Goal: Task Accomplishment & Management: Manage account settings

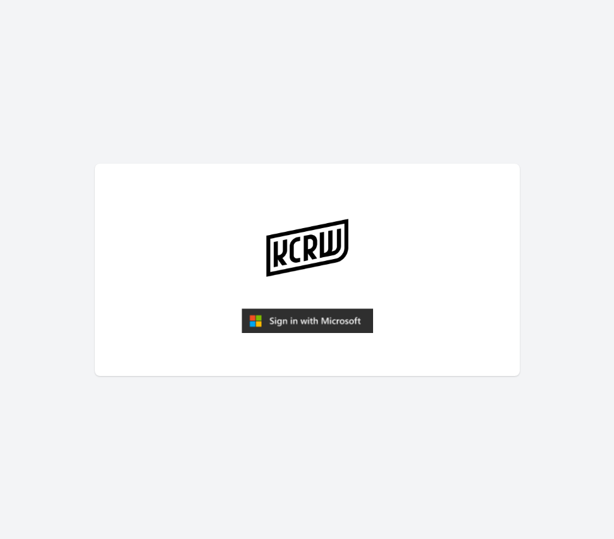
click at [339, 323] on img "submit" at bounding box center [306, 320] width 131 height 25
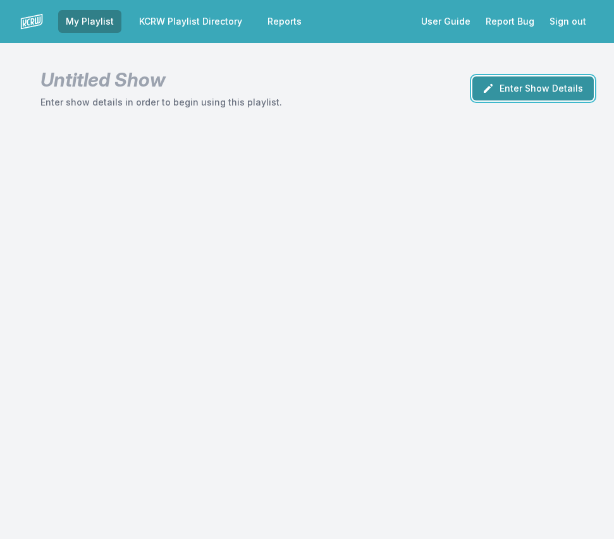
click at [501, 94] on button "Enter Show Details" at bounding box center [532, 88] width 121 height 24
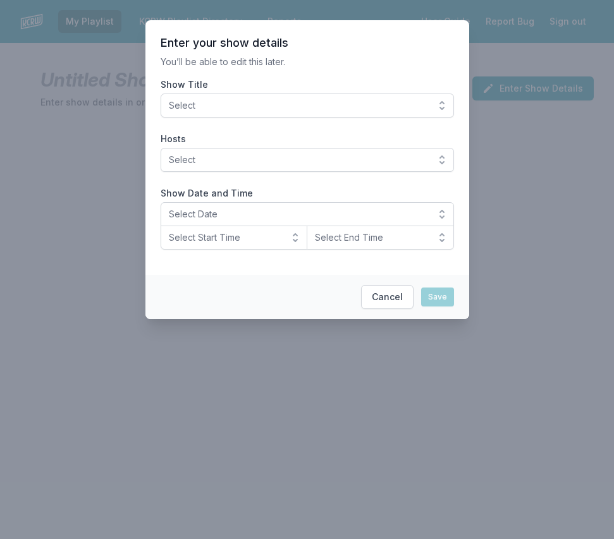
click at [221, 104] on span "Select" at bounding box center [298, 105] width 259 height 13
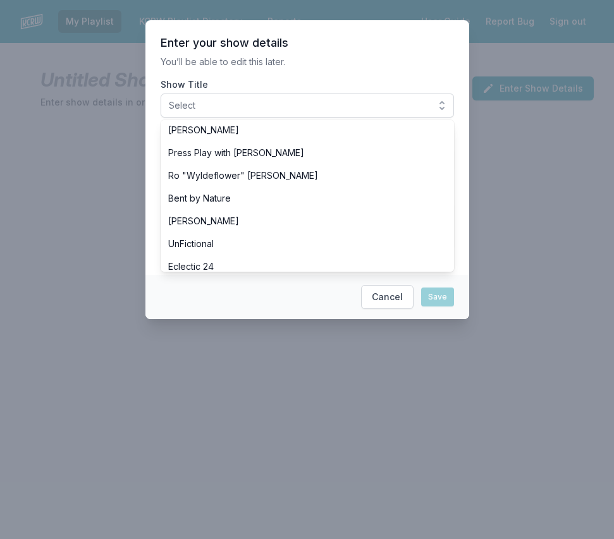
scroll to position [497, 0]
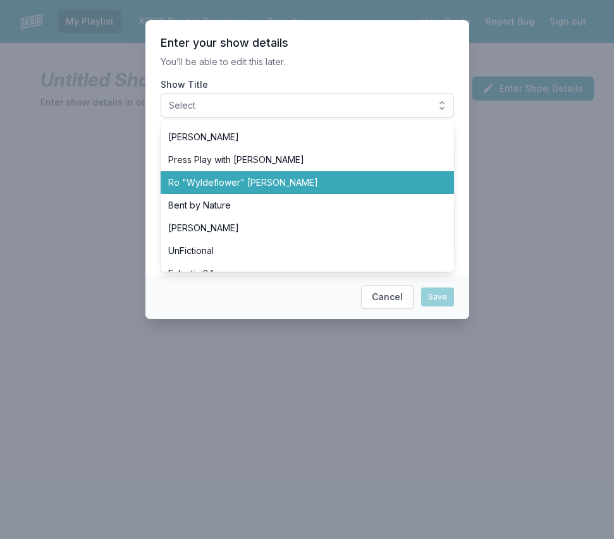
click at [231, 185] on span "Ro "Wyldeflower" Contreras" at bounding box center [299, 182] width 263 height 13
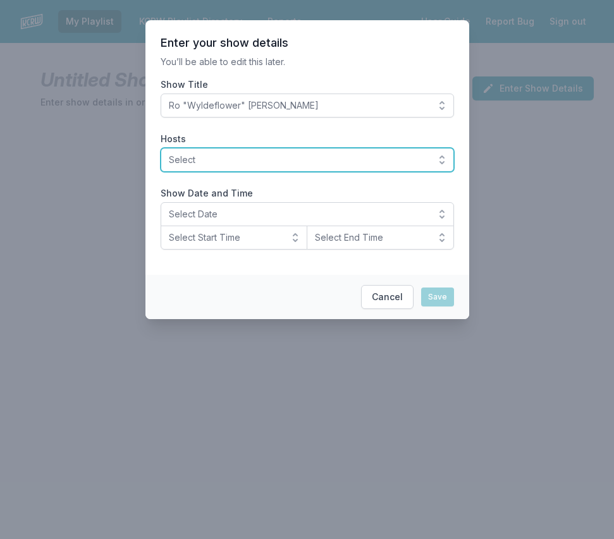
click at [202, 154] on span "Select" at bounding box center [298, 160] width 259 height 13
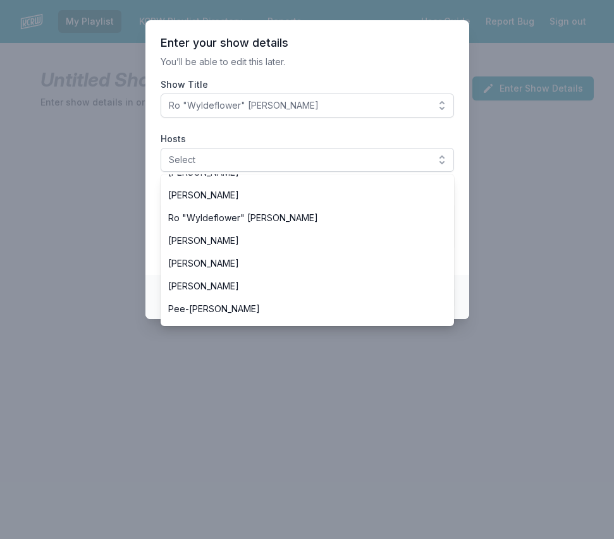
scroll to position [503, 0]
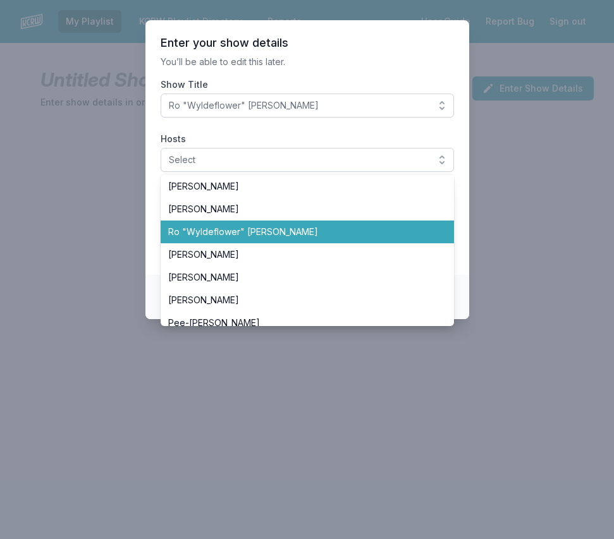
click at [205, 231] on span "Ro "Wyldeflower" Contreras" at bounding box center [299, 232] width 263 height 13
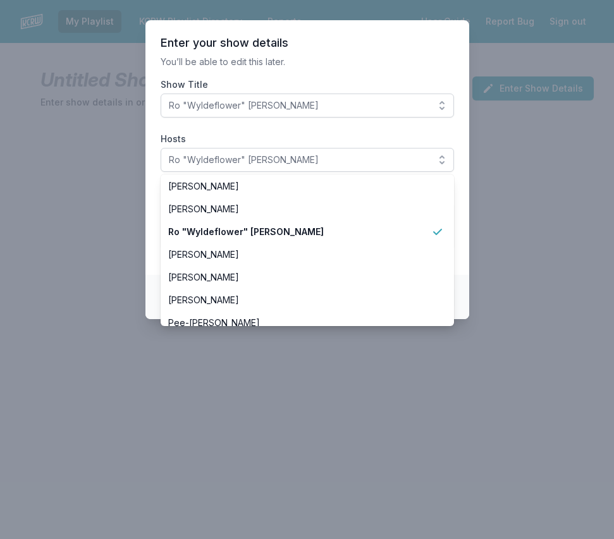
click at [153, 205] on section "Enter your show details You’ll be able to edit this later. Show Title Ro "Wylde…" at bounding box center [307, 147] width 324 height 255
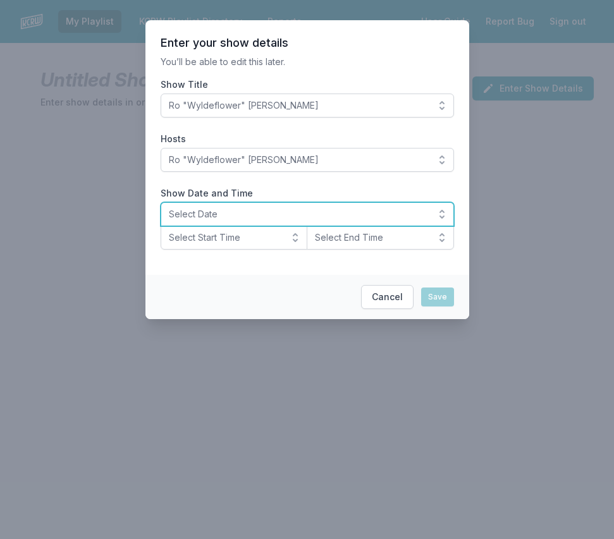
click at [203, 208] on span "Select Date" at bounding box center [298, 214] width 259 height 13
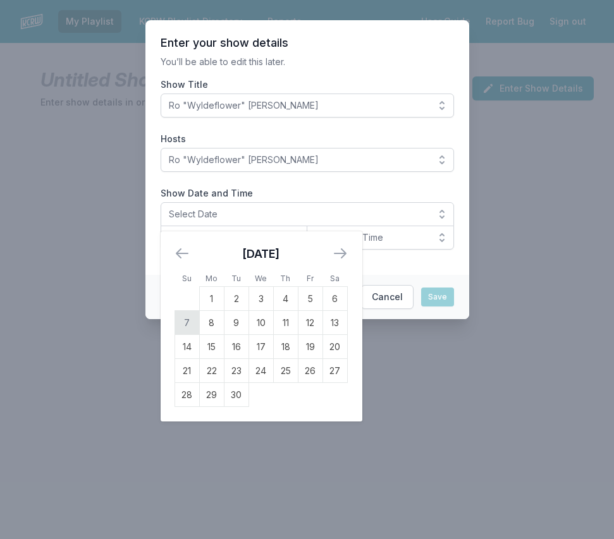
click at [187, 319] on td "7" at bounding box center [186, 323] width 25 height 24
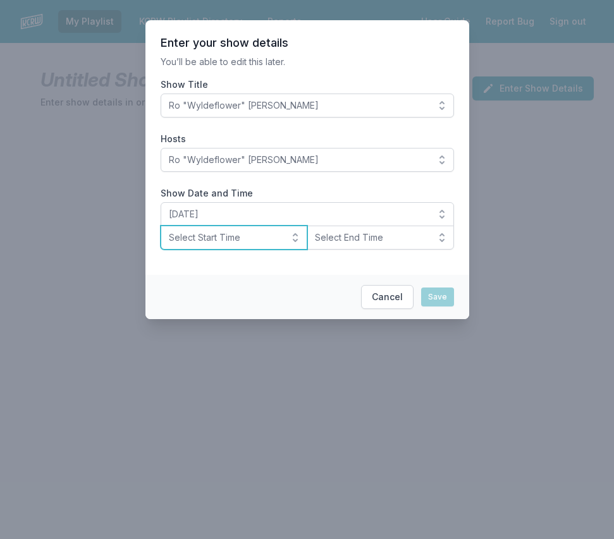
click at [192, 241] on span "Select Start Time" at bounding box center [225, 237] width 113 height 13
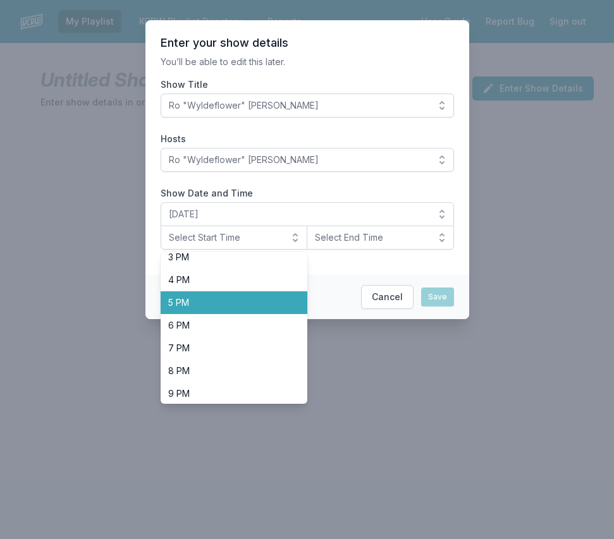
scroll to position [339, 0]
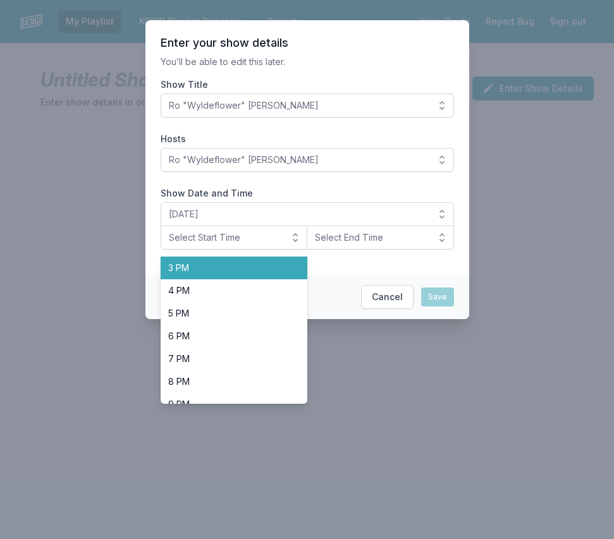
click at [186, 276] on li "3 PM" at bounding box center [234, 268] width 147 height 23
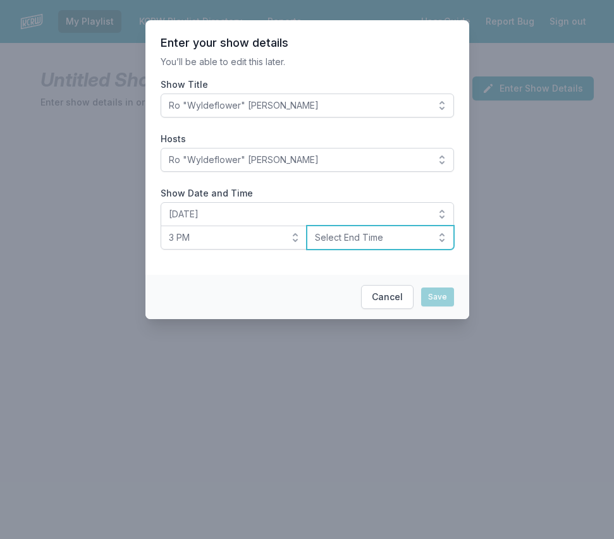
click at [354, 240] on span "Select End Time" at bounding box center [371, 237] width 113 height 13
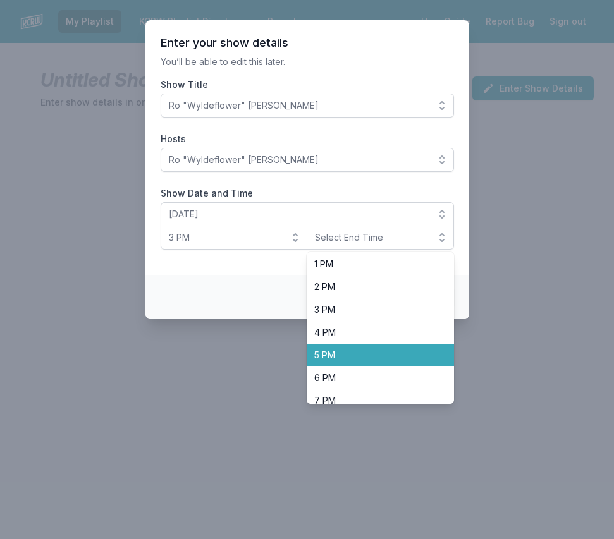
scroll to position [279, 0]
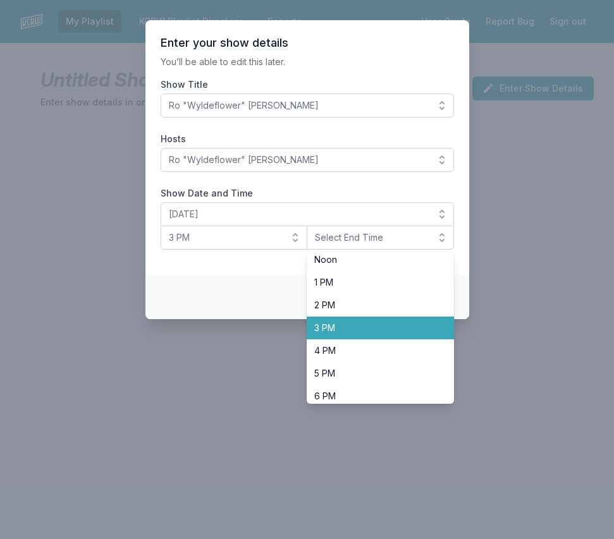
click at [326, 323] on span "3 PM" at bounding box center [372, 328] width 117 height 13
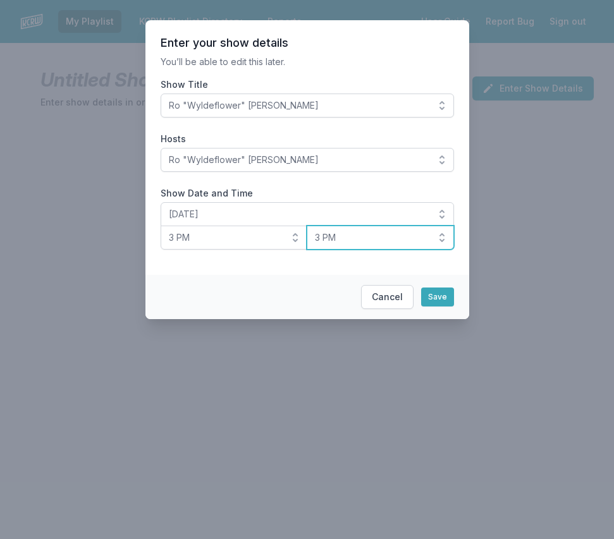
click at [346, 243] on span "3 PM" at bounding box center [371, 237] width 113 height 13
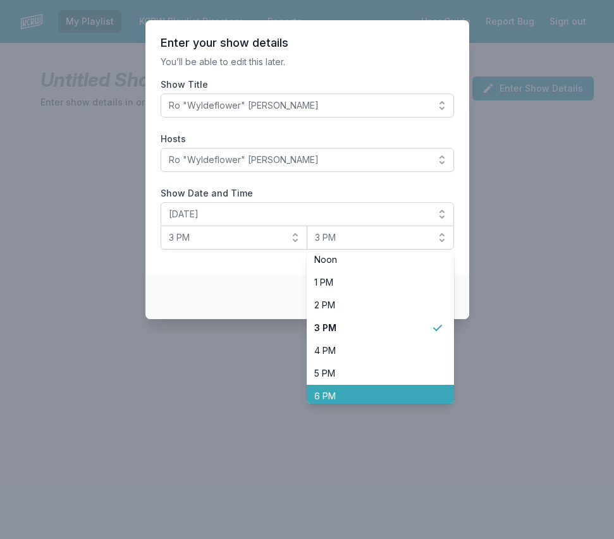
click at [334, 396] on span "6 PM" at bounding box center [372, 396] width 117 height 13
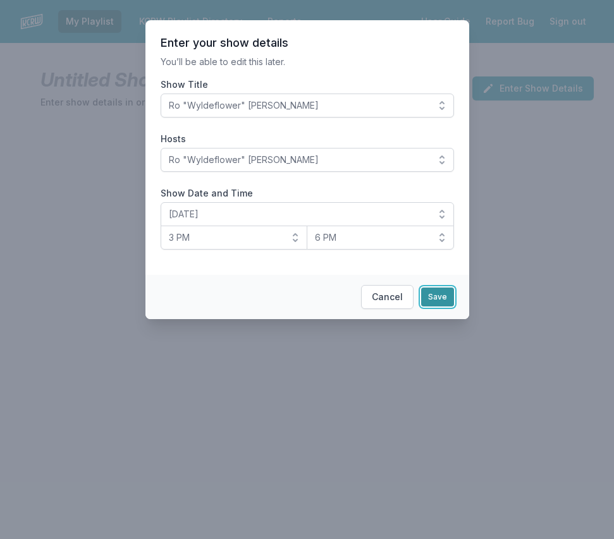
click at [443, 298] on button "Save" at bounding box center [437, 297] width 33 height 19
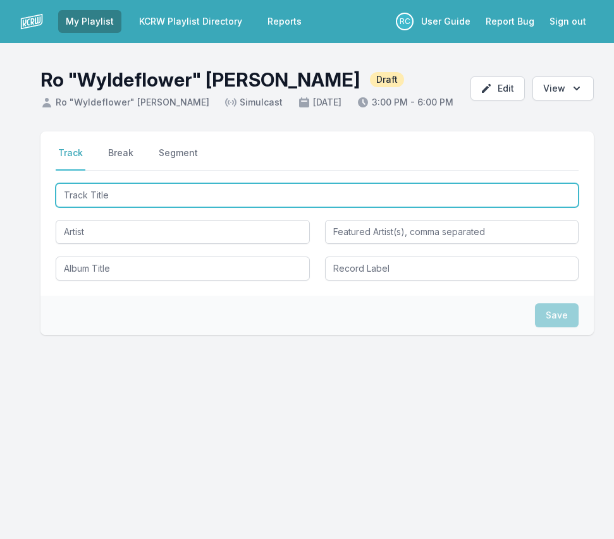
click at [530, 193] on input "Track Title" at bounding box center [317, 195] width 523 height 24
paste input "Check My Machine (Edited Version)"
type input "Check My Machine"
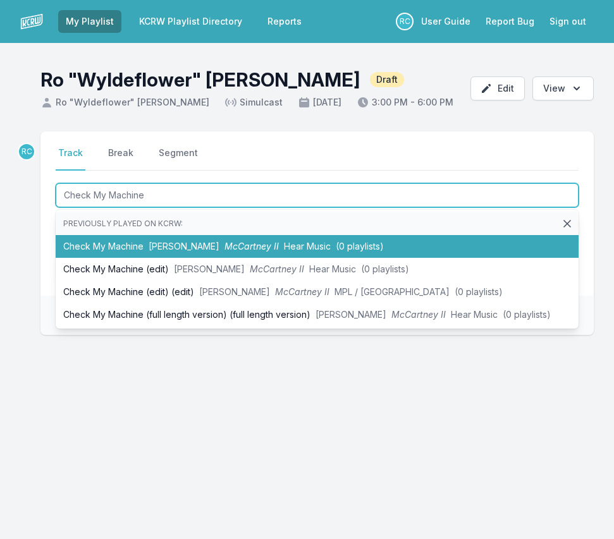
click at [487, 237] on li "Check My Machine Paul McCartney McCartney II Hear Music (0 playlists)" at bounding box center [317, 246] width 523 height 23
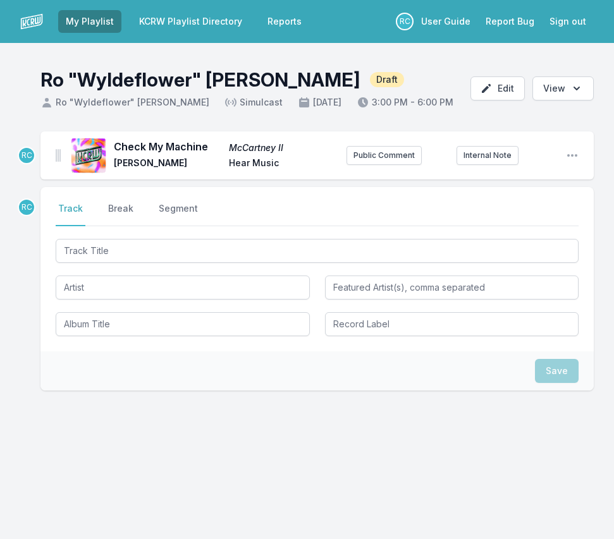
click at [9, 244] on div "RC Check My Machine McCartney II Paul McCartney Hear Music Public Comment Inter…" at bounding box center [307, 321] width 614 height 381
drag, startPoint x: 205, startPoint y: 145, endPoint x: 116, endPoint y: 146, distance: 89.8
click at [116, 146] on span "Check My Machine" at bounding box center [167, 146] width 107 height 15
copy span "Check My Machine"
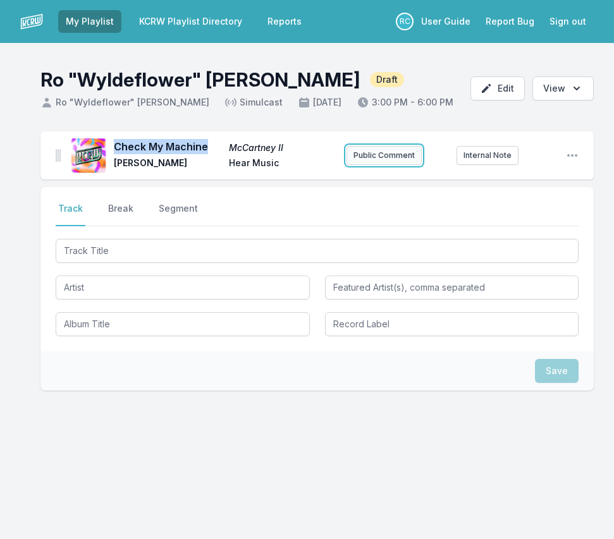
click at [394, 150] on button "Public Comment" at bounding box center [383, 155] width 75 height 19
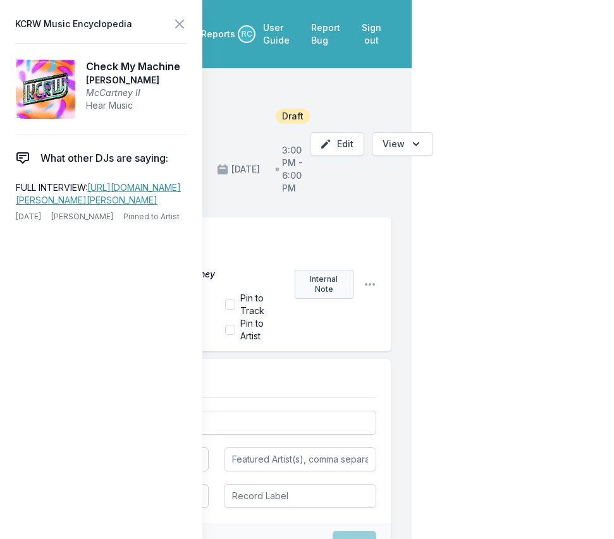
scroll to position [6, 0]
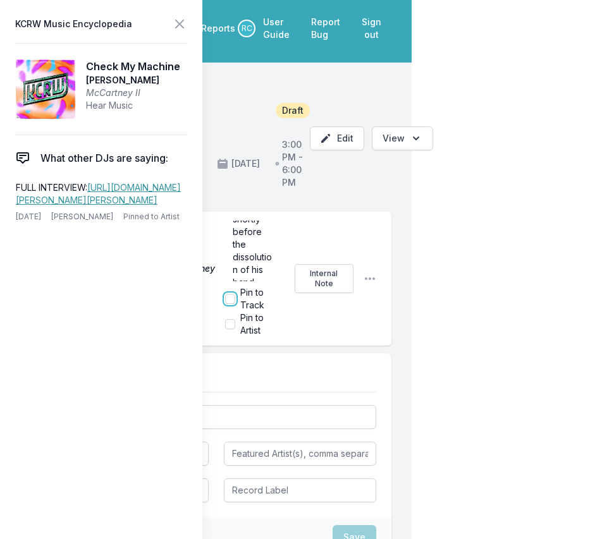
click at [229, 296] on input "Pin to Track" at bounding box center [230, 299] width 10 height 10
checkbox input "true"
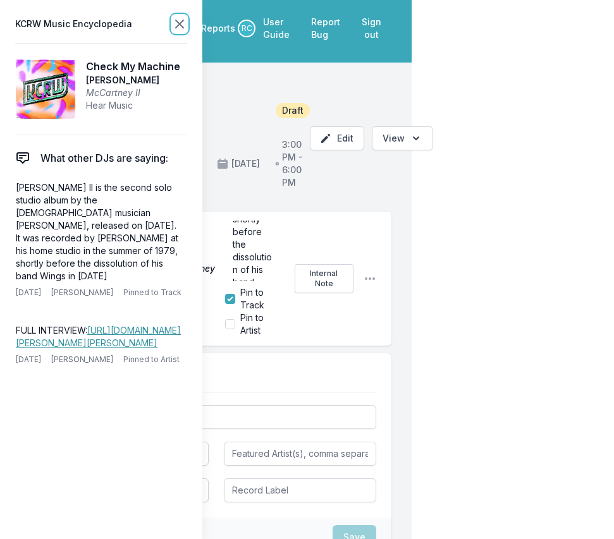
scroll to position [0, 0]
click at [183, 27] on icon at bounding box center [180, 24] width 8 height 8
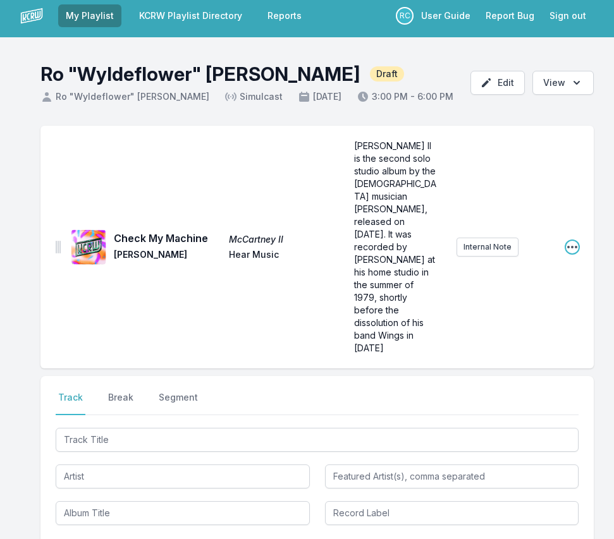
click at [570, 241] on icon "Open playlist item options" at bounding box center [572, 247] width 13 height 13
click at [528, 261] on button "Edit Track Details" at bounding box center [508, 272] width 142 height 23
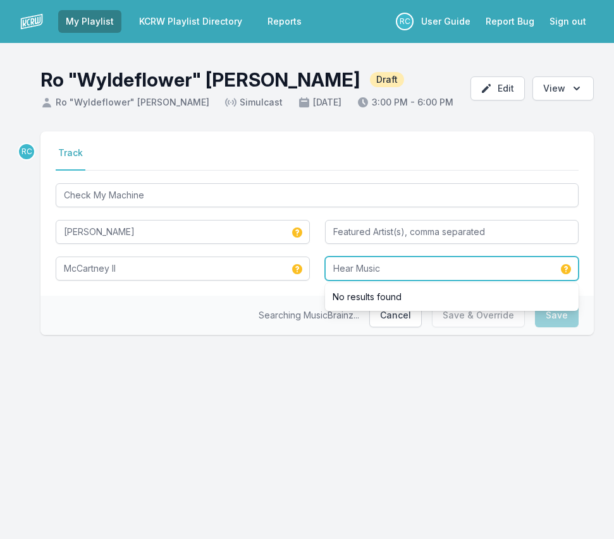
drag, startPoint x: 387, startPoint y: 273, endPoint x: 273, endPoint y: 250, distance: 116.2
click at [273, 250] on div "Check My Machine Paul McCartney McCartney II Hear Music No results found" at bounding box center [317, 231] width 523 height 100
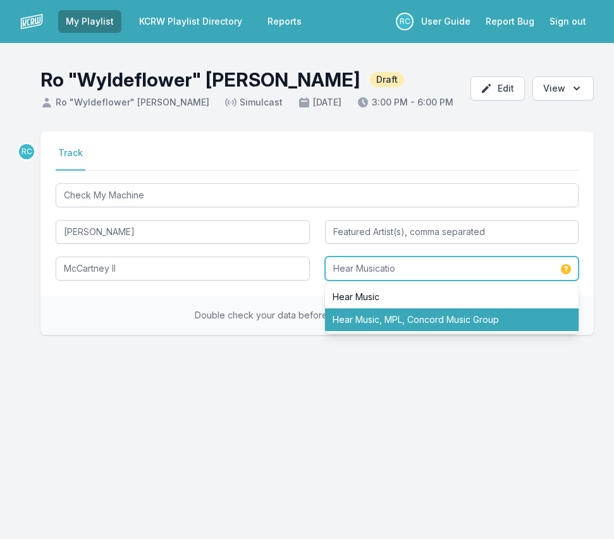
click at [367, 316] on li "Hear Music, MPL, Concord Music Group" at bounding box center [452, 319] width 254 height 23
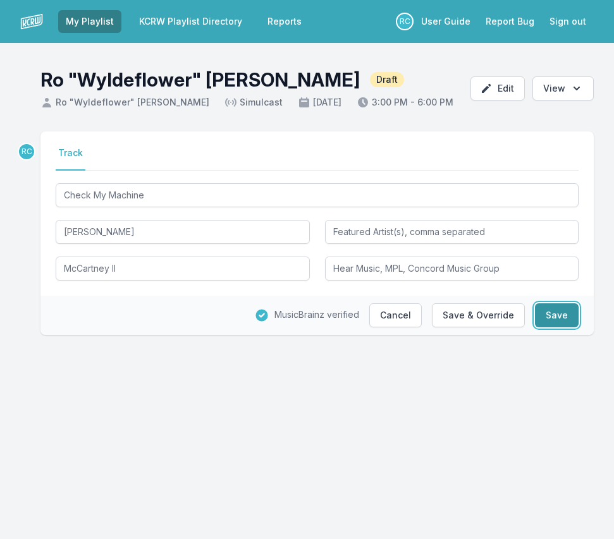
click at [565, 317] on button "Save" at bounding box center [557, 315] width 44 height 24
type input "Hear Music"
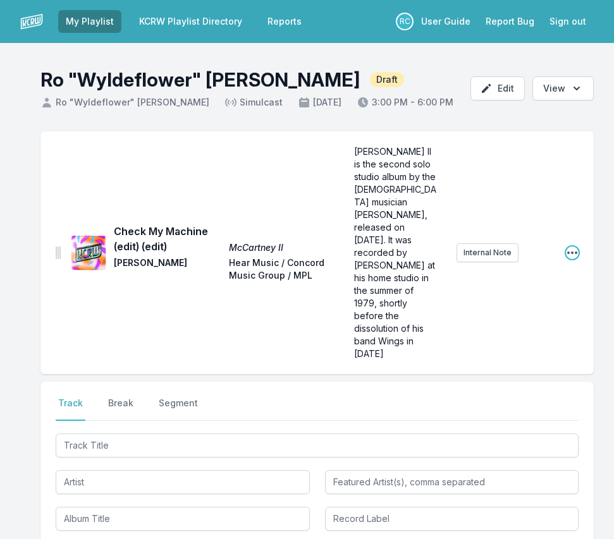
click at [569, 252] on icon "Open playlist item options" at bounding box center [572, 253] width 10 height 3
click at [503, 267] on button "Edit Track Details" at bounding box center [508, 278] width 142 height 23
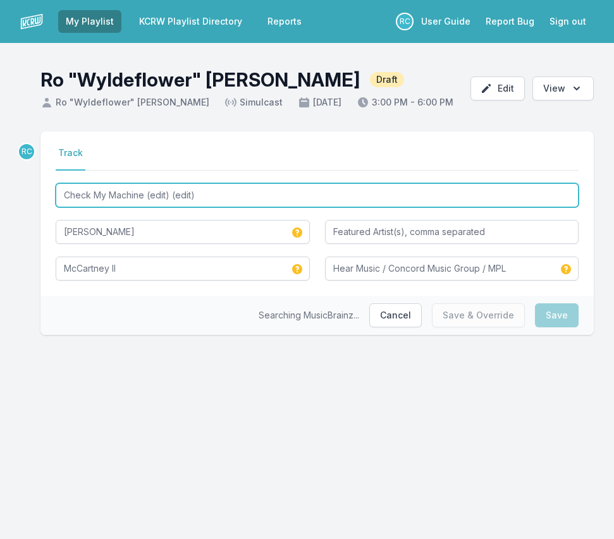
drag, startPoint x: 222, startPoint y: 190, endPoint x: 145, endPoint y: 197, distance: 78.1
click at [145, 197] on input "Check My Machine (edit) (edit)" at bounding box center [317, 195] width 523 height 24
type input "Check My Machine"
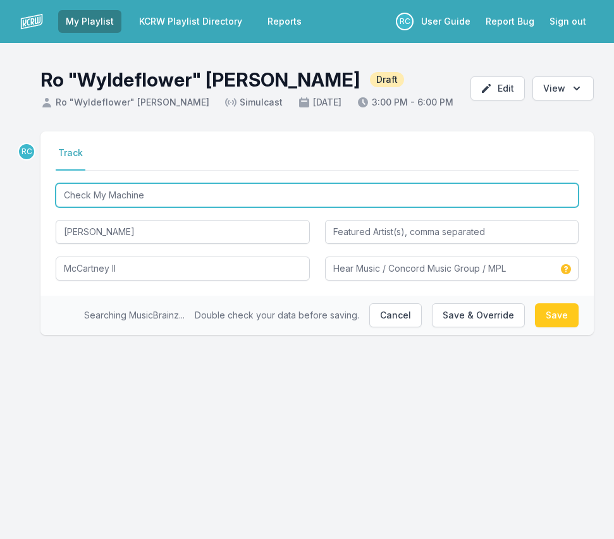
type input "Hear Music, MPL, Concord Music Group"
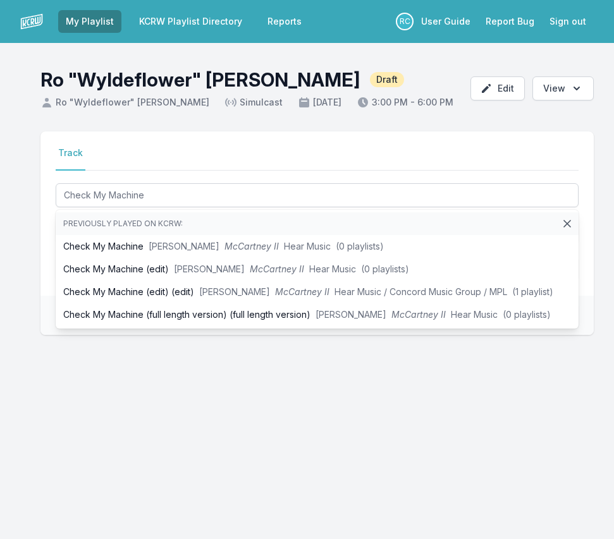
click at [110, 409] on div "My Playlist KCRW Playlist Directory Reports RC User Guide Report Bug Sign out R…" at bounding box center [307, 269] width 614 height 539
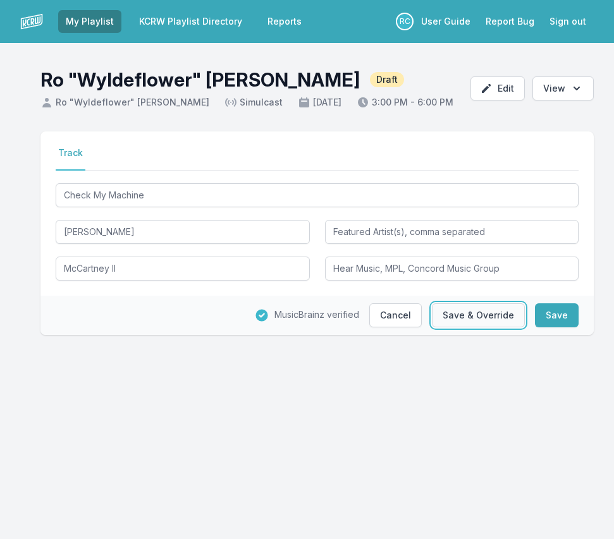
click at [475, 315] on button "Save & Override" at bounding box center [478, 315] width 93 height 24
type input "Check My Machine (edit) (edit)"
type input "Hear Music / Concord Music Group / MPL"
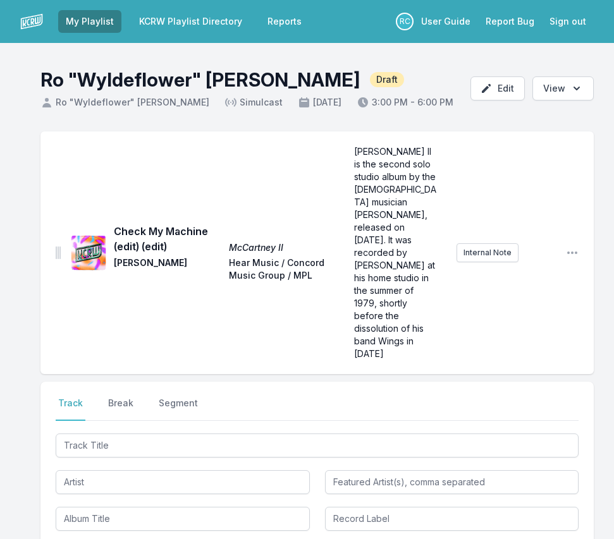
click at [588, 228] on div "Check My Machine (edit) (edit) McCartney II Paul McCartney Hear Music / Concord…" at bounding box center [316, 252] width 553 height 243
click at [573, 247] on icon "Open playlist item options" at bounding box center [572, 253] width 13 height 13
click at [508, 267] on button "Edit Track Details" at bounding box center [508, 278] width 142 height 23
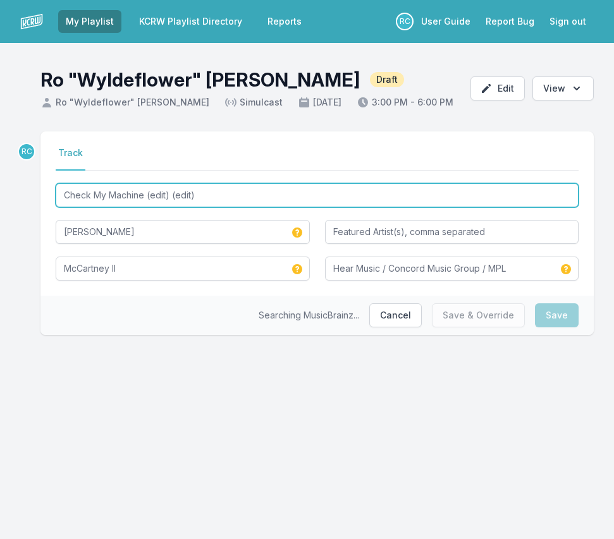
type input "Hear Music, MPL, Concord Music Group"
drag, startPoint x: 218, startPoint y: 193, endPoint x: 145, endPoint y: 195, distance: 72.7
click at [145, 195] on input "Check My Machine (edit) (edit)" at bounding box center [317, 195] width 523 height 24
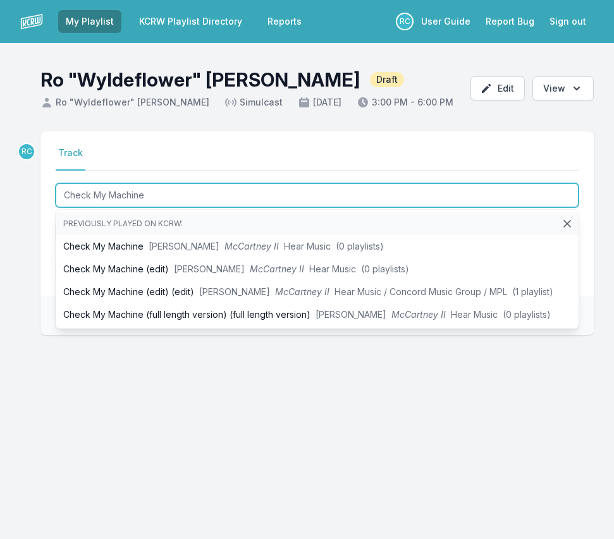
type input "Check My Machine"
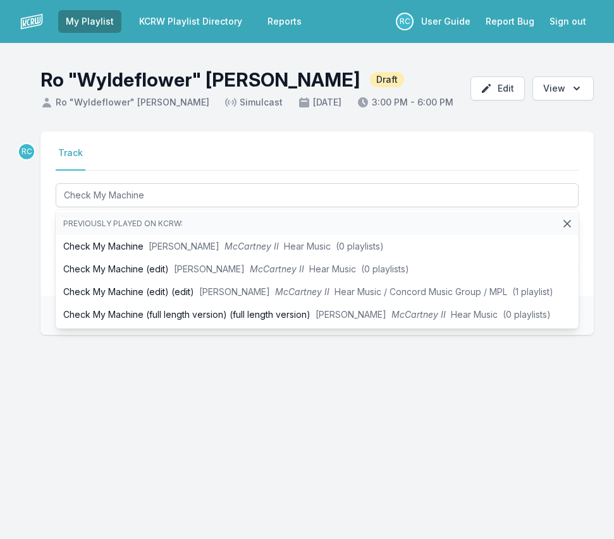
click at [212, 447] on div "My Playlist KCRW Playlist Directory Reports RC User Guide Report Bug Sign out R…" at bounding box center [307, 269] width 614 height 539
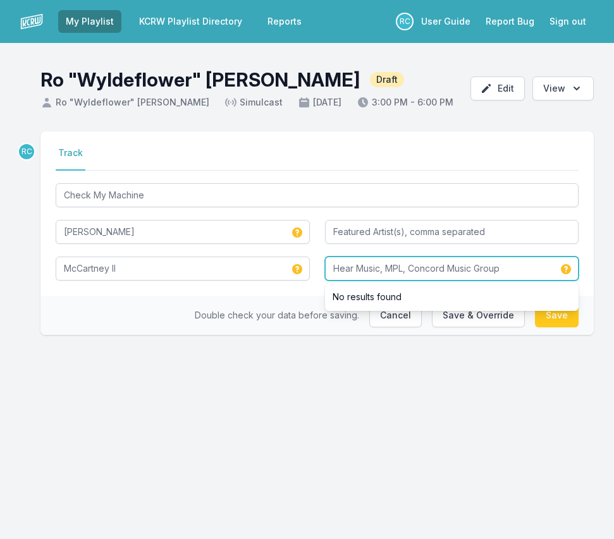
drag, startPoint x: 408, startPoint y: 270, endPoint x: 544, endPoint y: 273, distance: 136.6
click at [544, 273] on input "Hear Music, MPL, Concord Music Group" at bounding box center [452, 269] width 254 height 24
type input "Hear Music, MPL, Universal Music Group"
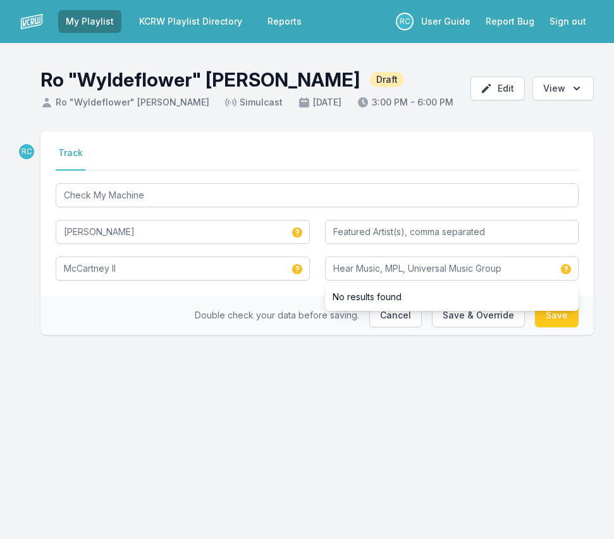
click at [573, 374] on div "RC Select a tab Track Track Check My Machine Paul McCartney McCartney II Hear M…" at bounding box center [307, 253] width 614 height 244
click at [561, 319] on button "Save" at bounding box center [557, 315] width 44 height 24
type input "Check My Machine (edit) (edit)"
type input "Hear Music / Concord Music Group / MPL"
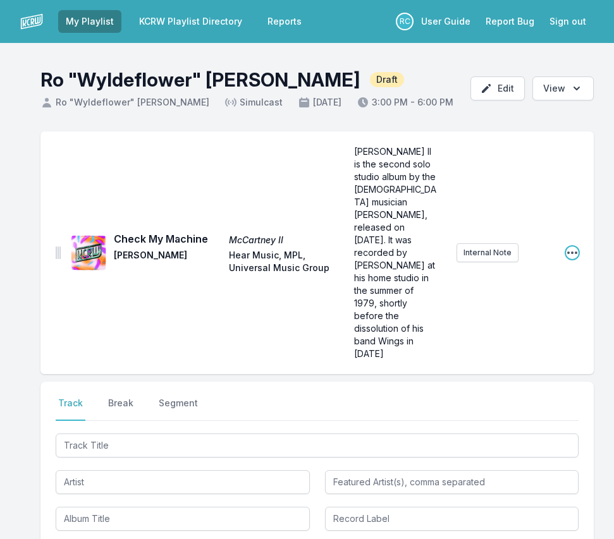
click at [573, 247] on icon "Open playlist item options" at bounding box center [572, 253] width 13 height 13
click at [512, 267] on button "Edit Track Details" at bounding box center [508, 278] width 142 height 23
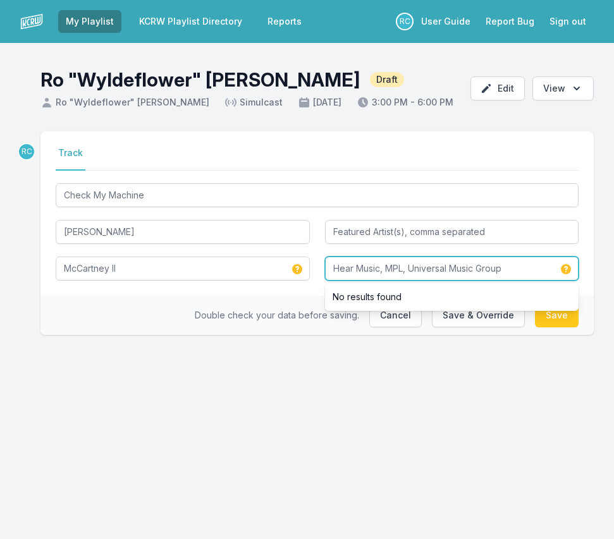
drag, startPoint x: 386, startPoint y: 267, endPoint x: 319, endPoint y: 247, distance: 70.0
click at [319, 247] on div "Check My Machine Paul McCartney McCartney II Hear Music, MPL, Universal Music G…" at bounding box center [317, 231] width 523 height 100
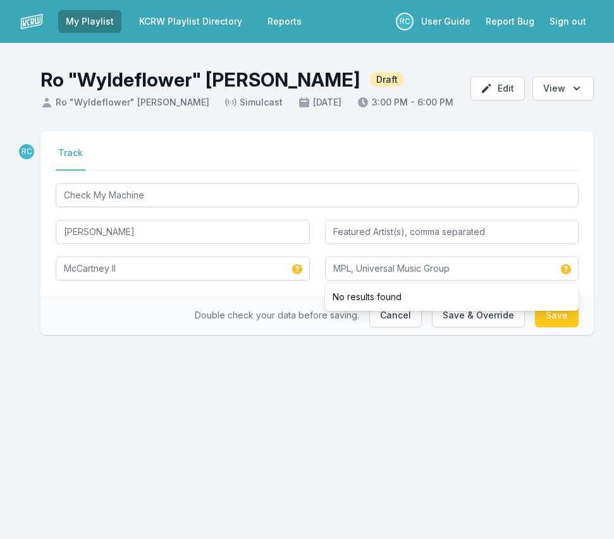
click at [354, 480] on div "My Playlist KCRW Playlist Directory Reports RC User Guide Report Bug Sign out R…" at bounding box center [307, 269] width 614 height 539
click at [561, 318] on button "Save" at bounding box center [557, 315] width 44 height 24
type input "Hear Music, MPL, Universal Music Group"
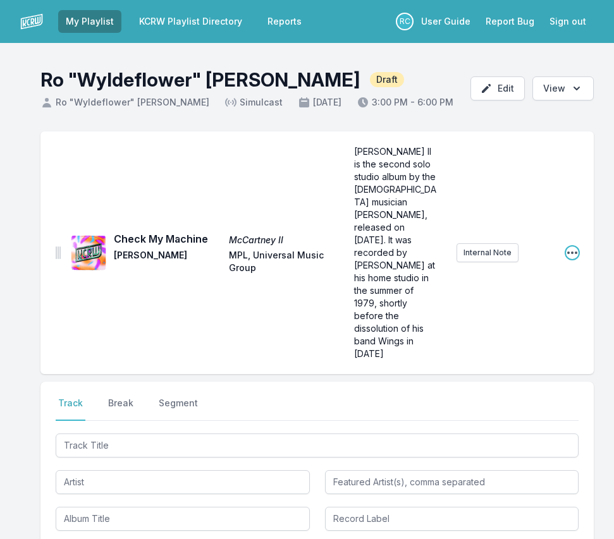
click at [574, 247] on icon "Open playlist item options" at bounding box center [572, 253] width 13 height 13
click at [521, 267] on button "Edit Track Details" at bounding box center [508, 278] width 142 height 23
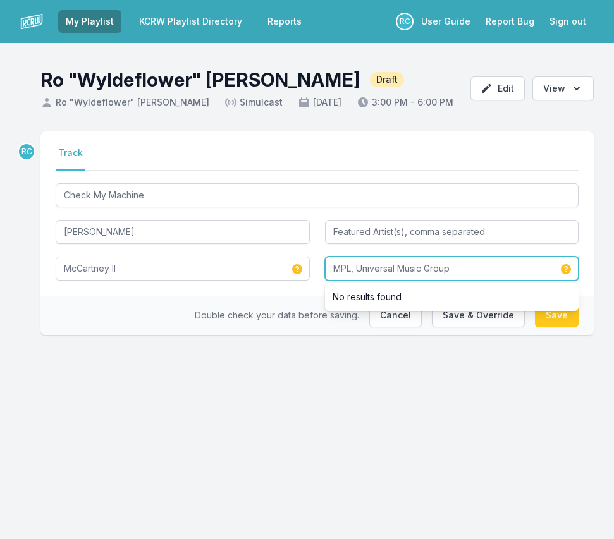
drag, startPoint x: 456, startPoint y: 267, endPoint x: 307, endPoint y: 253, distance: 149.9
click at [307, 253] on div "Check My Machine Paul McCartney McCartney II MPL, Universal Music Group No resu…" at bounding box center [317, 231] width 523 height 100
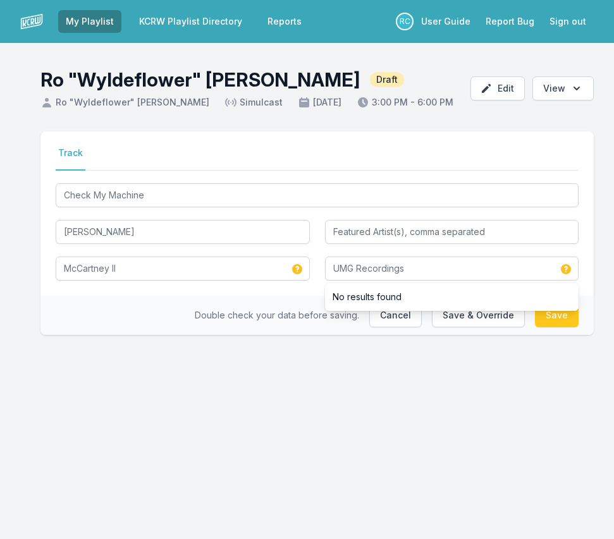
click at [422, 365] on div "Select a tab Track Track Check My Machine Paul McCartney McCartney II UMG Recor…" at bounding box center [307, 253] width 614 height 244
click at [552, 320] on button "Save" at bounding box center [557, 315] width 44 height 24
type input "MPL, Universal Music Group"
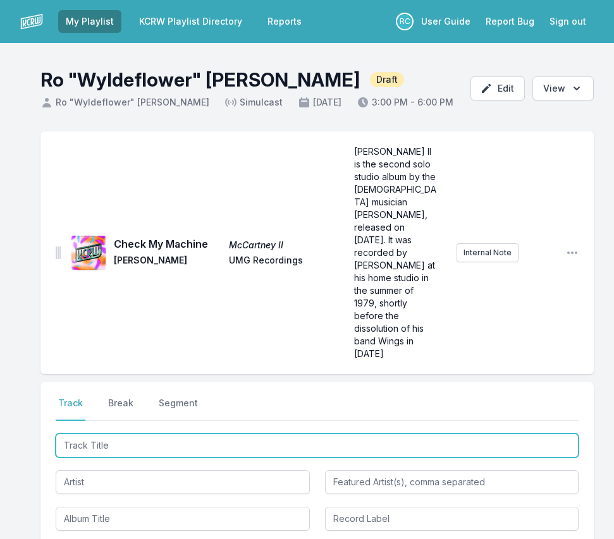
click at [163, 434] on input "Track Title" at bounding box center [317, 446] width 523 height 24
paste input "Paradise"
type input "Paradise"
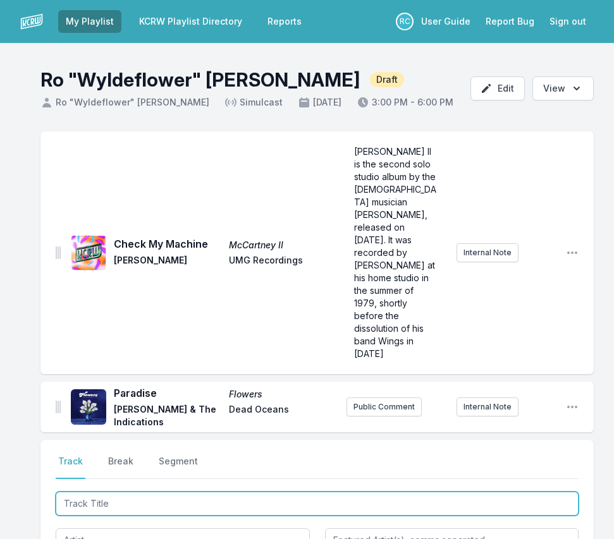
click at [475, 492] on input "Track Title" at bounding box center [317, 504] width 523 height 24
paste input "Awkward Backward"
type input "Awkward Backward"
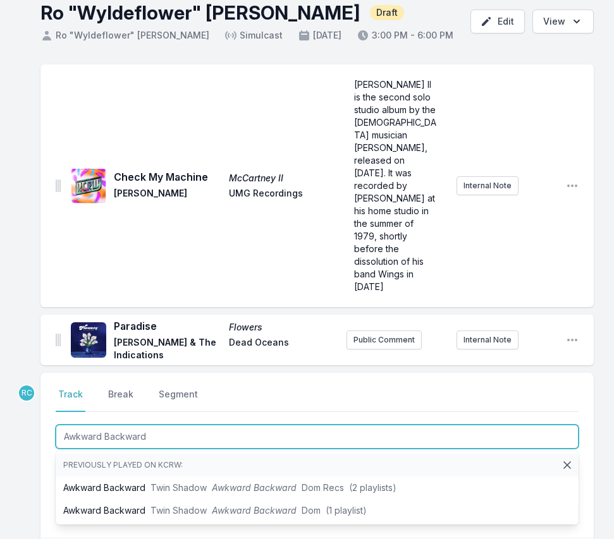
scroll to position [83, 0]
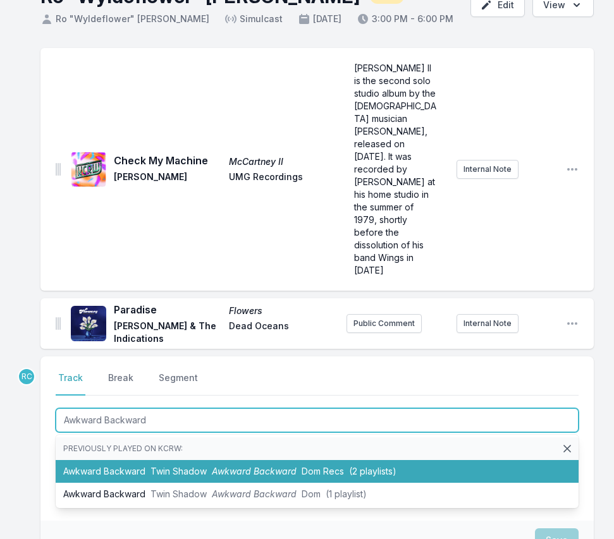
click at [298, 460] on li "Awkward Backward Twin Shadow Awkward Backward Dom Recs (2 playlists)" at bounding box center [317, 471] width 523 height 23
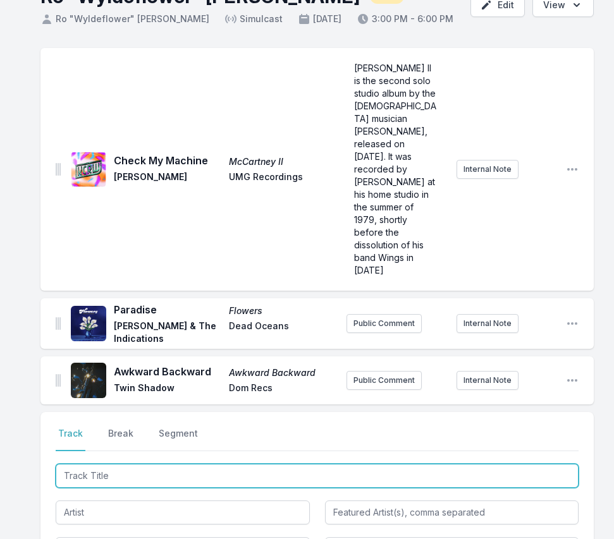
click at [512, 464] on input "Track Title" at bounding box center [317, 476] width 523 height 24
paste input "Pinky Ring"
type input "Pinky Ring"
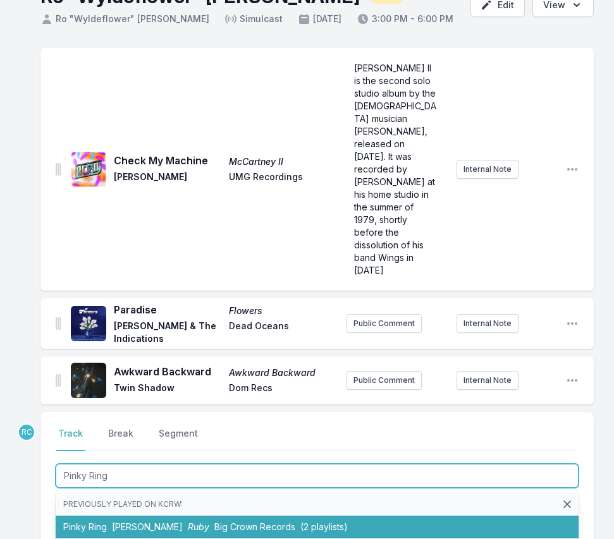
click at [183, 516] on li "Pinky Ring Dave Guy Ruby Big Crown Records (2 playlists)" at bounding box center [317, 527] width 523 height 23
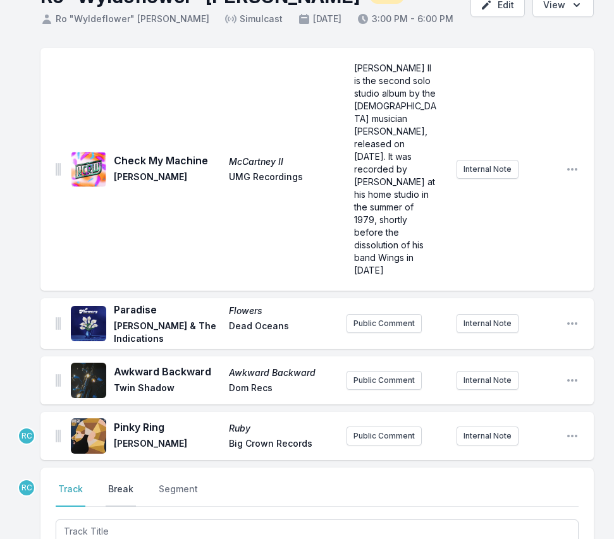
click at [116, 483] on button "Break" at bounding box center [121, 495] width 30 height 24
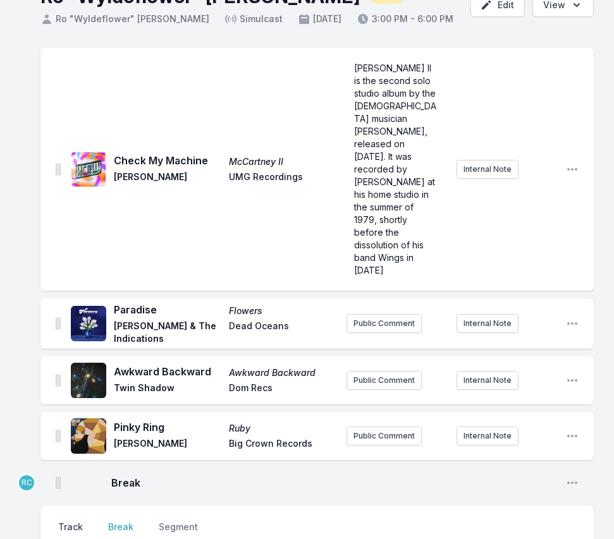
click at [56, 521] on button "Track" at bounding box center [71, 533] width 30 height 24
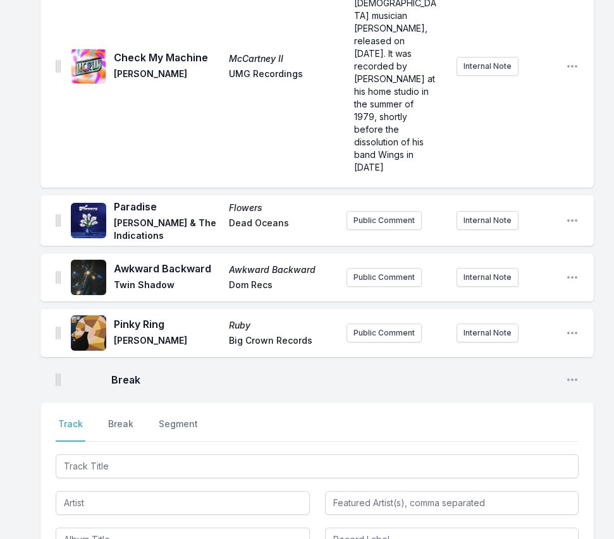
scroll to position [221, 0]
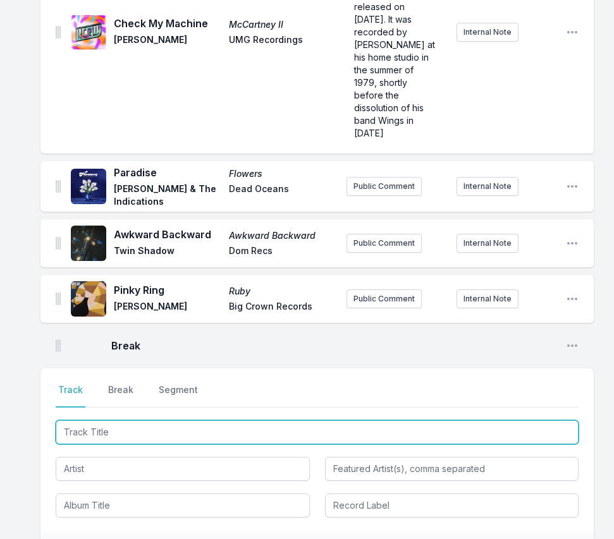
click at [291, 420] on input "Track Title" at bounding box center [317, 432] width 523 height 24
paste input "Ain't It Nice"
type input "Ain't It Nice"
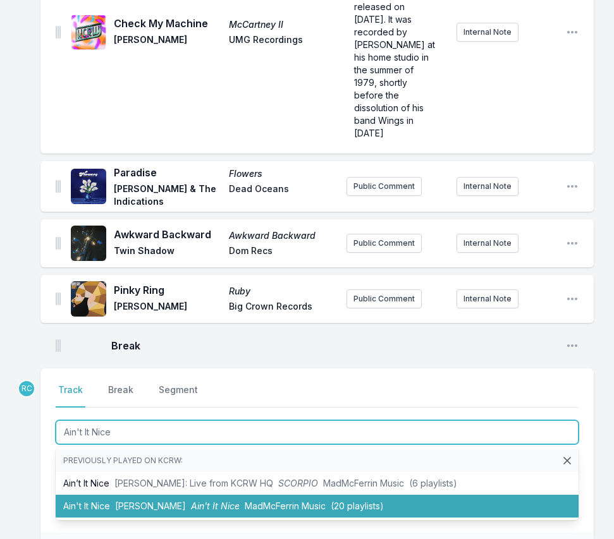
click at [171, 495] on li "Ain't It Nice Madison McFerrin Ain't It Nice MadMcFerrin Music (20 playlists)" at bounding box center [317, 506] width 523 height 23
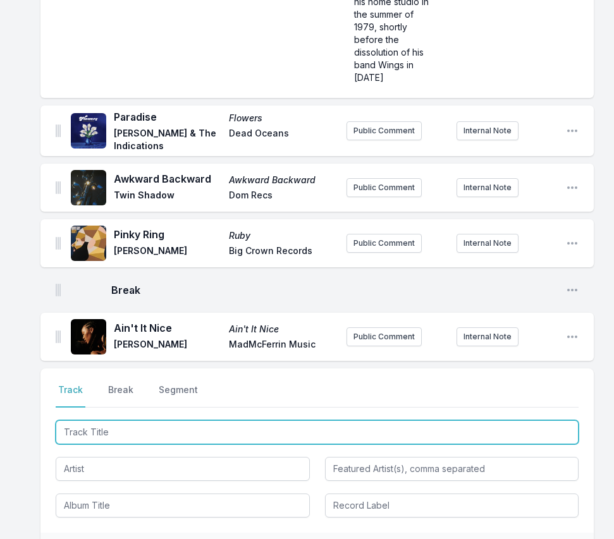
click at [535, 420] on input "Track Title" at bounding box center [317, 432] width 523 height 24
paste input "Run, Run, Run"
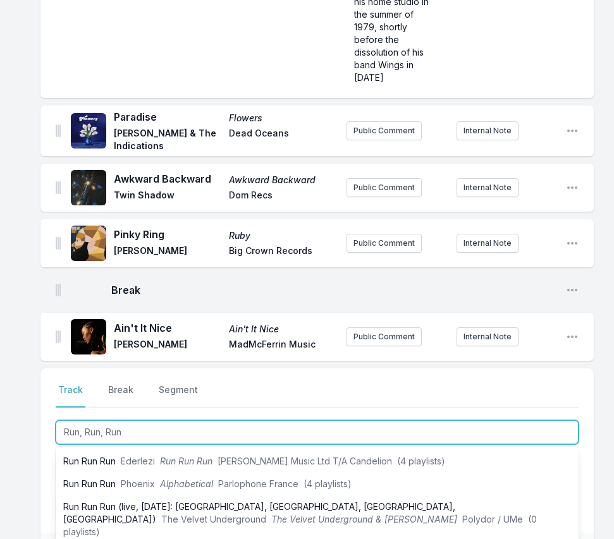
scroll to position [394, 0]
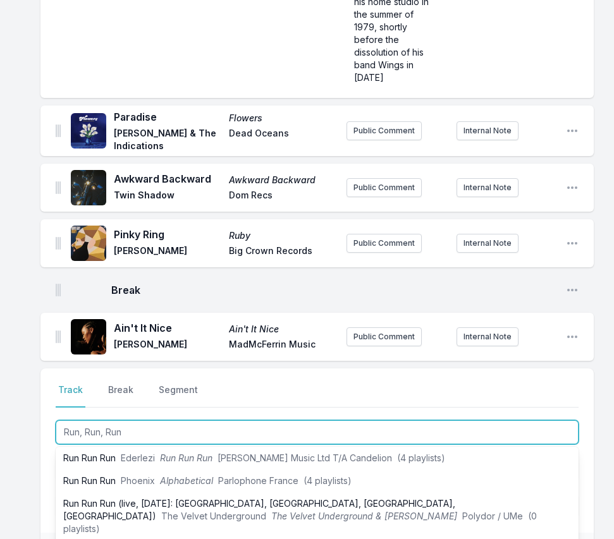
type input "Run, Run, Run"
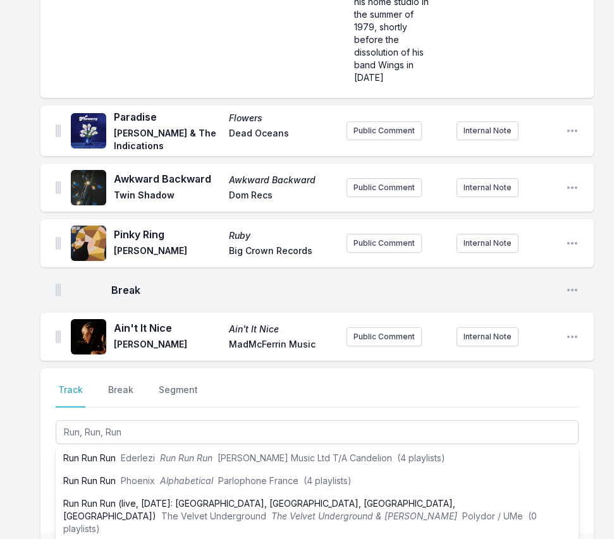
click at [21, 410] on div "Check My Machine McCartney II Paul McCartney UMG Recordings McCartney II is the…" at bounding box center [307, 274] width 614 height 838
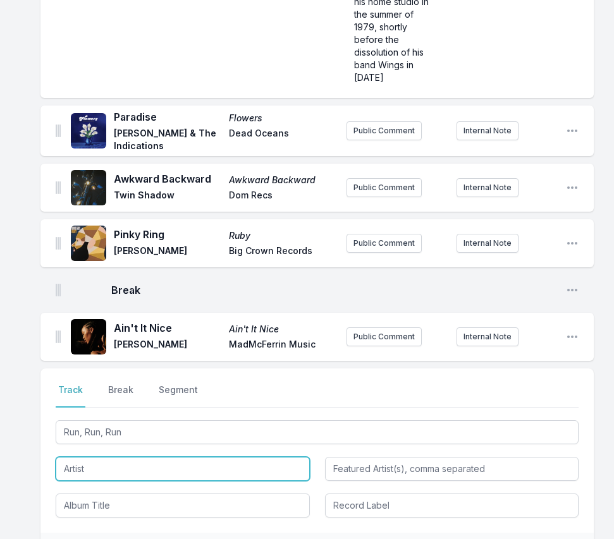
click at [109, 457] on input "Artist" at bounding box center [183, 469] width 254 height 24
paste input "The Gestures"
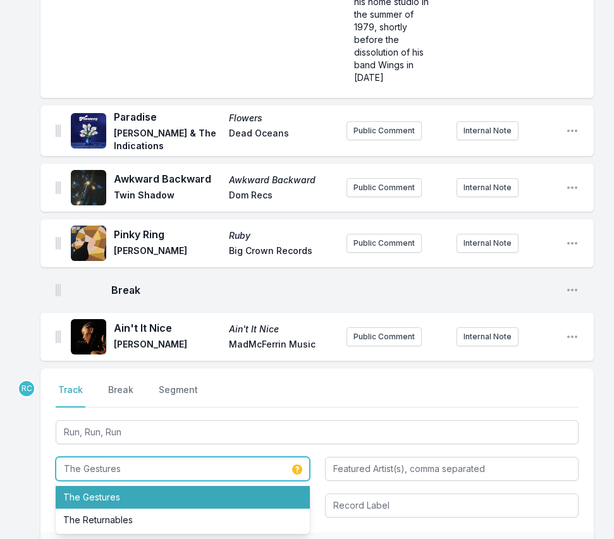
click at [95, 486] on li "The Gestures" at bounding box center [183, 497] width 254 height 23
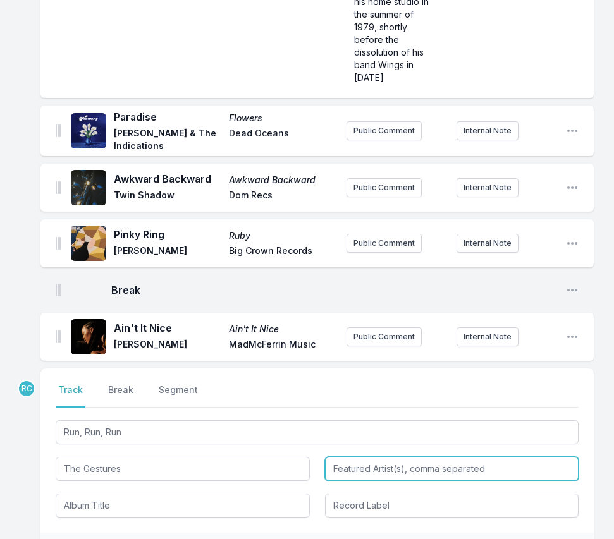
type input "The Gestures"
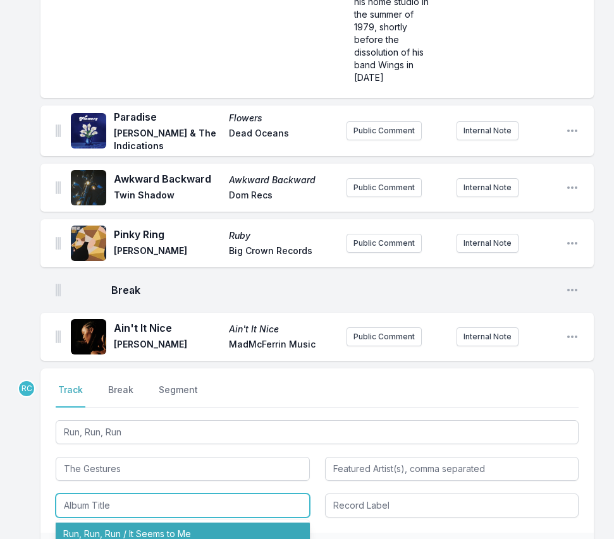
click at [104, 523] on li "Run, Run, Run / It Seems to Me" at bounding box center [183, 534] width 254 height 23
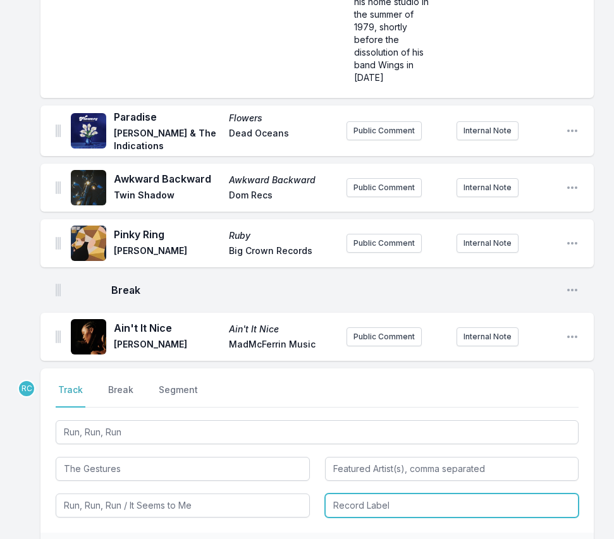
type input "Run, Run, Run / It Seems to Me"
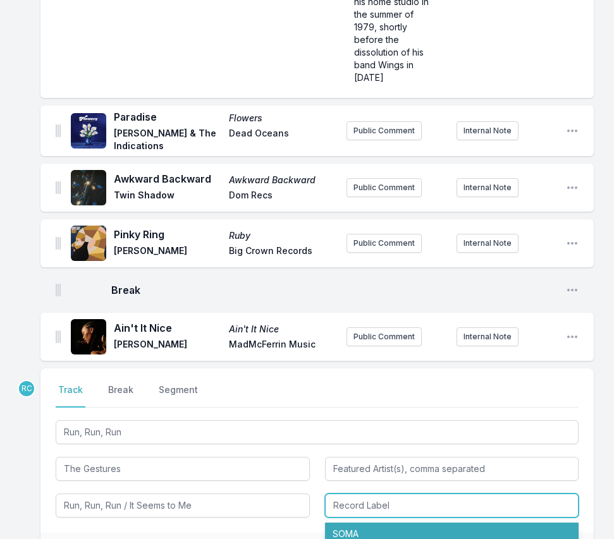
click at [420, 523] on li "SOMA" at bounding box center [452, 534] width 254 height 23
type input "SOMA"
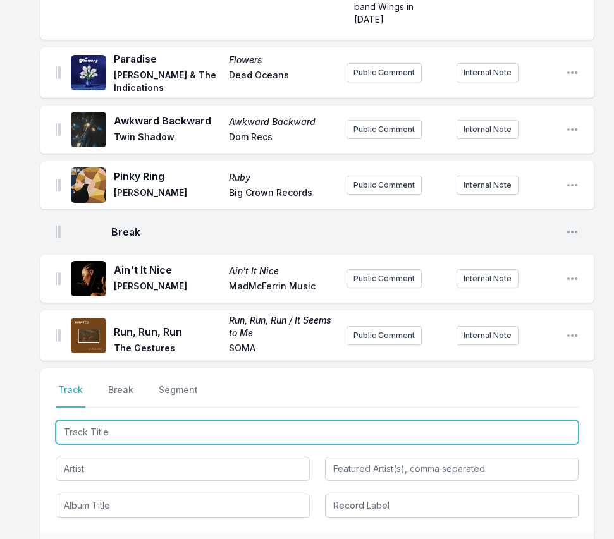
click at [525, 420] on input "Track Title" at bounding box center [317, 432] width 523 height 24
paste input "Indifference"
type input "Indifference"
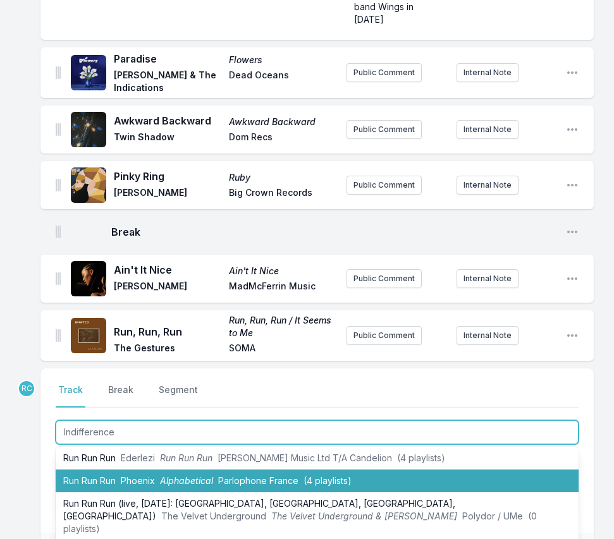
scroll to position [0, 0]
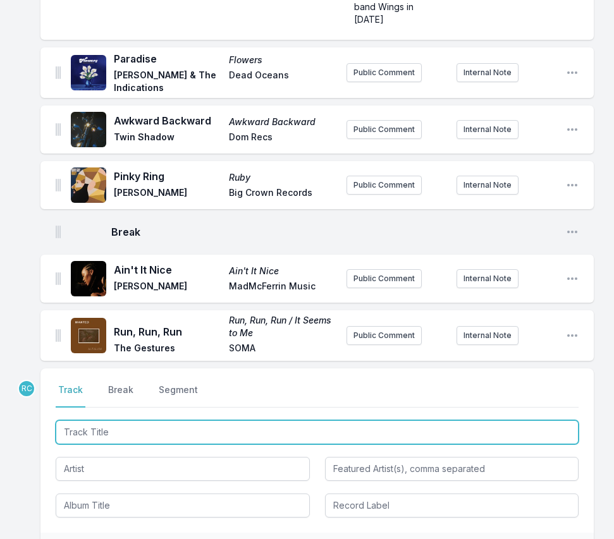
scroll to position [398, 0]
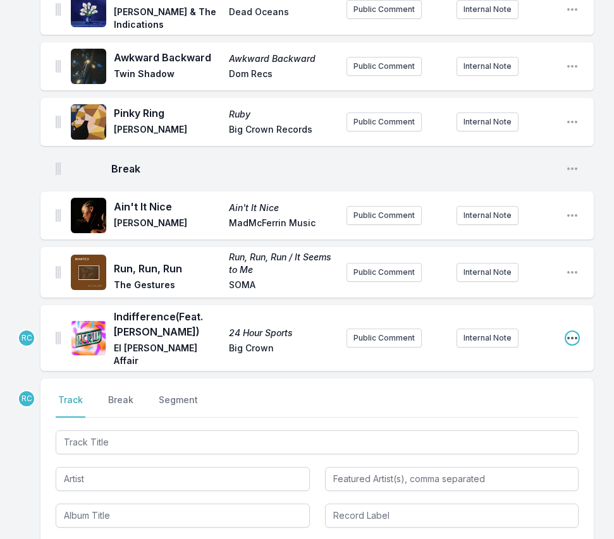
click at [575, 332] on icon "Open playlist item options" at bounding box center [572, 338] width 13 height 13
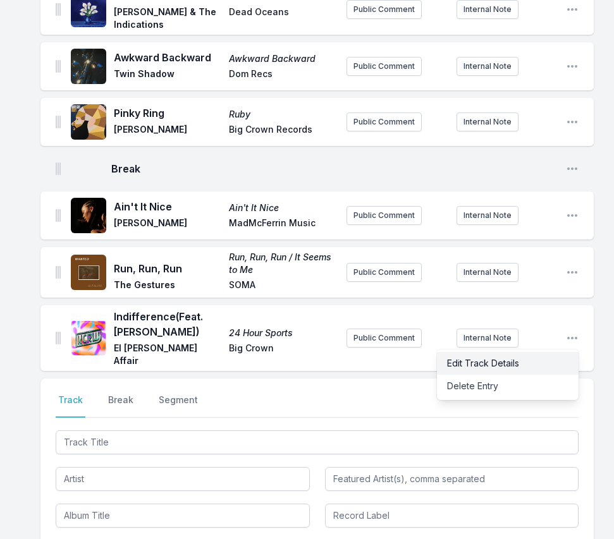
click at [535, 352] on button "Edit Track Details" at bounding box center [508, 363] width 142 height 23
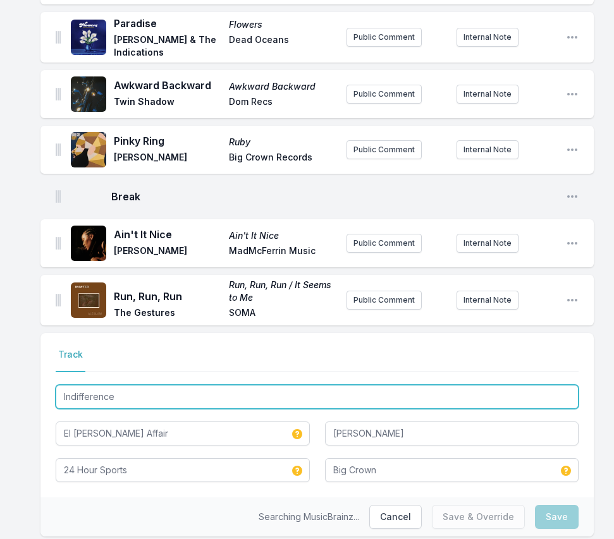
click at [182, 385] on input "Indifference" at bounding box center [317, 397] width 523 height 24
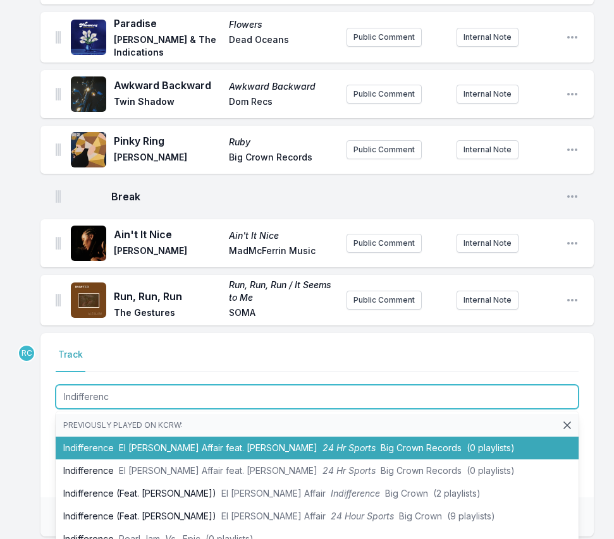
click at [171, 442] on span "El Michels Affair feat. 坂本慎太郎" at bounding box center [218, 447] width 198 height 11
type input "Indifference"
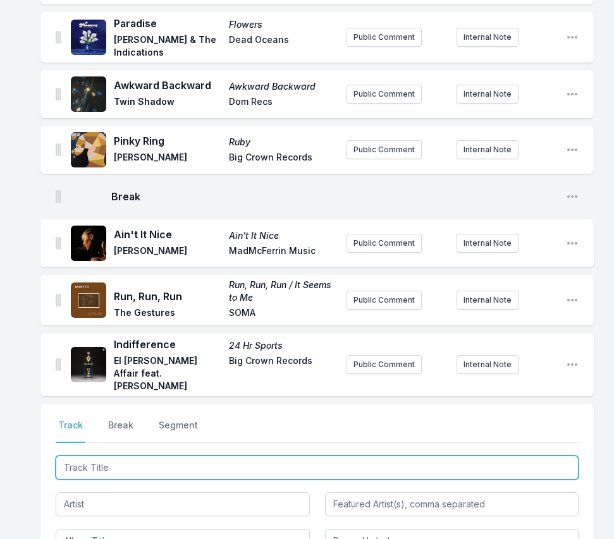
click at [518, 456] on input "Track Title" at bounding box center [317, 468] width 523 height 24
paste input "I'd Do It for Your Love"
type input "I'd Do It for Your Love"
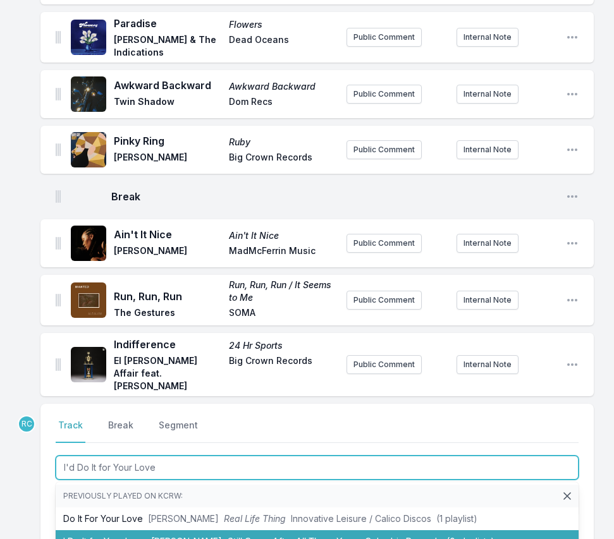
click at [158, 536] on span "Paul Simon" at bounding box center [186, 541] width 71 height 11
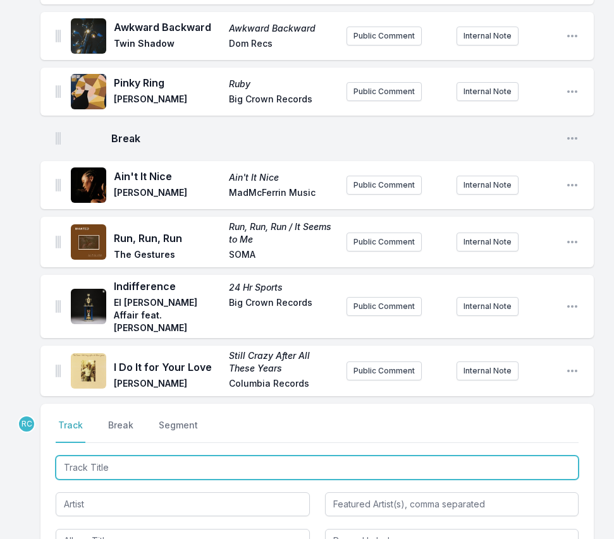
click at [429, 456] on input "Track Title" at bounding box center [317, 468] width 523 height 24
paste input "SHINING"
type input "SHINING"
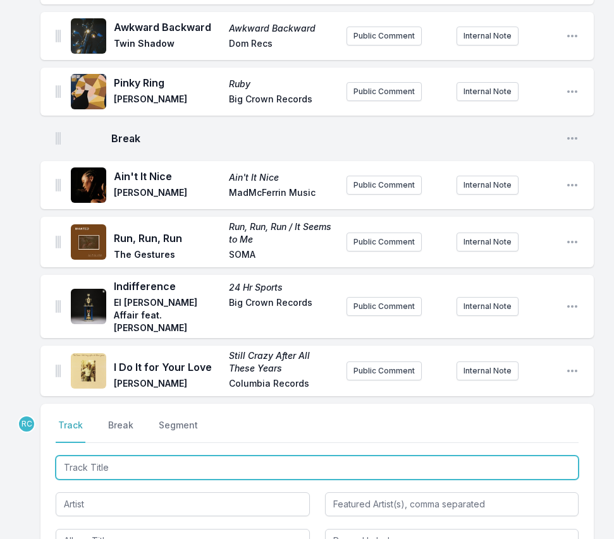
scroll to position [484, 0]
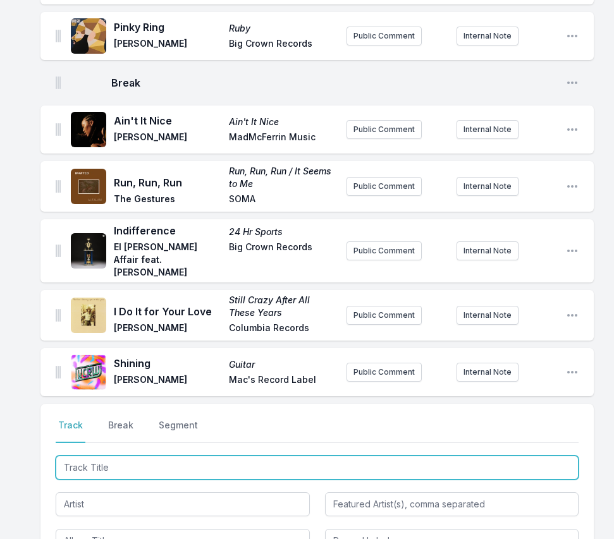
click at [511, 456] on input "Track Title" at bounding box center [317, 468] width 523 height 24
paste input "Ojos Secos (feat. Cuco)"
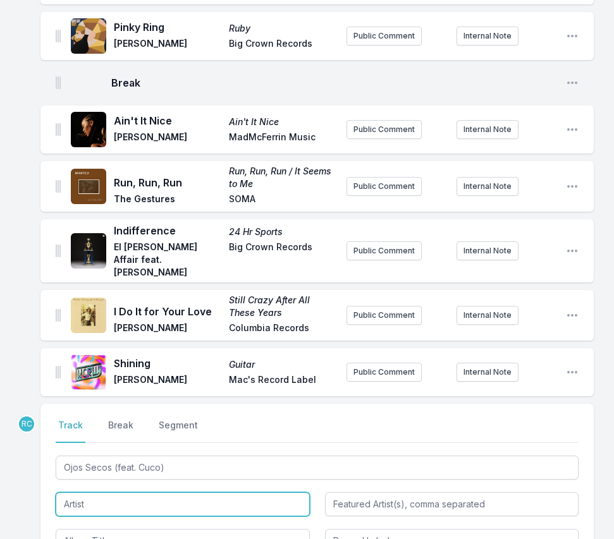
type input "Ojos Secos"
type input "Cuco"
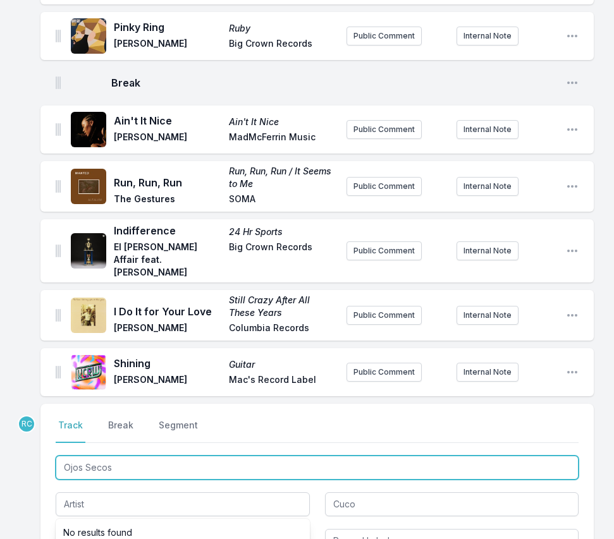
click at [133, 456] on input "Ojos Secos" at bounding box center [317, 468] width 523 height 24
type input "Ojos Seco"
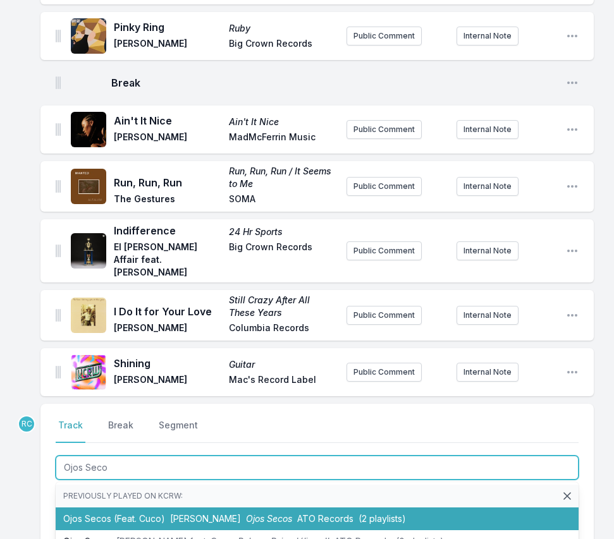
click at [116, 508] on li "Ojos Secos (Feat. Cuco) Adrian Quesada Ojos Secos ATO Records (2 playlists)" at bounding box center [317, 519] width 523 height 23
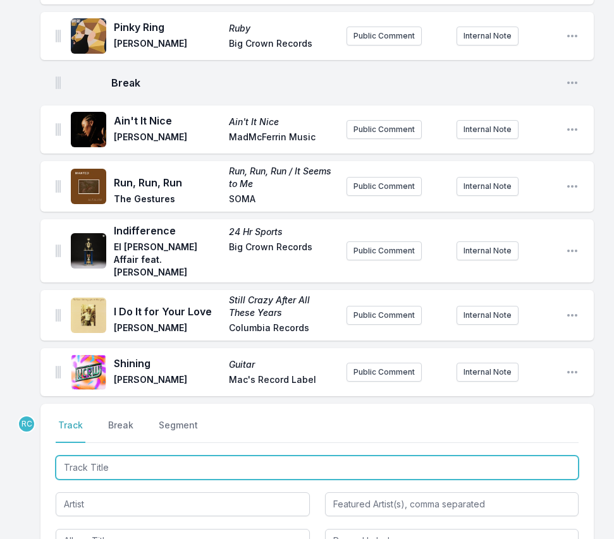
scroll to position [547, 0]
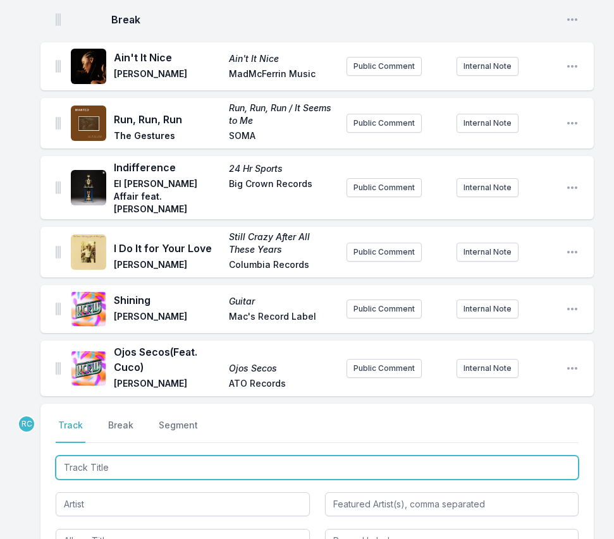
click at [506, 456] on input "Track Title" at bounding box center [317, 468] width 523 height 24
paste input "milk in my console"
type input "milk in my console"
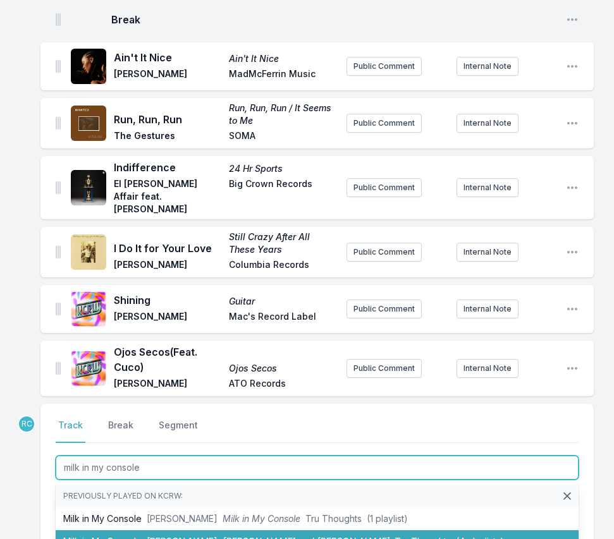
click at [148, 530] on li "Milk in My Console Ebi Soda Frank Dean and Andrew Tru Thoughts (4 playlists)" at bounding box center [317, 541] width 523 height 23
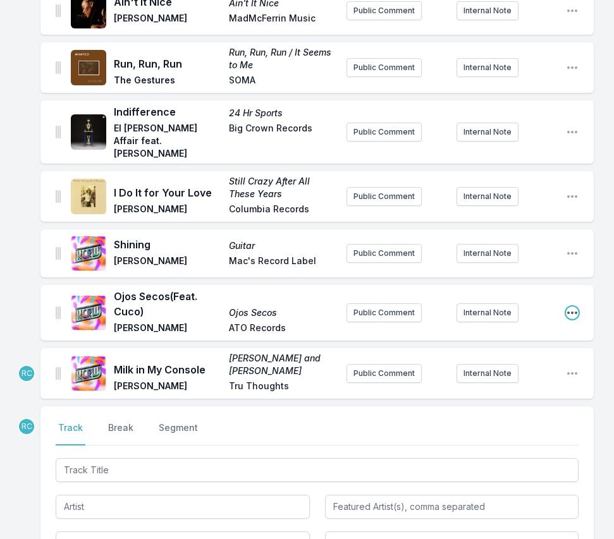
click at [571, 307] on icon "Open playlist item options" at bounding box center [572, 313] width 13 height 13
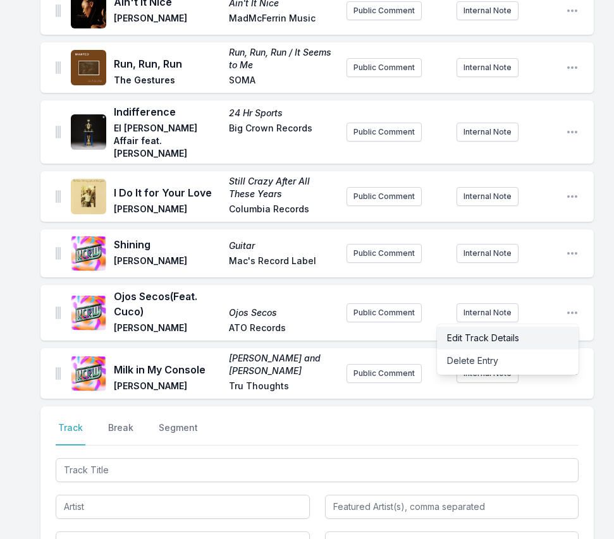
click at [475, 327] on button "Edit Track Details" at bounding box center [508, 338] width 142 height 23
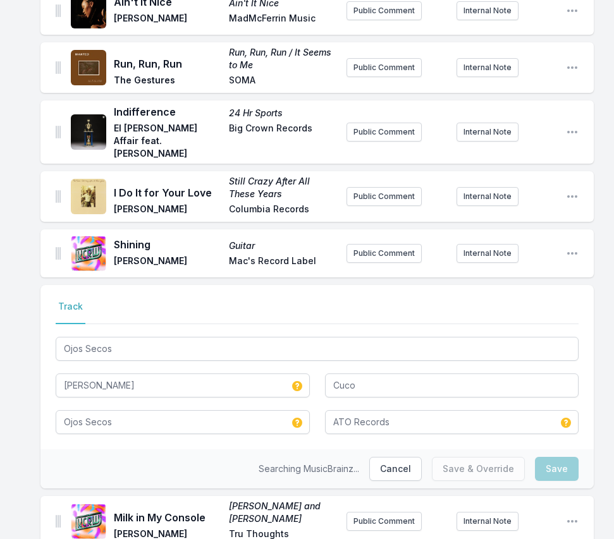
scroll to position [597, 0]
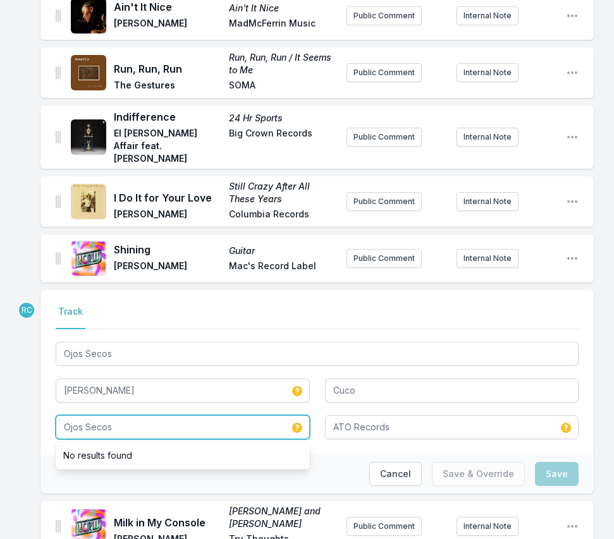
drag, startPoint x: 169, startPoint y: 373, endPoint x: 43, endPoint y: 365, distance: 126.7
click at [43, 365] on div "Select a tab Track Track Ojos Secos Adrian Quesada Cuco Ojos Secos No results f…" at bounding box center [316, 372] width 553 height 164
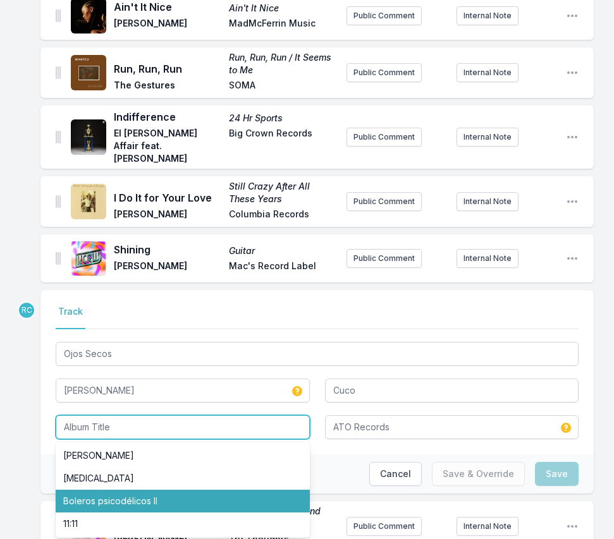
click at [87, 490] on li "Boleros psicodélicos II" at bounding box center [183, 501] width 254 height 23
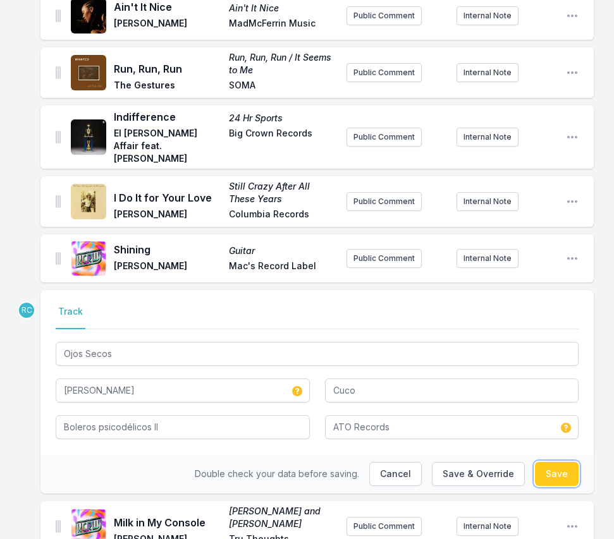
click at [558, 462] on button "Save" at bounding box center [557, 474] width 44 height 24
type input "Ojos Secos"
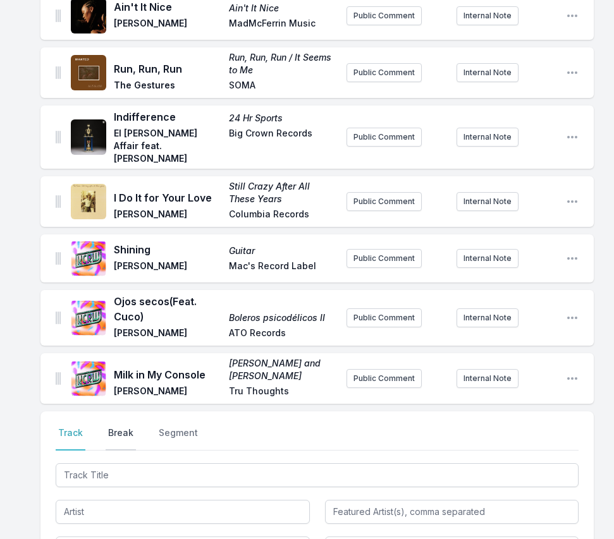
click at [119, 427] on button "Break" at bounding box center [121, 439] width 30 height 24
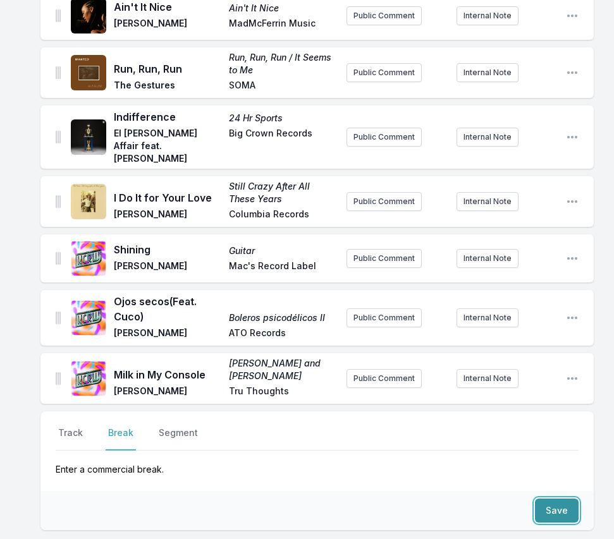
click at [565, 499] on button "Save" at bounding box center [557, 511] width 44 height 24
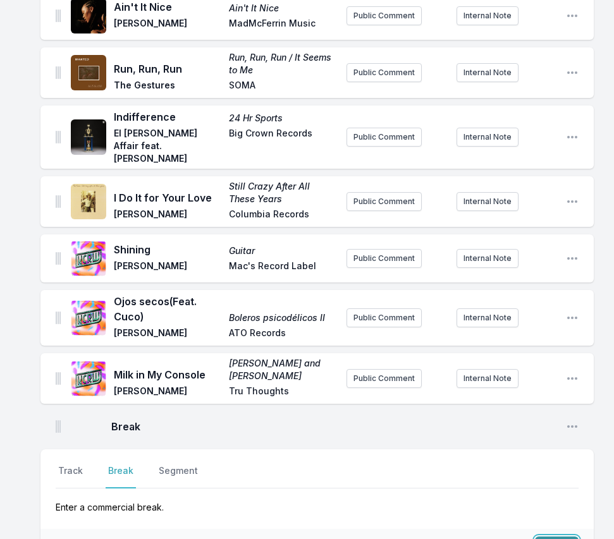
scroll to position [635, 0]
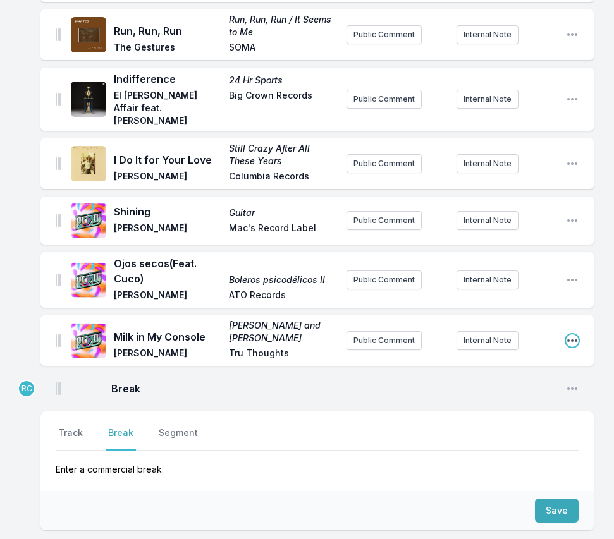
click at [572, 334] on icon "Open playlist item options" at bounding box center [572, 340] width 13 height 13
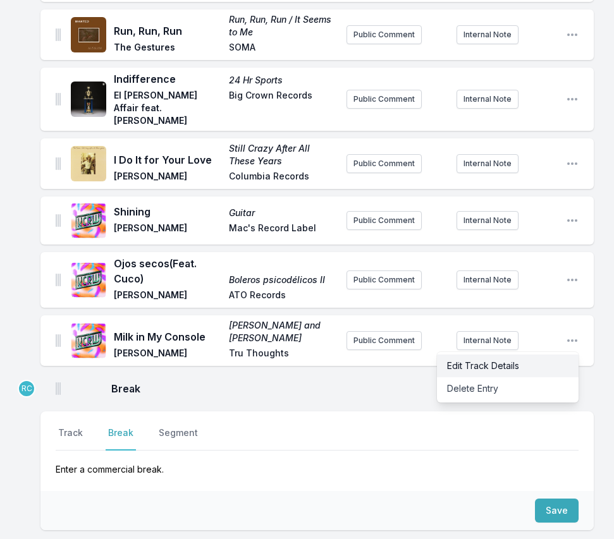
click at [509, 355] on button "Edit Track Details" at bounding box center [508, 366] width 142 height 23
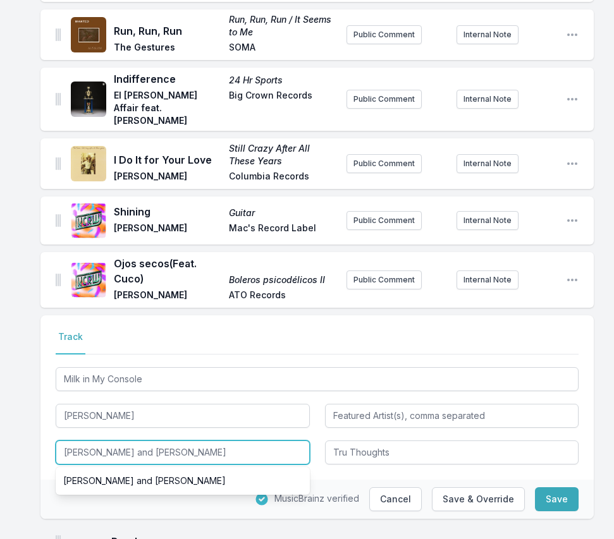
drag, startPoint x: 180, startPoint y: 403, endPoint x: 26, endPoint y: 387, distance: 155.0
click at [26, 387] on div "Check My Machine McCartney II Paul McCartney UMG Recordings McCartney II is the…" at bounding box center [307, 46] width 614 height 1101
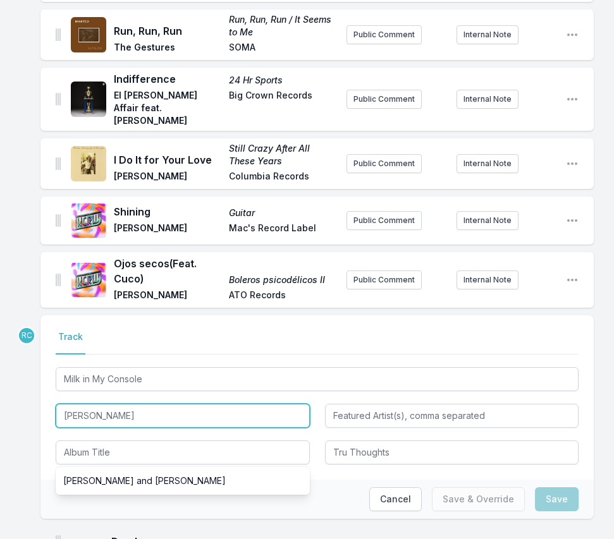
click at [118, 404] on input "Ebi Soda" at bounding box center [183, 416] width 254 height 24
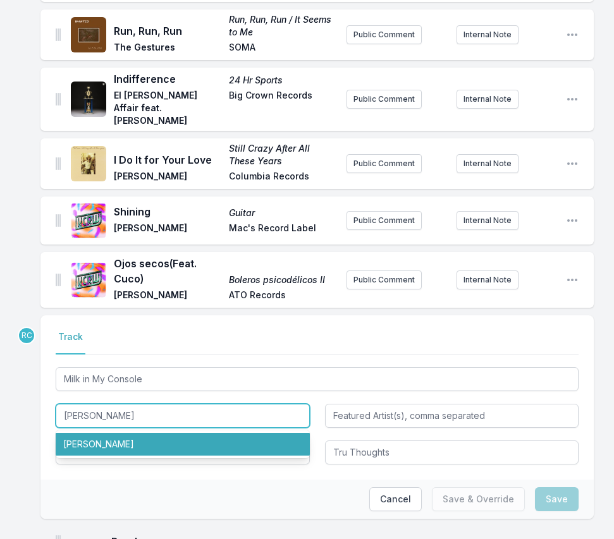
click at [115, 433] on li "Ebi Soda" at bounding box center [183, 444] width 254 height 23
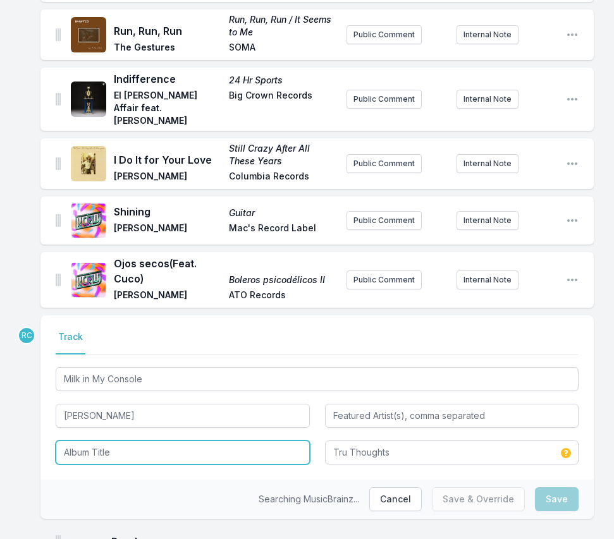
click at [96, 441] on input "Album Title" at bounding box center [183, 453] width 254 height 24
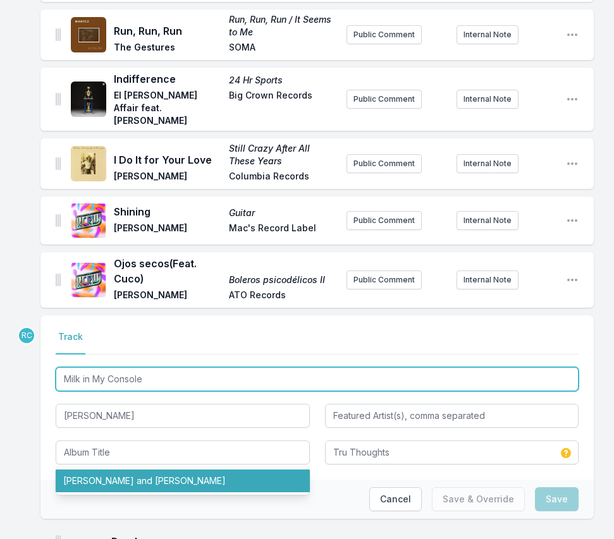
click at [170, 367] on input "Milk in My Console" at bounding box center [317, 379] width 523 height 24
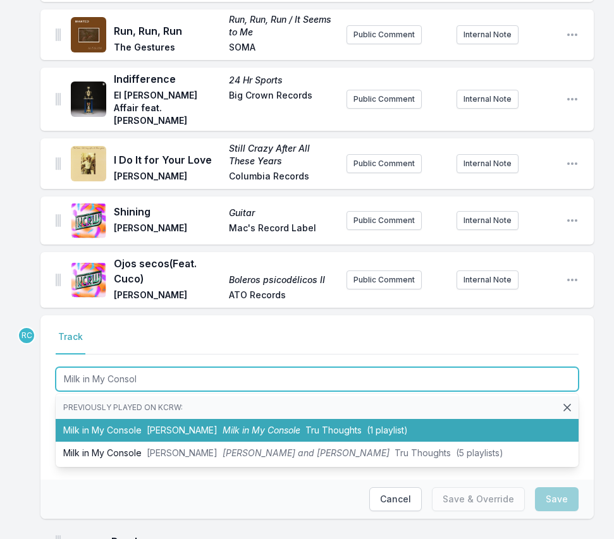
click at [158, 425] on span "Ebi Soda" at bounding box center [182, 430] width 71 height 11
type input "Milk in My Console"
type input "Frank Dean and Andrew"
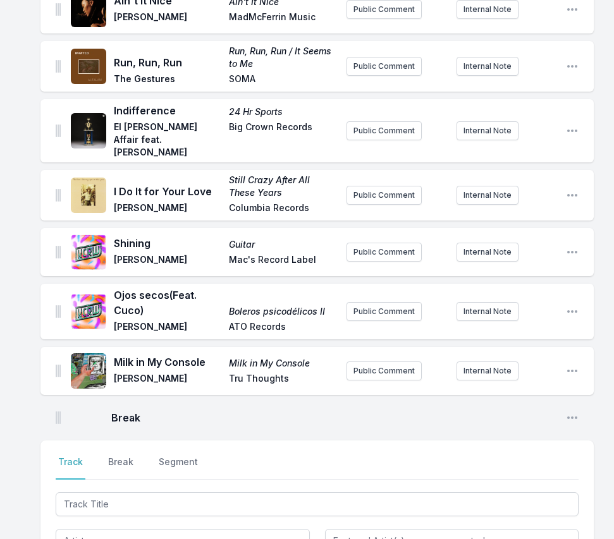
scroll to position [592, 0]
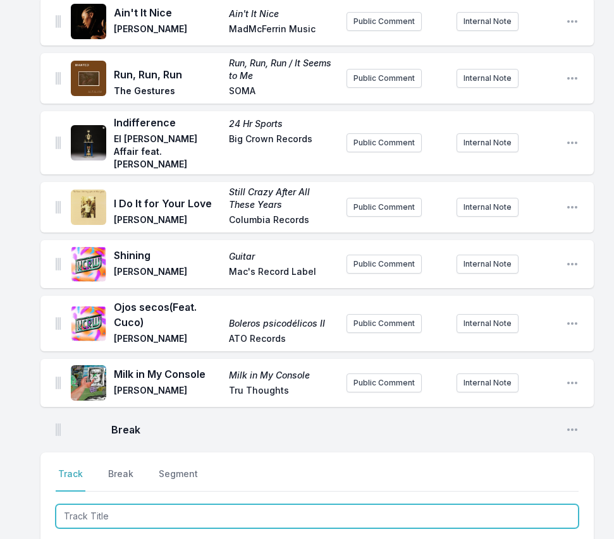
click at [100, 504] on input "Track Title" at bounding box center [317, 516] width 523 height 24
paste input "Everything Is Peaceful Love"
type input "Everything Is Peaceful Love"
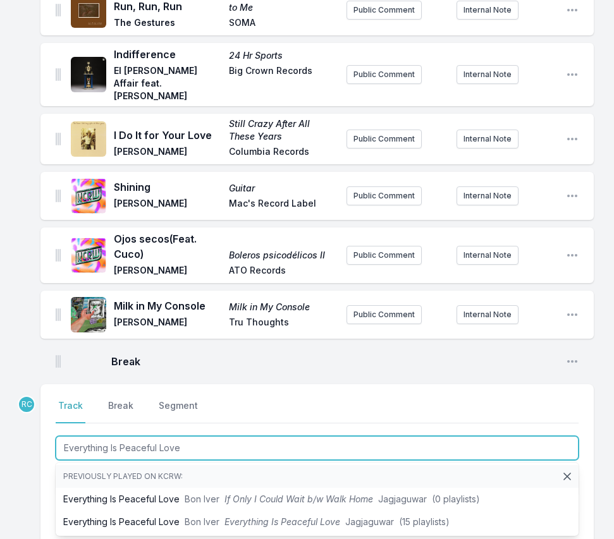
scroll to position [671, 0]
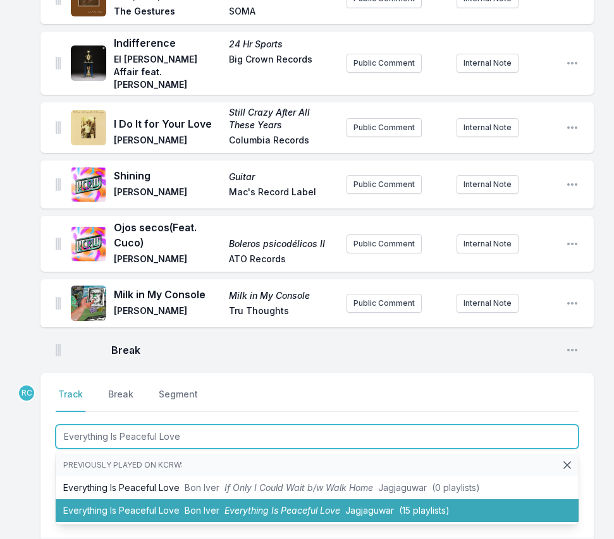
click at [103, 499] on li "Everything Is Peaceful Love Bon Iver Everything Is Peaceful Love Jagjaguwar (15…" at bounding box center [317, 510] width 523 height 23
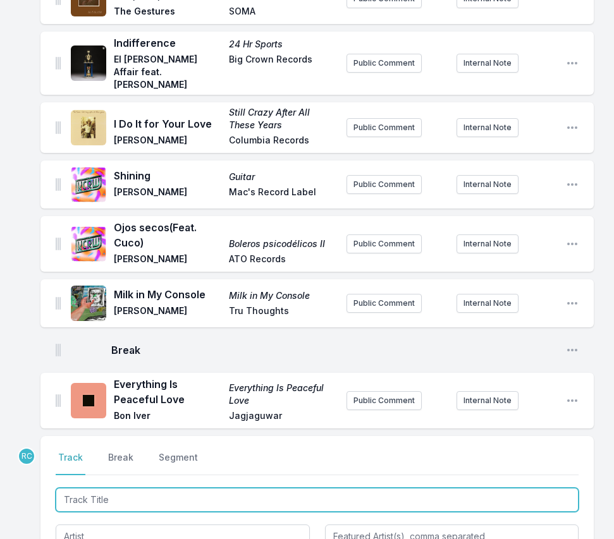
scroll to position [734, 0]
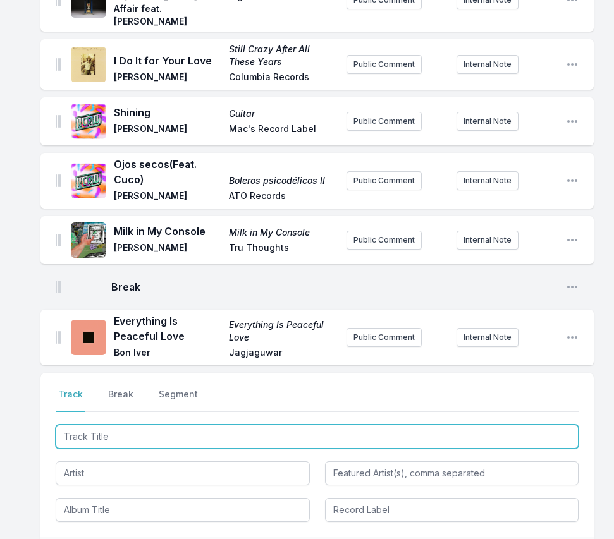
click at [497, 425] on input "Track Title" at bounding box center [317, 437] width 523 height 24
paste input "Heart-Shaped Box (Nirvana cover)"
type input "Heart-Shaped Box (Nirvana cover)"
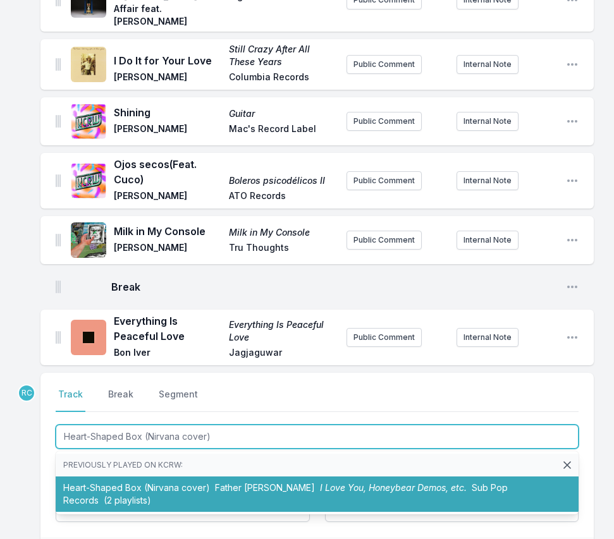
click at [171, 477] on li "Heart-Shaped Box (Nirvana cover) Father John Misty I Love You, Honeybear Demos,…" at bounding box center [317, 494] width 523 height 35
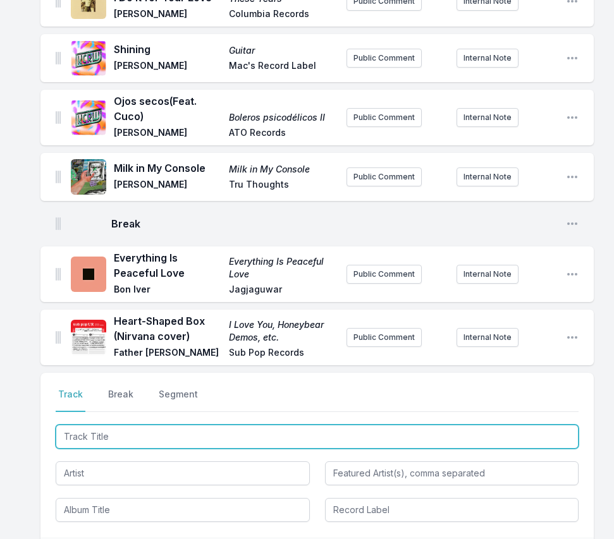
click at [484, 425] on input "Track Title" at bounding box center [317, 437] width 523 height 24
paste input "Untainted Love"
type input "Untainted Love"
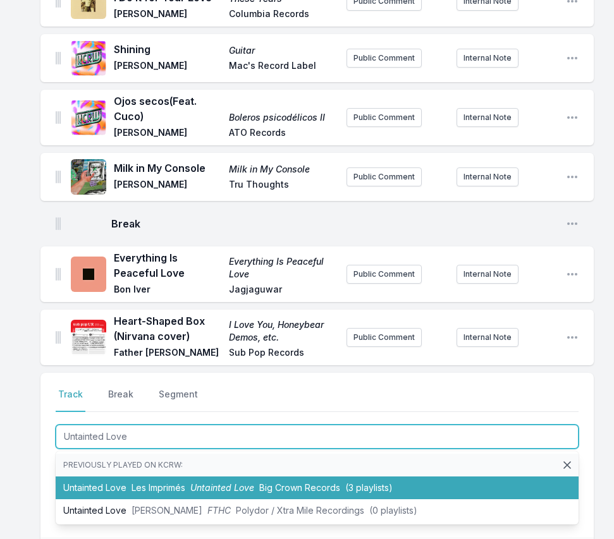
click at [171, 482] on span "Les Imprimés" at bounding box center [158, 487] width 54 height 11
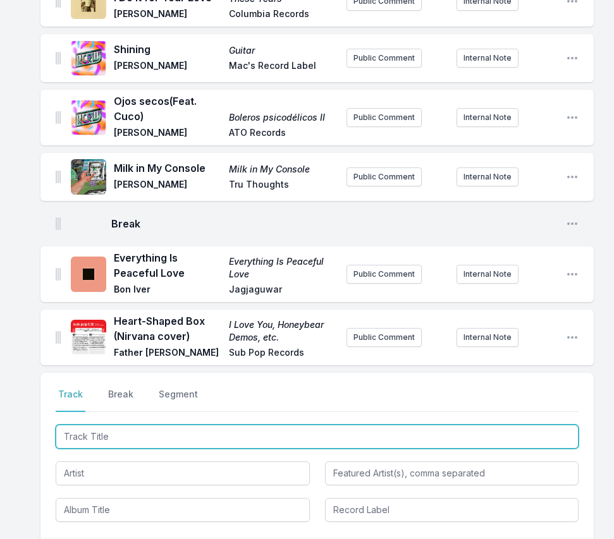
scroll to position [853, 0]
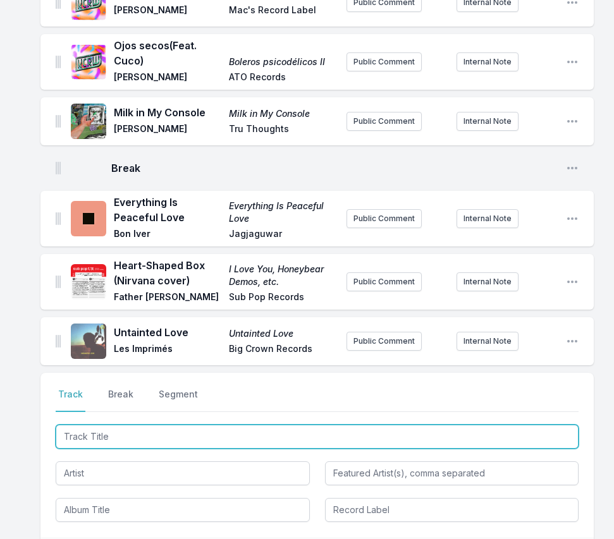
click at [521, 425] on input "Track Title" at bounding box center [317, 437] width 523 height 24
paste input "Love Me Like I Love You"
type input "Love Me Like I Love You"
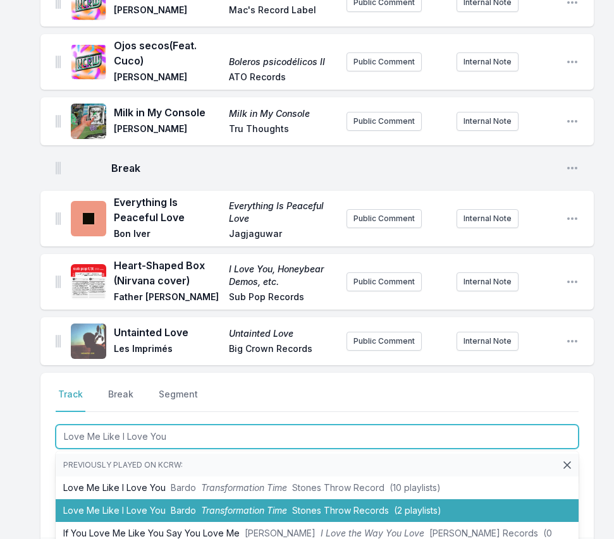
click at [190, 505] on span "Bardo" at bounding box center [183, 510] width 25 height 11
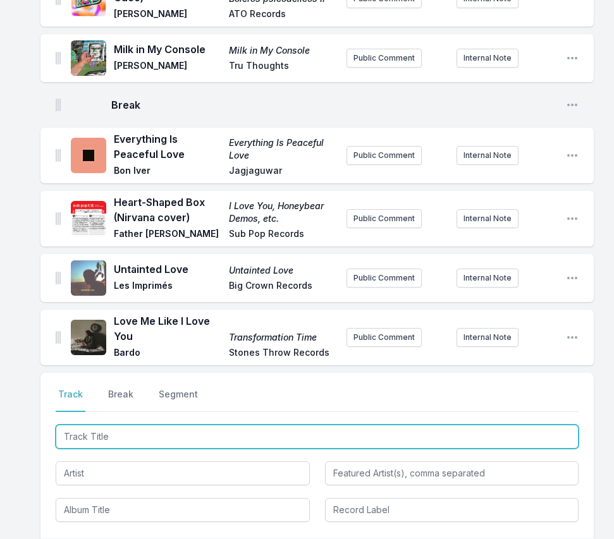
click at [513, 425] on input "Track Title" at bounding box center [317, 437] width 523 height 24
paste input "Never Never Gonna Give Ya Up"
type input "Never Never Gonna Give Ya Up"
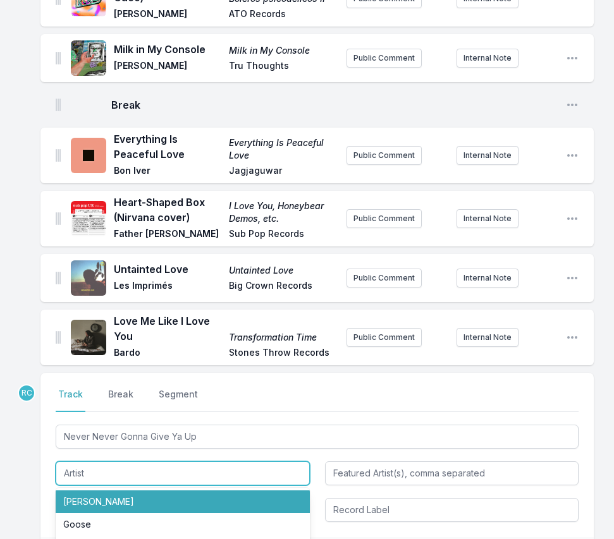
click at [126, 491] on li "Barry White" at bounding box center [183, 502] width 254 height 23
type input "Barry White"
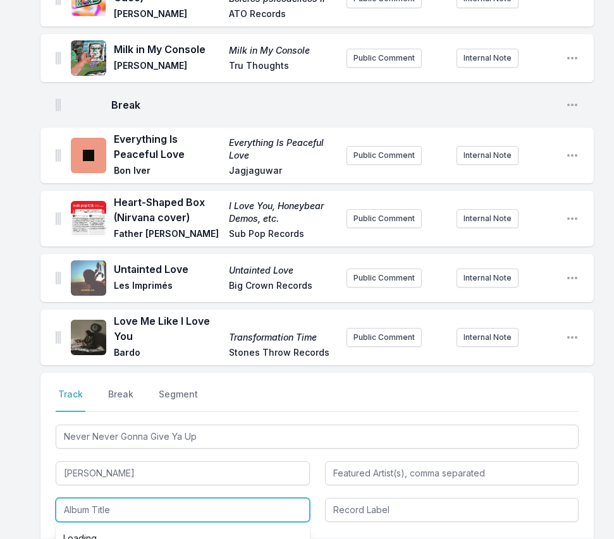
click at [109, 498] on input "Album Title" at bounding box center [183, 510] width 254 height 24
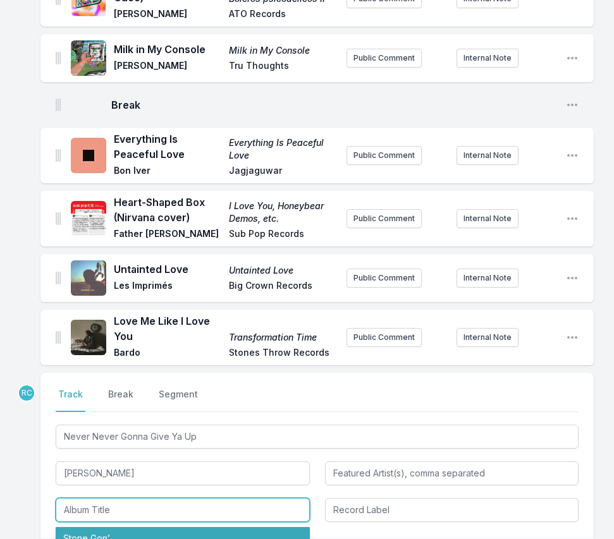
click at [102, 527] on li "Stone Gon’" at bounding box center [183, 538] width 254 height 23
type input "Stone Gon’"
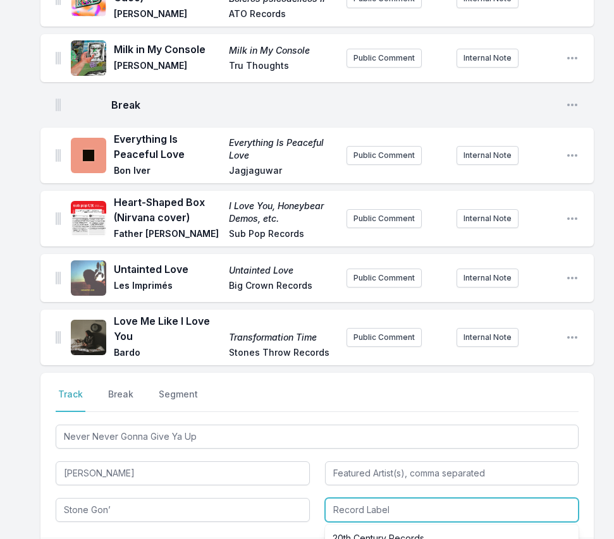
click at [348, 498] on input "Record Label" at bounding box center [452, 510] width 254 height 24
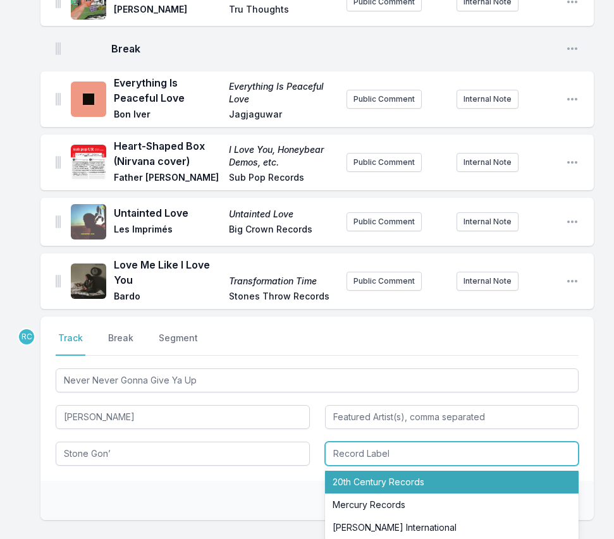
scroll to position [976, 0]
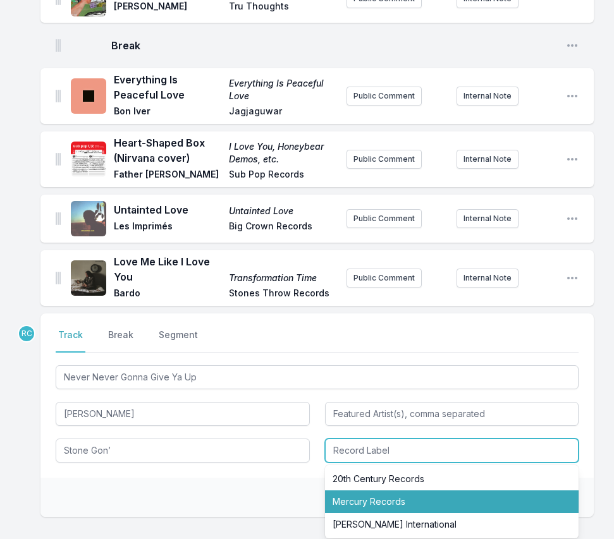
click at [357, 491] on li "Mercury Records" at bounding box center [452, 502] width 254 height 23
type input "Mercury Records"
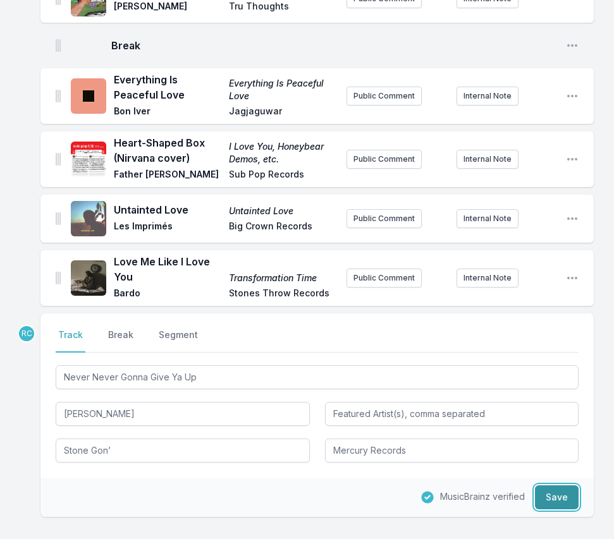
click at [553, 485] on button "Save" at bounding box center [557, 497] width 44 height 24
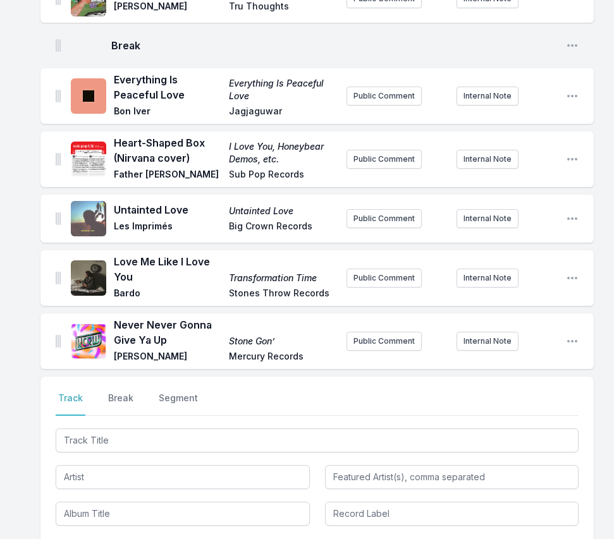
scroll to position [1039, 0]
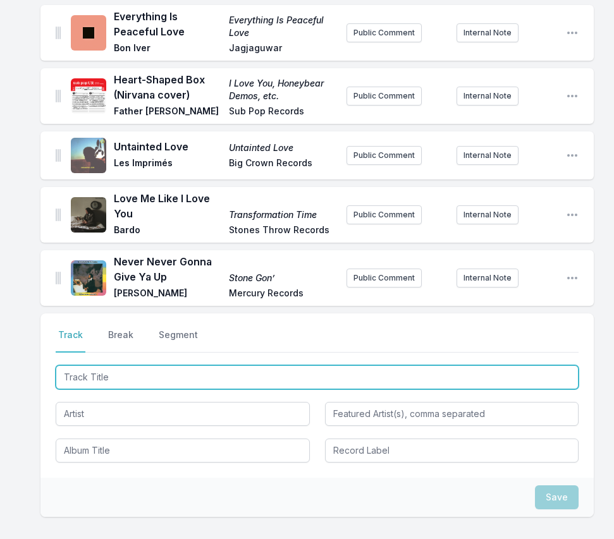
click at [518, 365] on input "Track Title" at bounding box center [317, 377] width 523 height 24
paste input "Shook Ones, Pt. II (Instrumental)"
type input "Shook Ones, Pt. II (Instrumental)"
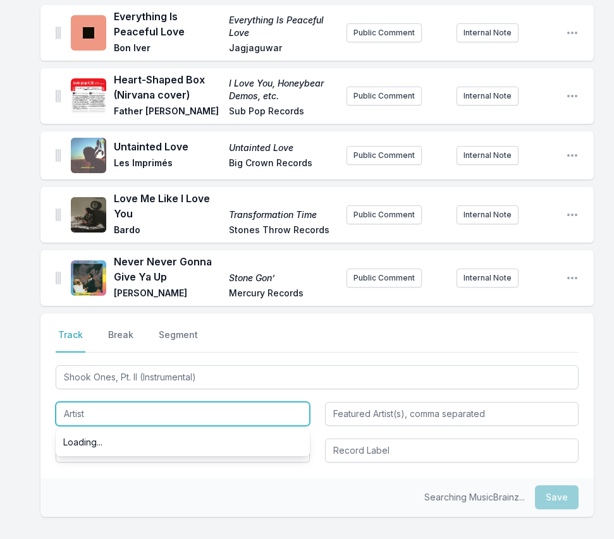
click at [209, 402] on input "Artist" at bounding box center [183, 414] width 254 height 24
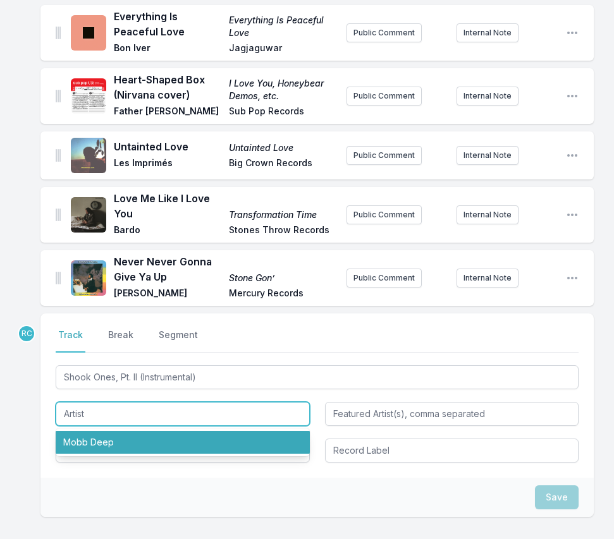
click at [83, 431] on li "Mobb Deep" at bounding box center [183, 442] width 254 height 23
type input "Mobb Deep"
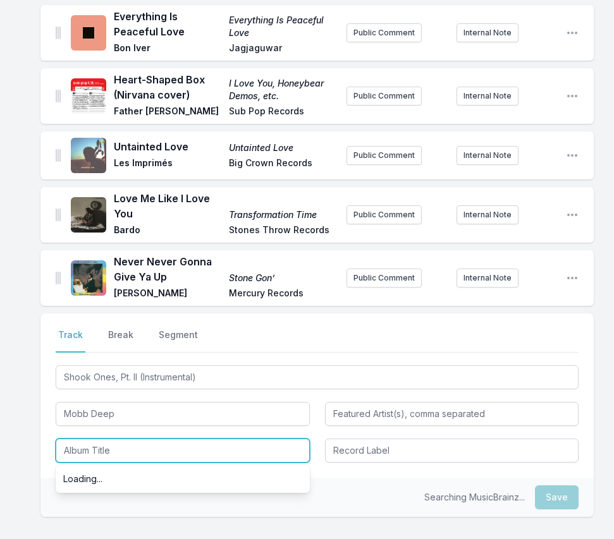
click at [83, 439] on input "Album Title" at bounding box center [183, 451] width 254 height 24
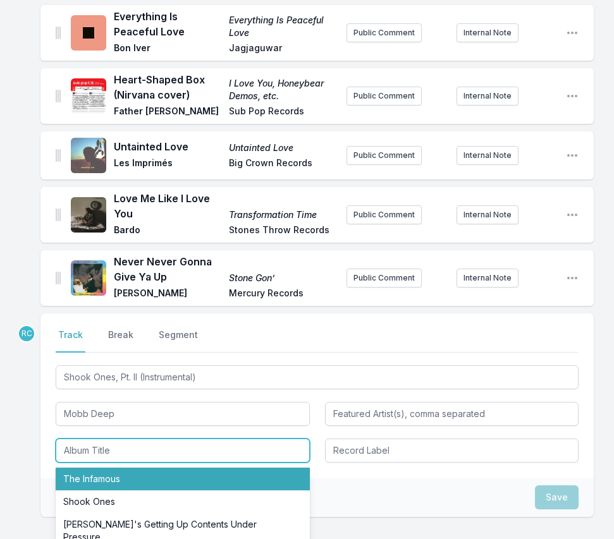
click at [89, 468] on li "The Infamous" at bounding box center [183, 479] width 254 height 23
type input "The Infamous"
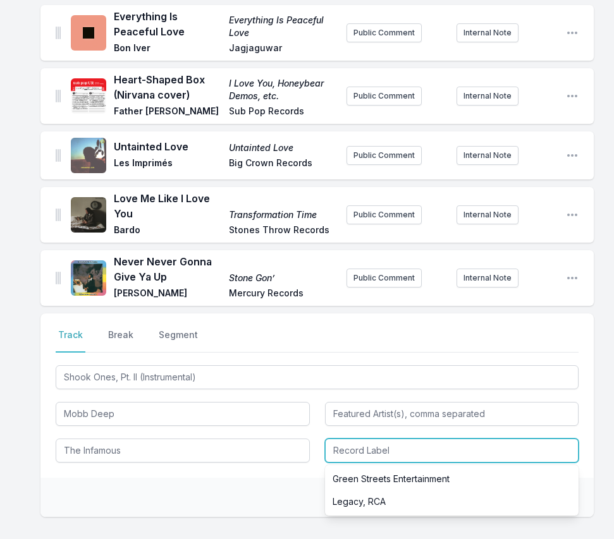
click at [348, 439] on input "Record Label" at bounding box center [452, 451] width 254 height 24
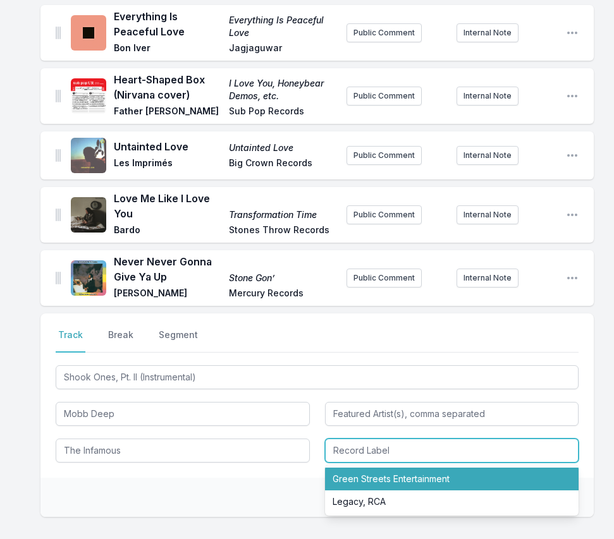
click at [367, 468] on li "Green Streets Entertainment" at bounding box center [452, 479] width 254 height 23
type input "Green Streets Entertainment"
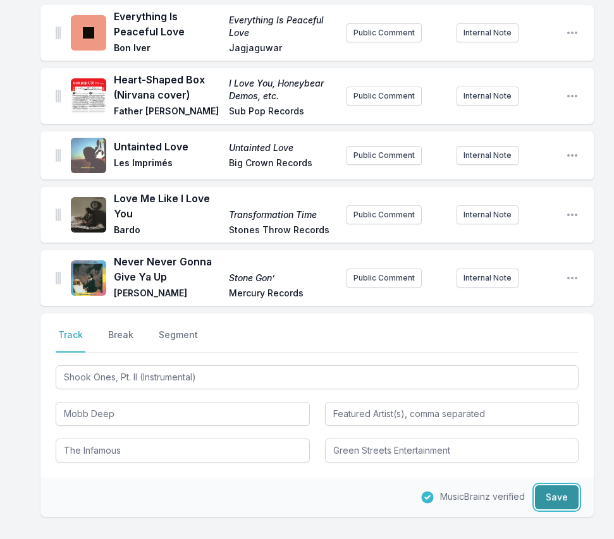
click at [557, 485] on button "Save" at bounding box center [557, 497] width 44 height 24
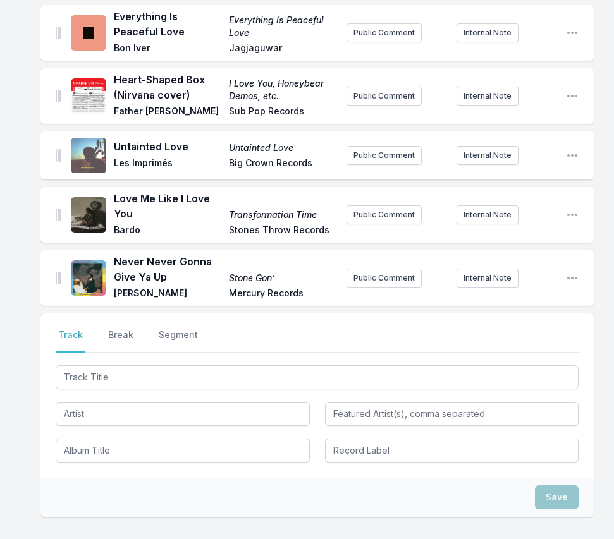
scroll to position [1097, 0]
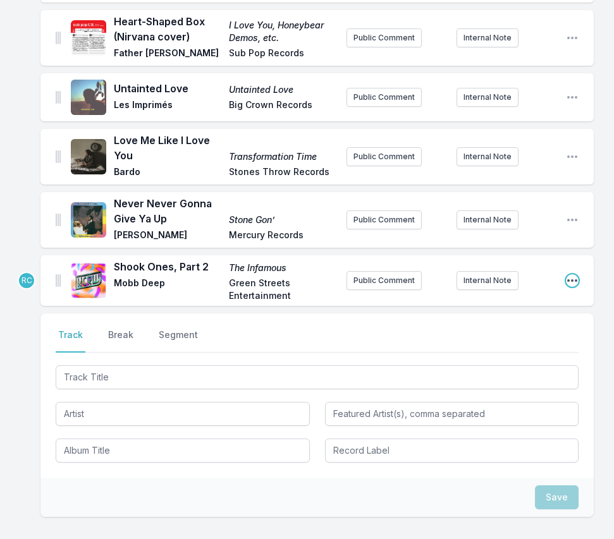
click at [570, 274] on icon "Open playlist item options" at bounding box center [572, 280] width 13 height 13
click at [540, 295] on button "Edit Track Details" at bounding box center [508, 306] width 142 height 23
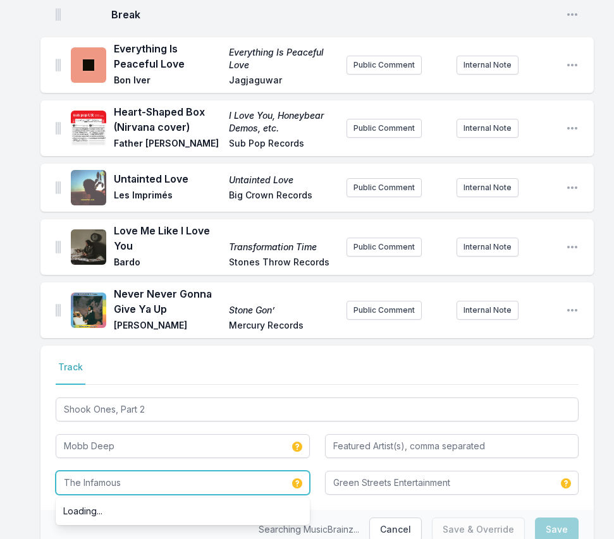
drag, startPoint x: 128, startPoint y: 432, endPoint x: -26, endPoint y: 421, distance: 154.0
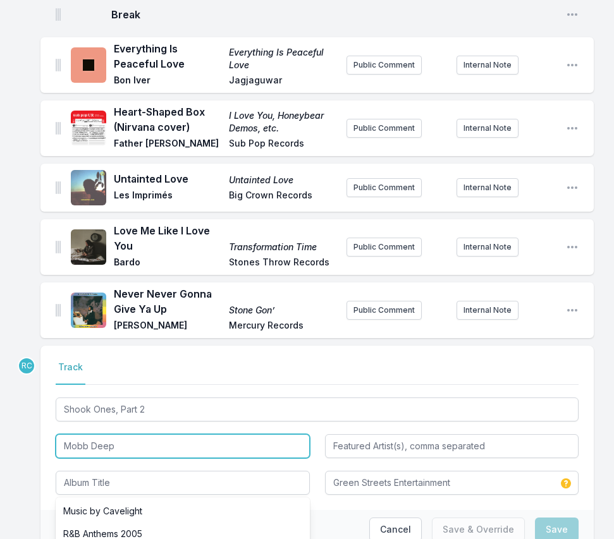
click at [125, 434] on input "Mobb Deep" at bounding box center [183, 446] width 254 height 24
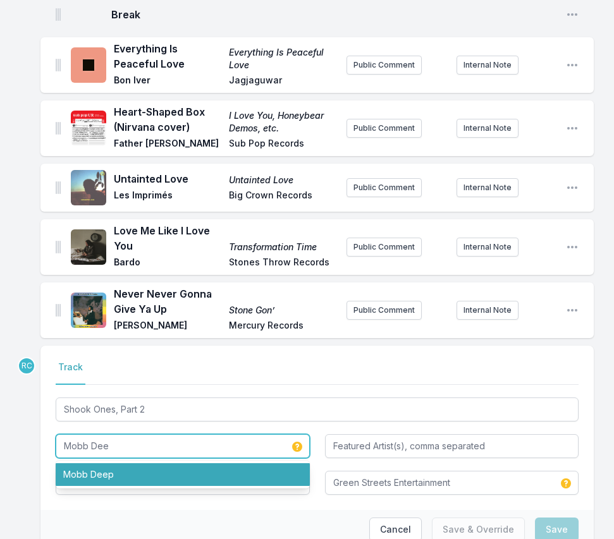
click at [119, 463] on li "Mobb Deep" at bounding box center [183, 474] width 254 height 23
type input "Mobb Deep"
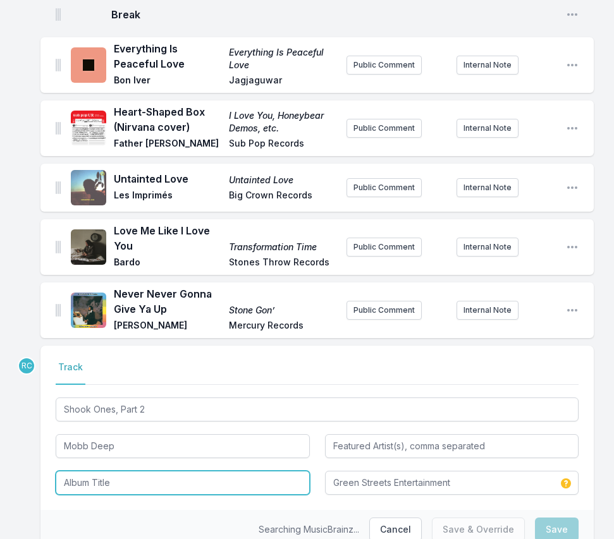
click at [84, 471] on input "Album Title" at bounding box center [183, 483] width 254 height 24
type input "Shook Ones"
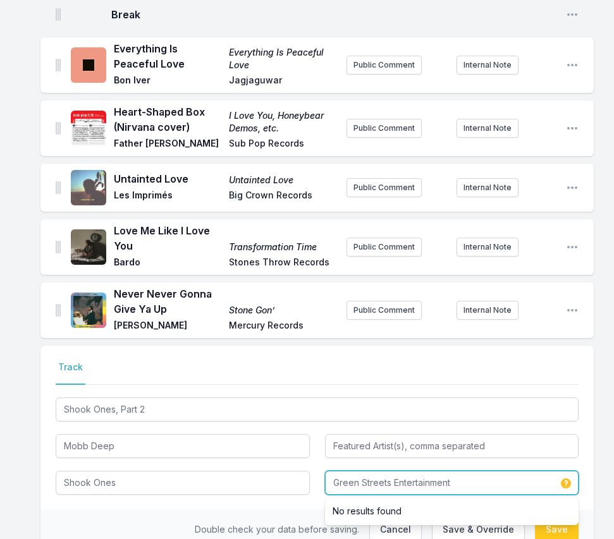
drag, startPoint x: 465, startPoint y: 430, endPoint x: 305, endPoint y: 397, distance: 163.9
click at [305, 397] on div "Shook Ones, Part 2 Mobb Deep Shook Ones Green Streets Entertainment No results …" at bounding box center [317, 445] width 523 height 100
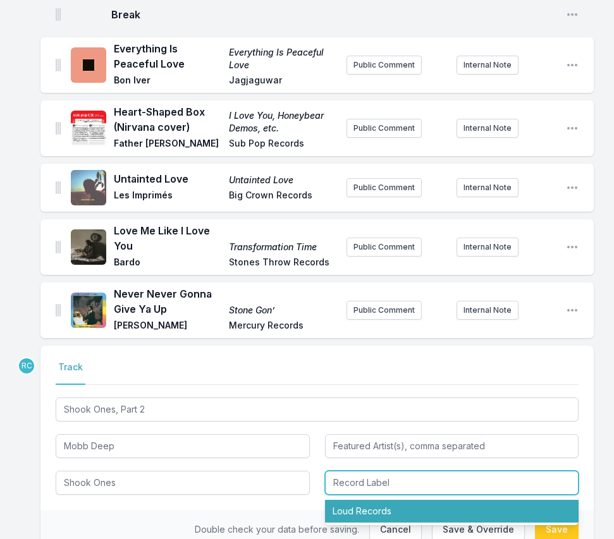
click at [369, 500] on li "Loud Records" at bounding box center [452, 511] width 254 height 23
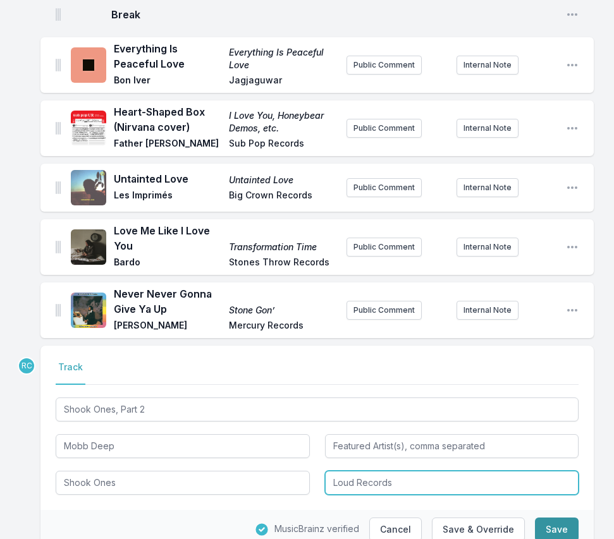
type input "Loud Records"
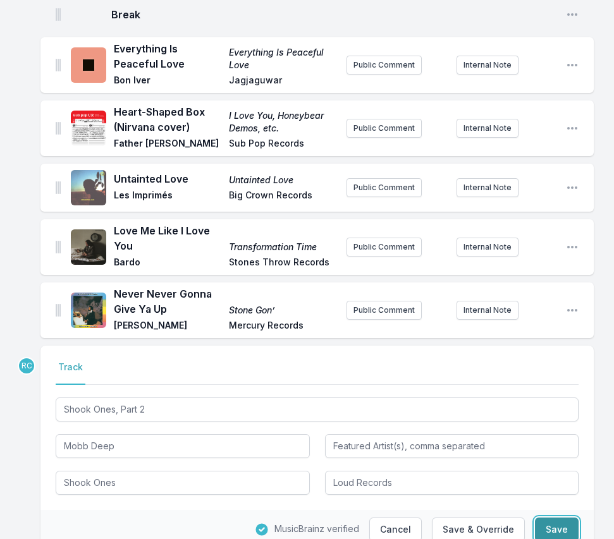
click at [564, 518] on button "Save" at bounding box center [557, 530] width 44 height 24
type input "The Infamous"
type input "Green Streets Entertainment"
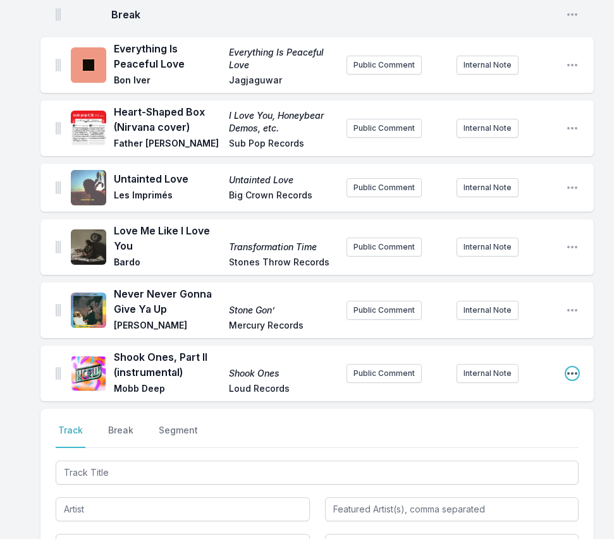
click at [570, 367] on icon "Open playlist item options" at bounding box center [572, 373] width 13 height 13
click at [532, 387] on button "Edit Track Details" at bounding box center [508, 398] width 142 height 23
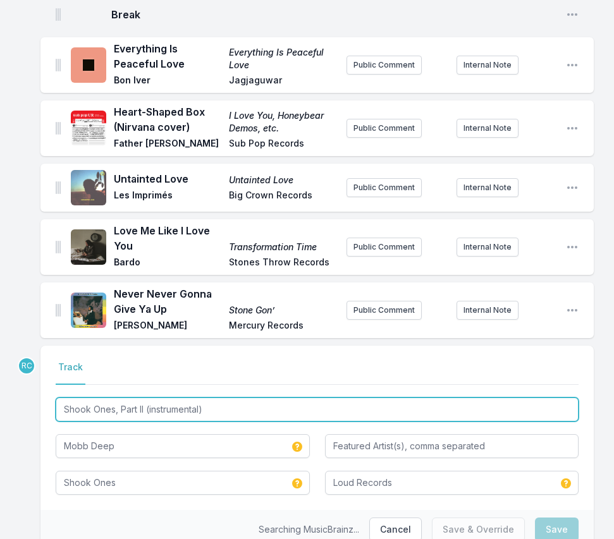
drag, startPoint x: 217, startPoint y: 359, endPoint x: 144, endPoint y: 356, distance: 72.7
click at [144, 398] on input "Shook Ones, Part II (instrumental)" at bounding box center [317, 410] width 523 height 24
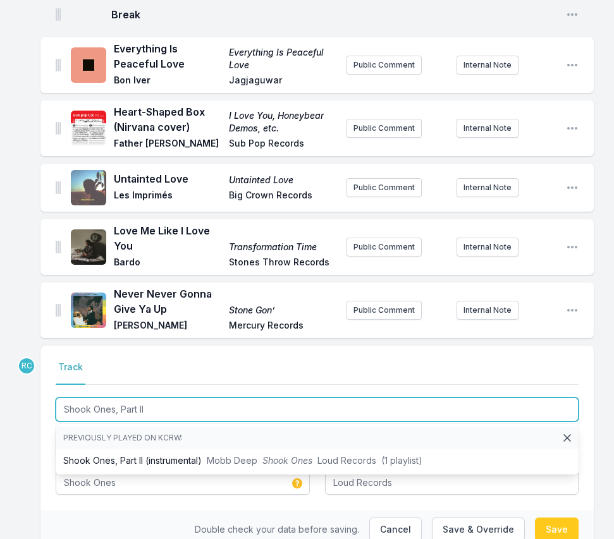
type input "Shook Ones, Part II"
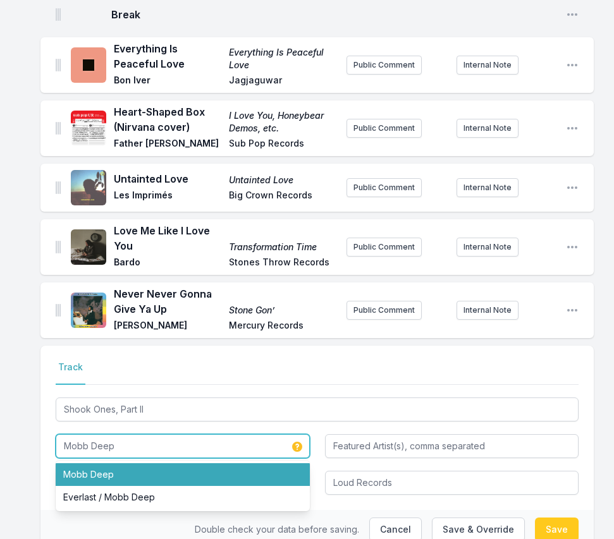
click at [127, 463] on li "Mobb Deep" at bounding box center [183, 474] width 254 height 23
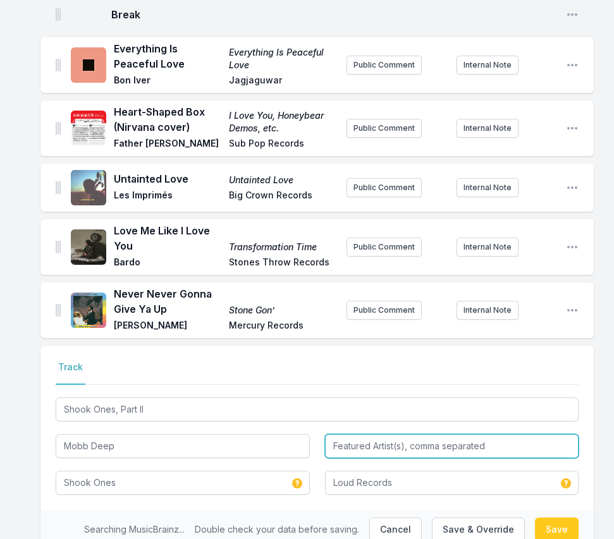
type input "Mobb Deep"
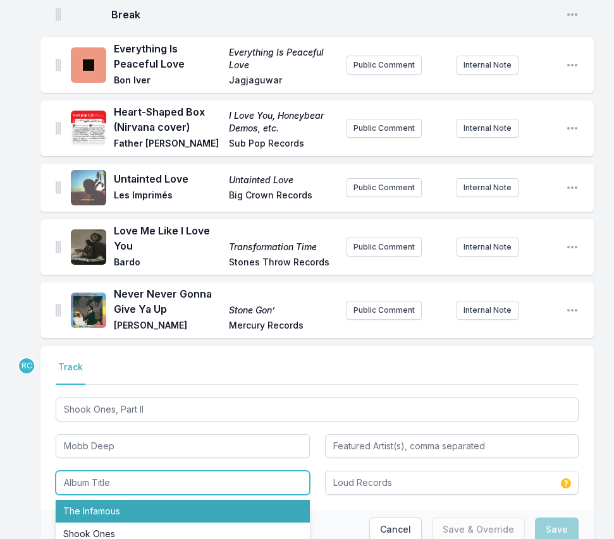
click at [120, 500] on li "The Infamous" at bounding box center [183, 511] width 254 height 23
type input "The Infamous"
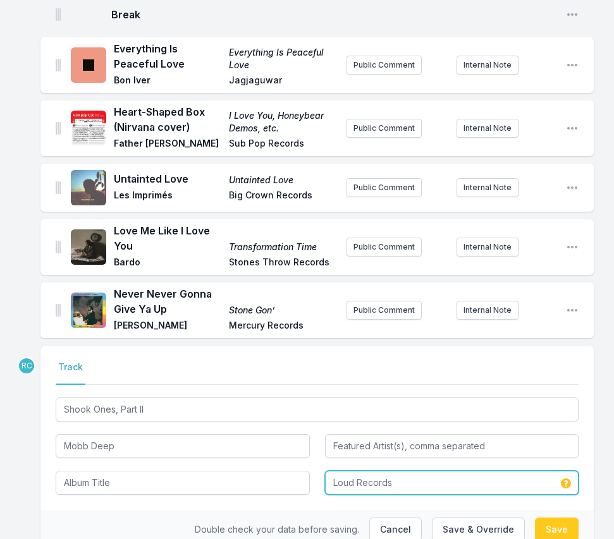
type input "The Infamous"
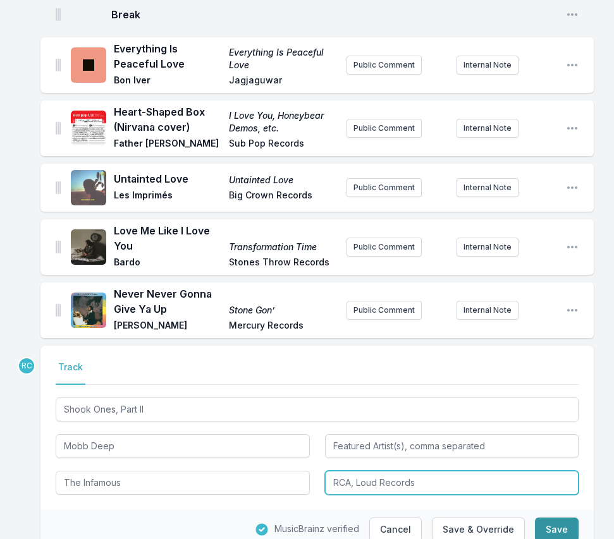
type input "RCA, Loud Records"
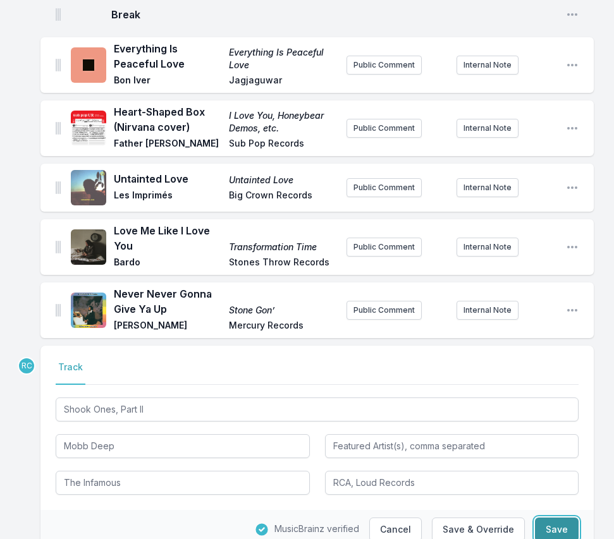
click at [566, 518] on button "Save" at bounding box center [557, 530] width 44 height 24
type input "Shook Ones, Part II (instrumental)"
type input "Shook Ones"
type input "Loud Records"
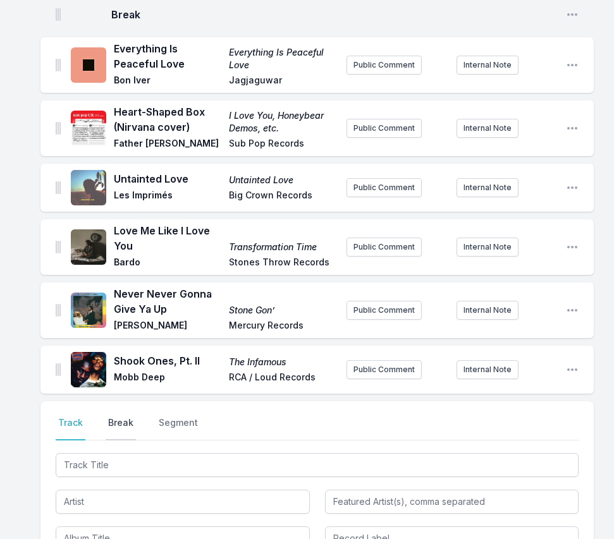
click at [113, 417] on button "Break" at bounding box center [121, 429] width 30 height 24
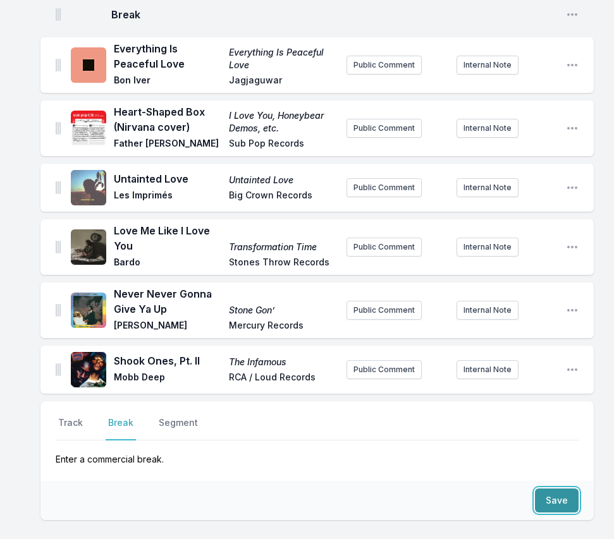
click at [562, 489] on button "Save" at bounding box center [557, 501] width 44 height 24
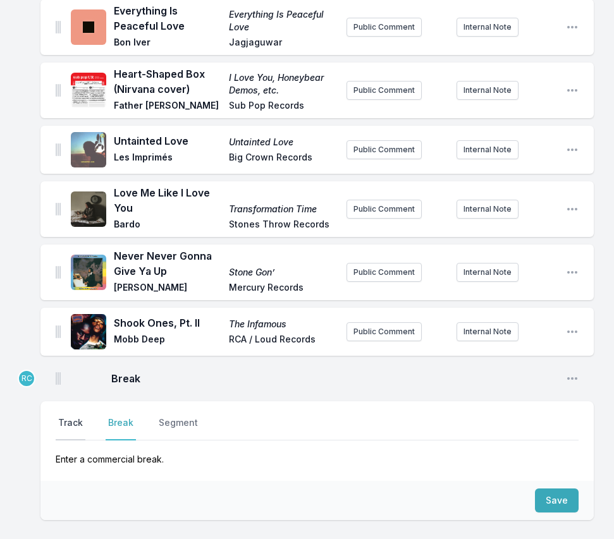
click at [73, 417] on button "Track" at bounding box center [71, 429] width 30 height 24
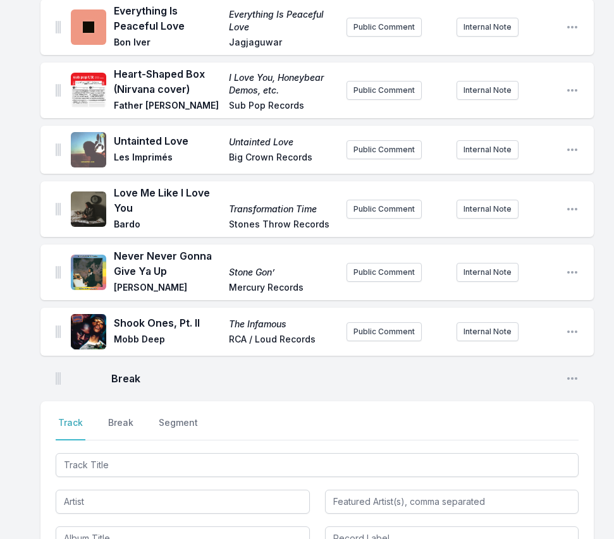
click at [527, 451] on div at bounding box center [317, 501] width 523 height 100
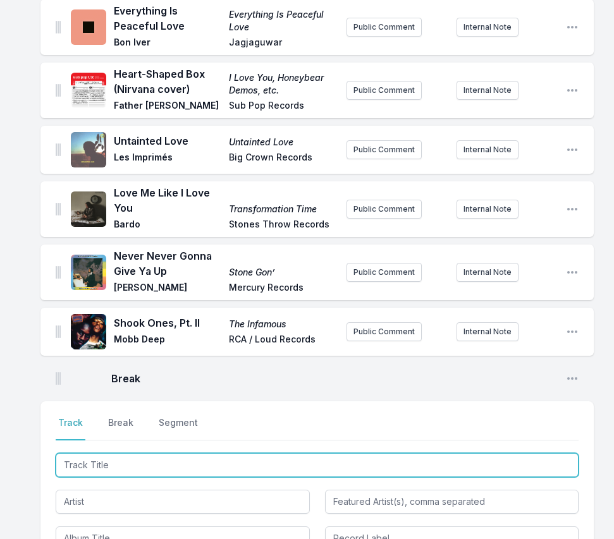
click at [521, 453] on input "Track Title" at bounding box center [317, 465] width 523 height 24
paste input "Wonderwall"
type input "Wonderwall"
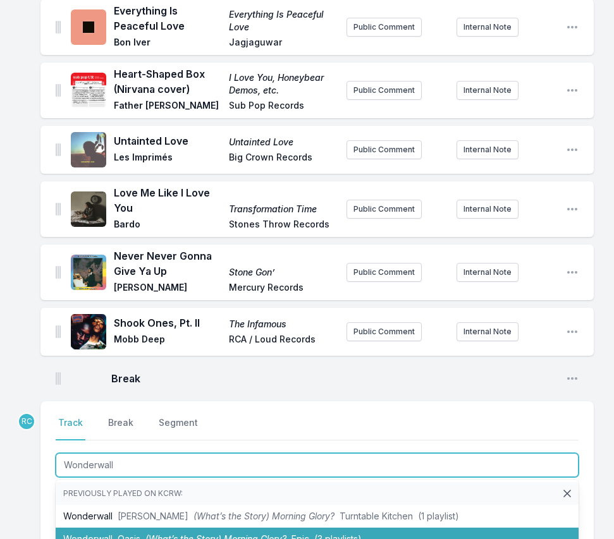
click at [137, 528] on li "Wonderwall Oasis (What’s the Story) Morning Glory? Epic (3 playlists)" at bounding box center [317, 539] width 523 height 23
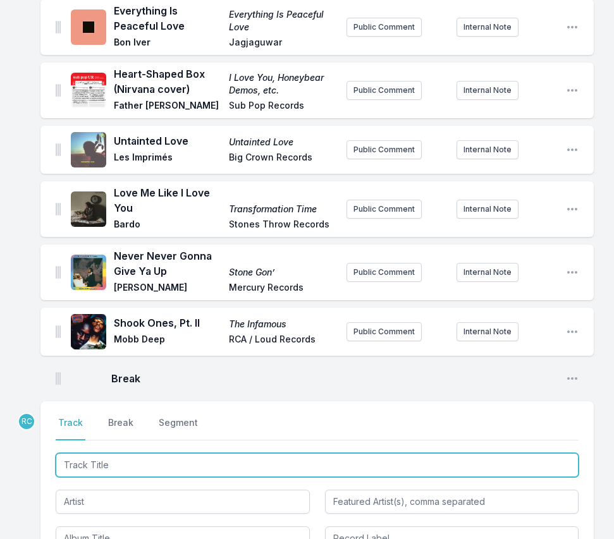
scroll to position [1103, 0]
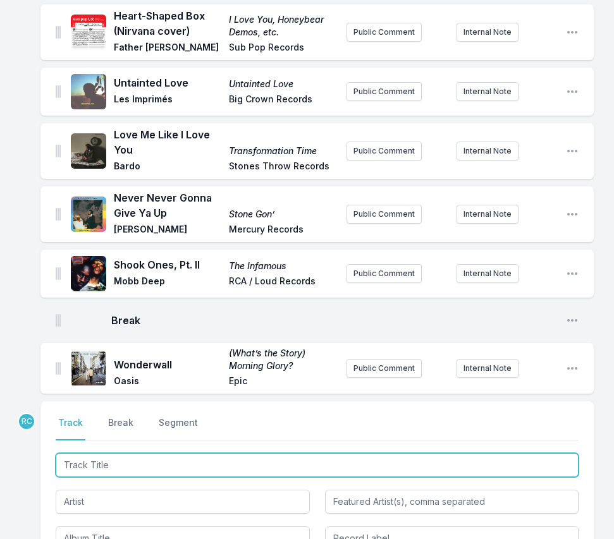
click at [525, 453] on input "Track Title" at bounding box center [317, 465] width 523 height 24
paste input "Orlando in Love"
type input "Orlando in Love"
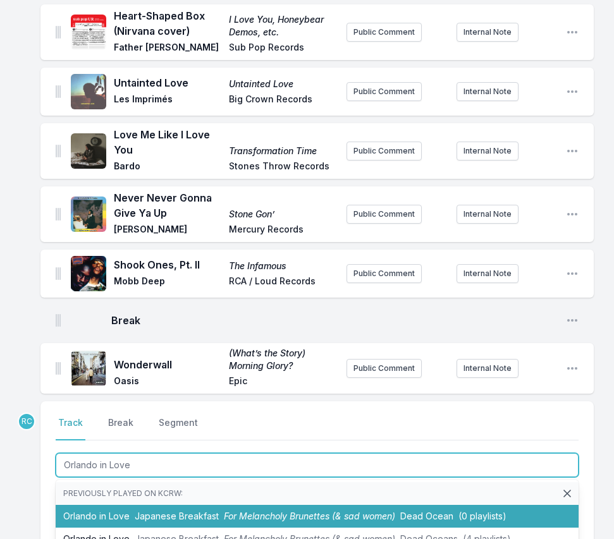
click at [184, 511] on span "Japanese Breakfast" at bounding box center [177, 516] width 84 height 11
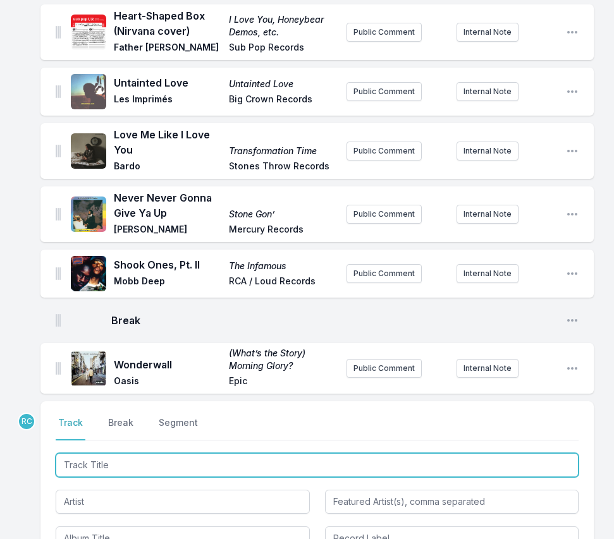
scroll to position [1161, 0]
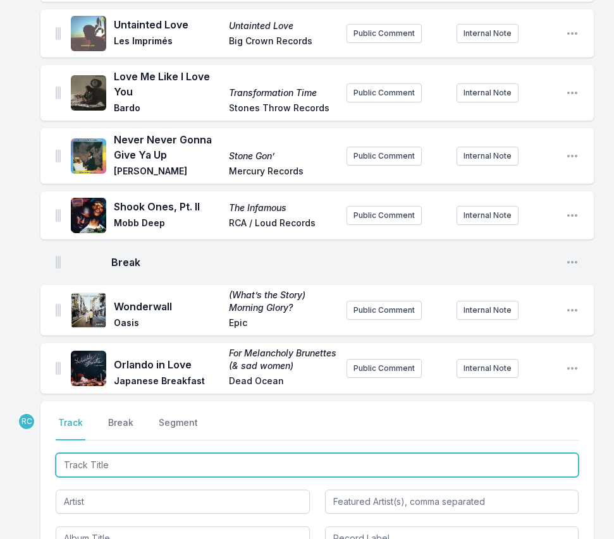
click at [523, 453] on input "Track Title" at bounding box center [317, 465] width 523 height 24
paste input "I'd Be Lost"
type input "I'd Be Lost"
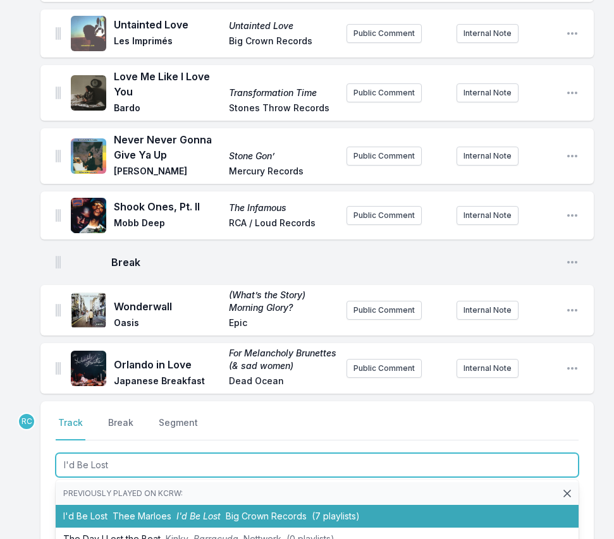
click at [142, 511] on span "Thee Marloes" at bounding box center [142, 516] width 59 height 11
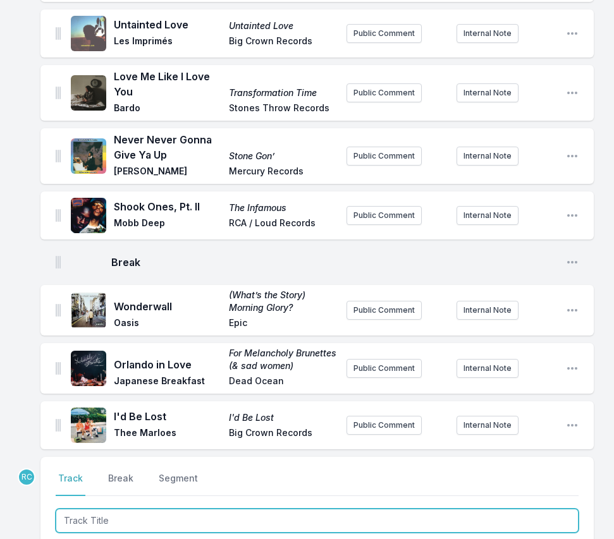
scroll to position [1217, 0]
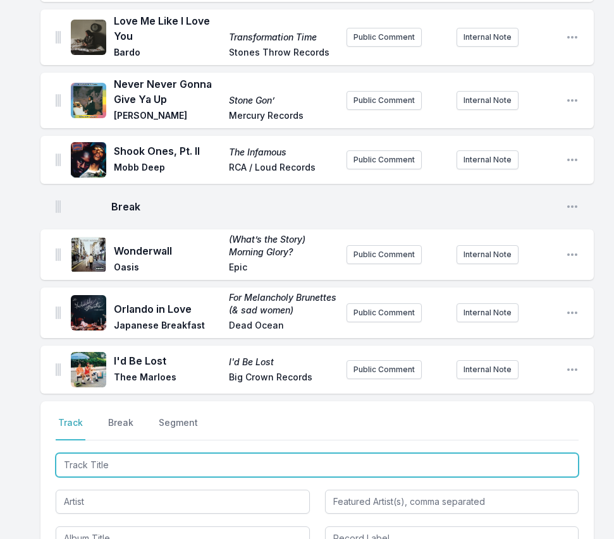
click at [518, 453] on input "Track Title" at bounding box center [317, 465] width 523 height 24
paste input "on't Let Me Down"
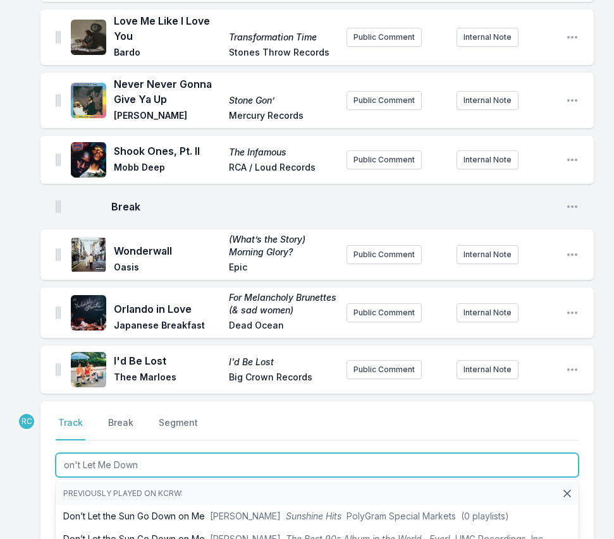
click at [64, 453] on input "on't Let Me Down" at bounding box center [317, 465] width 523 height 24
type input "Don't Let Me Down"
click at [153, 453] on input "Don't Let Me Down" at bounding box center [317, 465] width 523 height 24
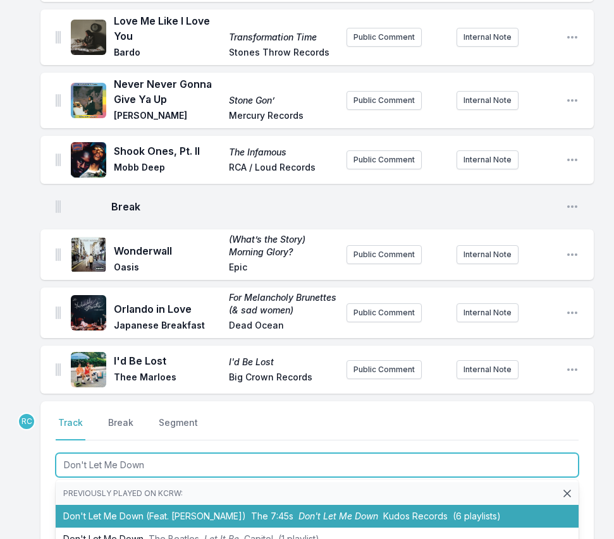
click at [164, 505] on li "Don't Let Me Down (Feat. Martin Connor) The 7:45s Don't Let Me Down Kudos Recor…" at bounding box center [317, 516] width 523 height 23
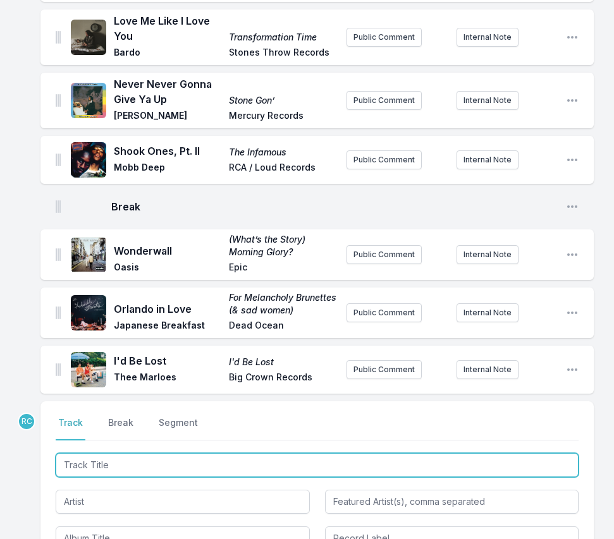
scroll to position [1280, 0]
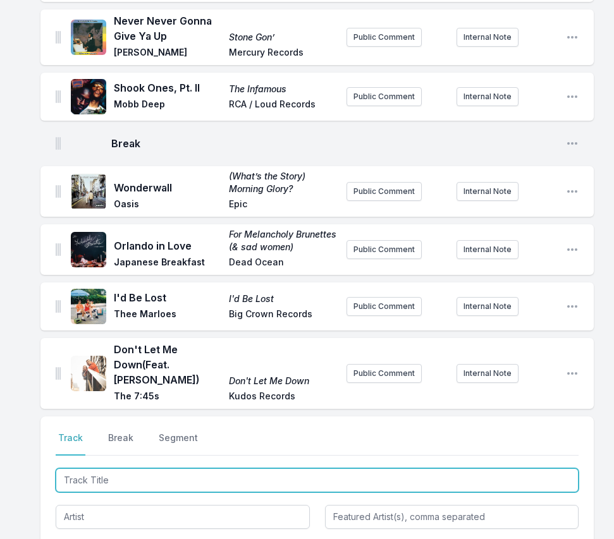
click at [529, 468] on input "Track Title" at bounding box center [317, 480] width 523 height 24
paste input "Frenzy"
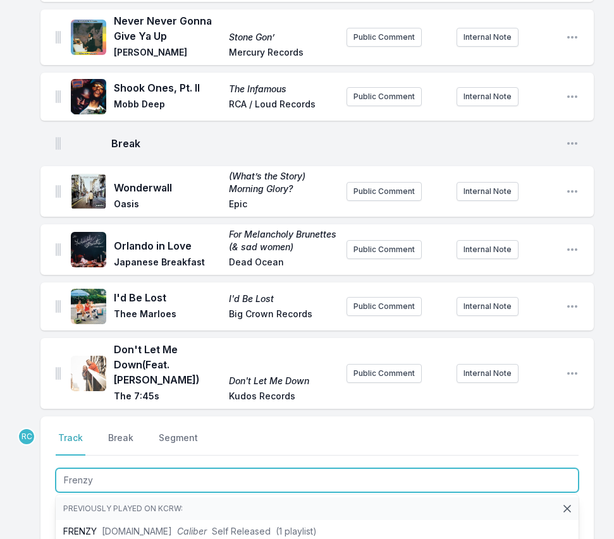
type input "Frenzy"
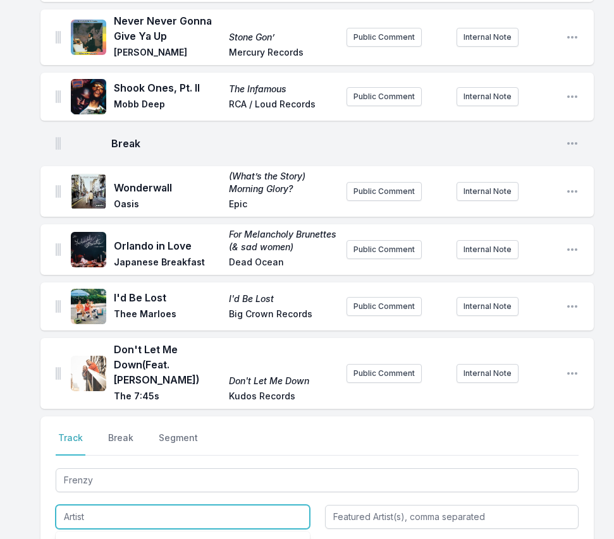
click at [113, 505] on input "Artist" at bounding box center [183, 517] width 254 height 24
click at [146, 534] on li "Sugar Bomb" at bounding box center [183, 545] width 254 height 23
type input "Sugar Bomb"
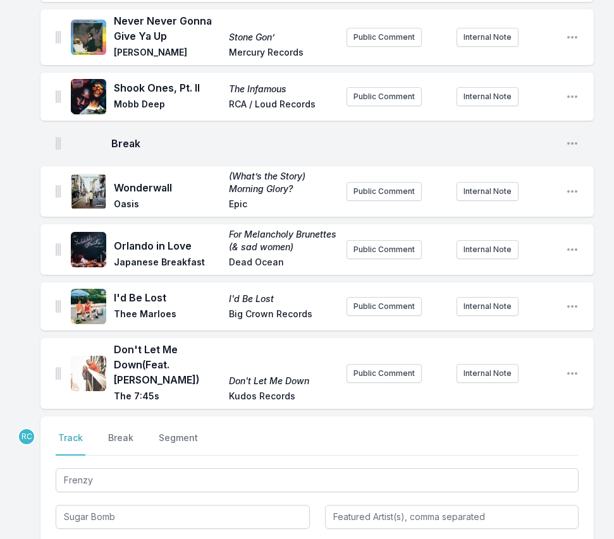
type input "Explosive"
drag, startPoint x: 140, startPoint y: 454, endPoint x: 54, endPoint y: 446, distance: 85.7
click at [54, 446] on div "Select a tab Track Break Segment Track Break Segment Frenzy Sugar Bomb Sugar Bo…" at bounding box center [316, 499] width 553 height 164
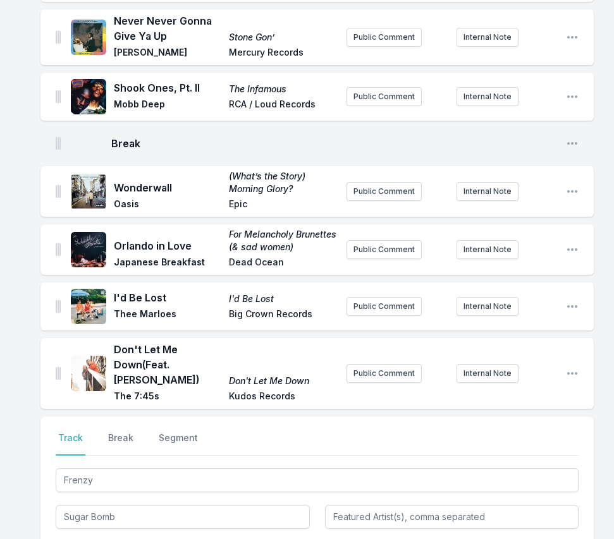
paste input "Sugar Bomb"
type input "Sugar Bomb Music"
click at [590, 449] on div "Select a tab Track Break Segment Track Break Segment Frenzy Sugar Bomb Explosiv…" at bounding box center [316, 499] width 553 height 164
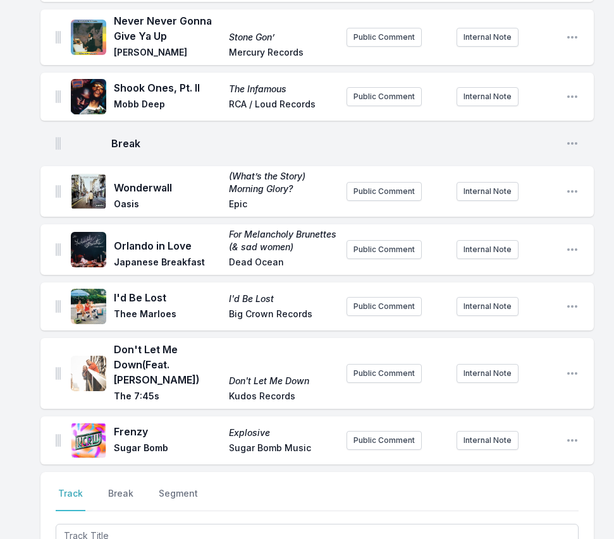
scroll to position [1336, 0]
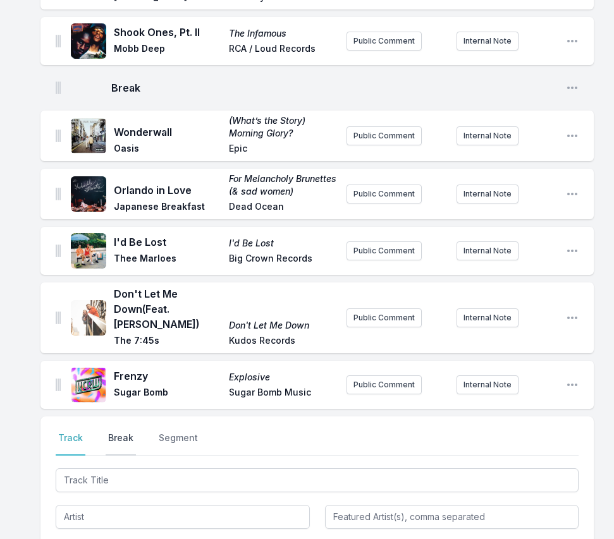
click at [114, 432] on button "Break" at bounding box center [121, 444] width 30 height 24
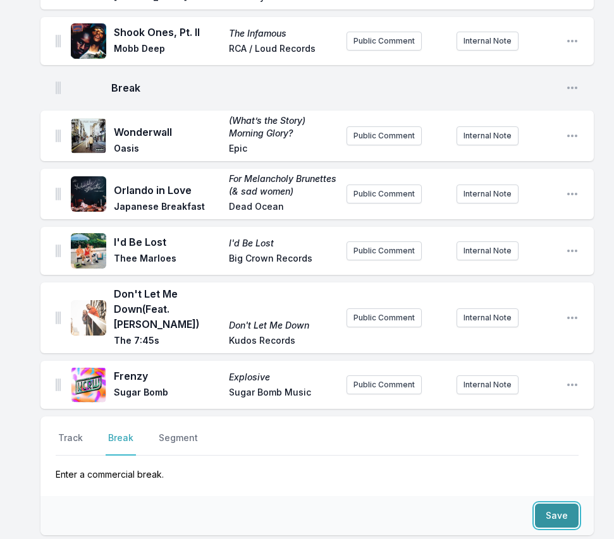
click at [564, 504] on button "Save" at bounding box center [557, 516] width 44 height 24
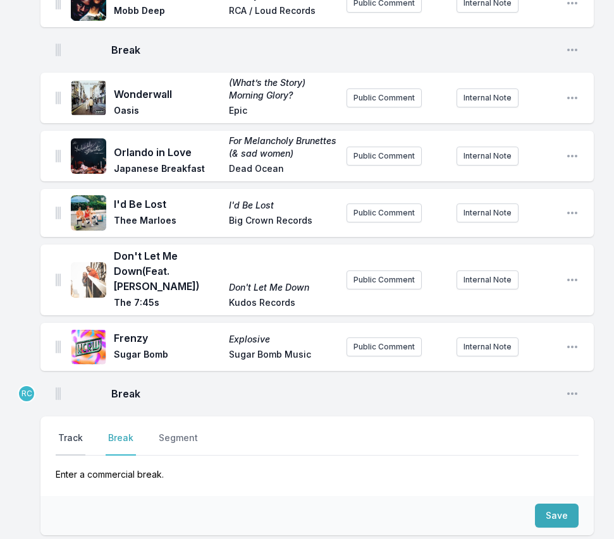
click at [71, 432] on button "Track" at bounding box center [71, 444] width 30 height 24
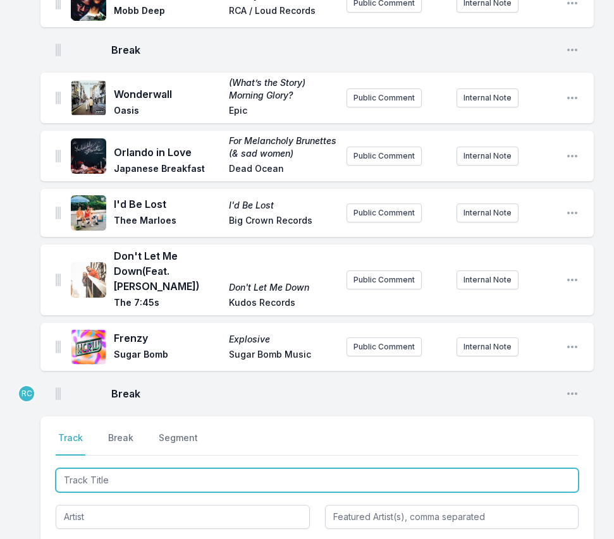
click at [93, 468] on input "Track Title" at bounding box center [317, 480] width 523 height 24
paste input "Feel Like Makin' Love"
type input "Feel Like Makin' Love"
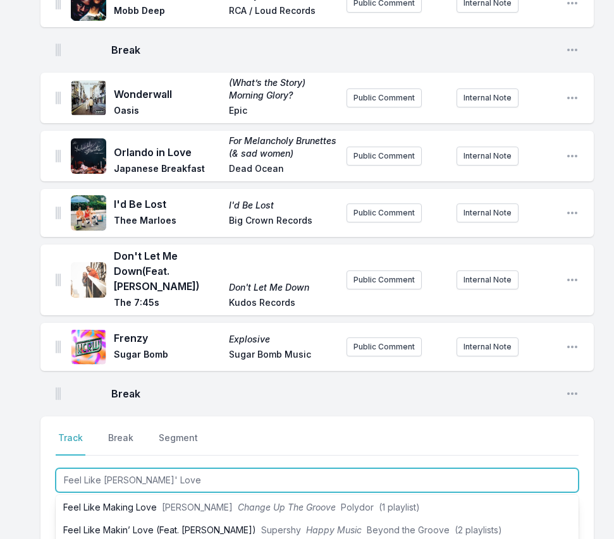
scroll to position [73, 0]
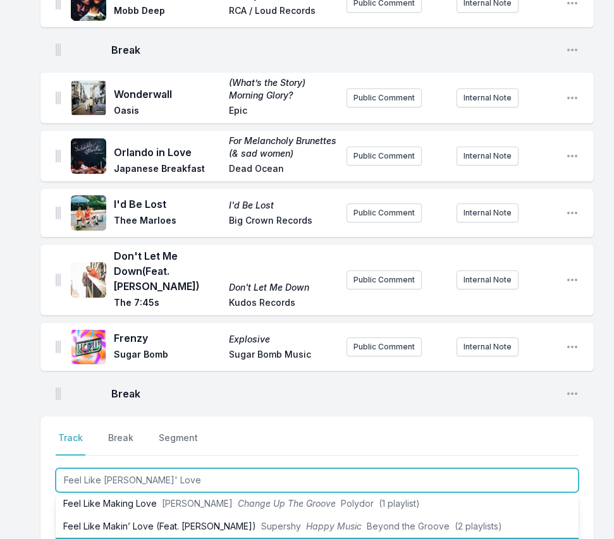
click at [134, 538] on li "Feel Like Makin' Love Roberta Flack Feel Like Makin' Love Atlantic / Rhino (2 p…" at bounding box center [317, 549] width 523 height 23
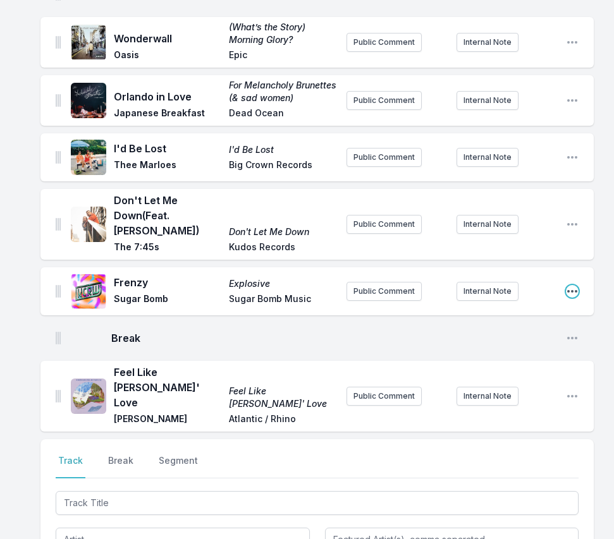
click at [576, 285] on icon "Open playlist item options" at bounding box center [572, 291] width 13 height 13
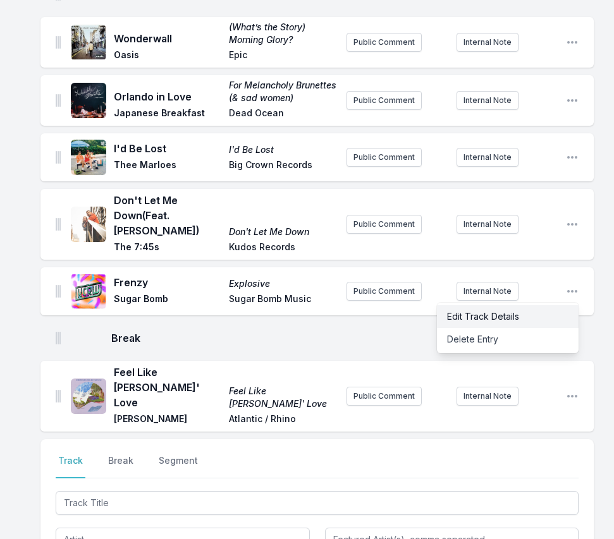
click at [518, 305] on button "Edit Track Details" at bounding box center [508, 316] width 142 height 23
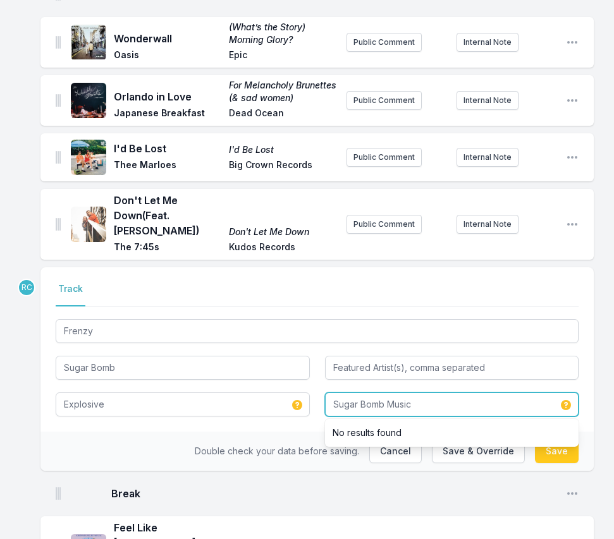
drag, startPoint x: 385, startPoint y: 342, endPoint x: 414, endPoint y: 347, distance: 29.5
click at [414, 393] on input "Sugar Bomb Music" at bounding box center [452, 405] width 254 height 24
click at [555, 439] on button "Save" at bounding box center [557, 451] width 44 height 24
type input "Sugar Bomb Music"
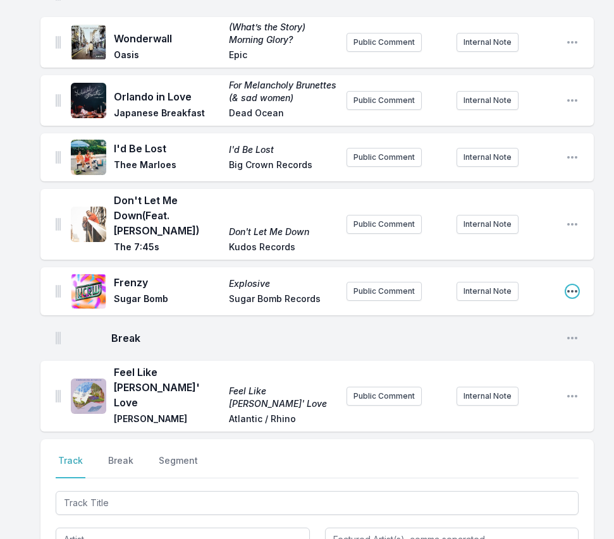
click at [568, 285] on icon "Open playlist item options" at bounding box center [572, 291] width 13 height 13
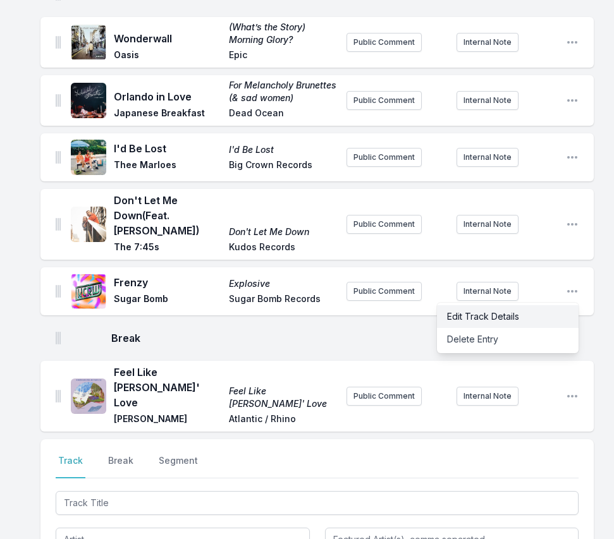
click at [521, 305] on button "Edit Track Details" at bounding box center [508, 316] width 142 height 23
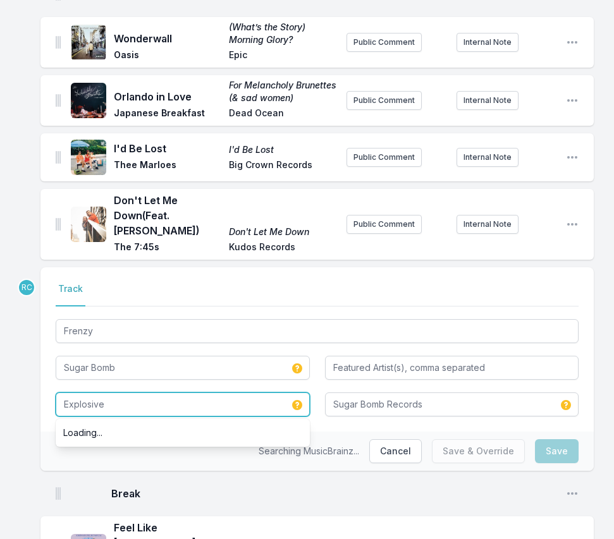
drag, startPoint x: 125, startPoint y: 340, endPoint x: 4, endPoint y: 339, distance: 120.7
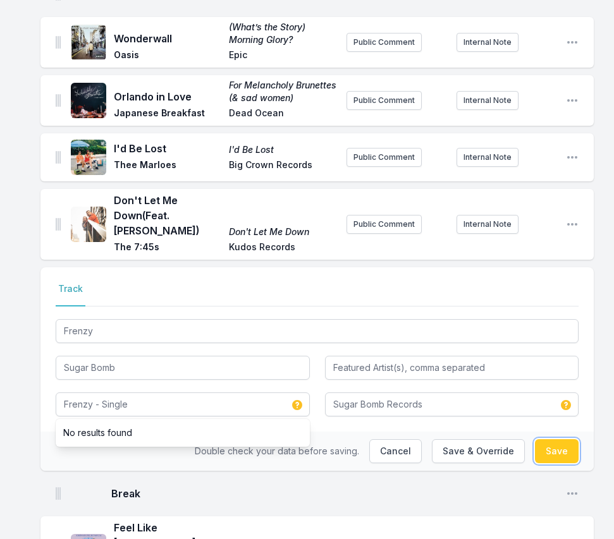
click at [560, 439] on button "Save" at bounding box center [557, 451] width 44 height 24
type input "Explosive"
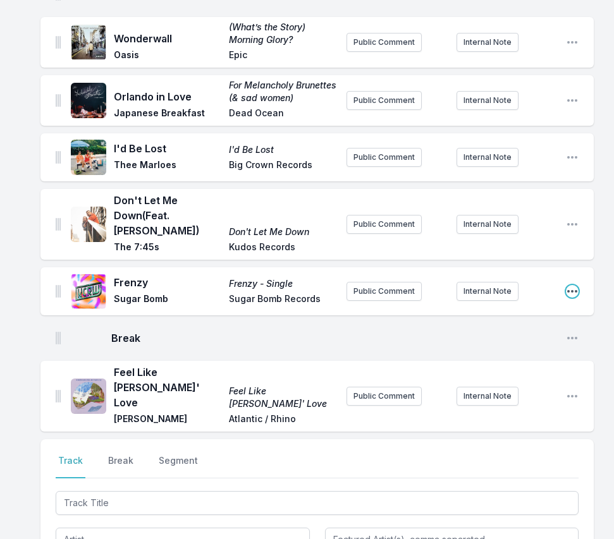
click at [575, 285] on icon "Open playlist item options" at bounding box center [572, 291] width 13 height 13
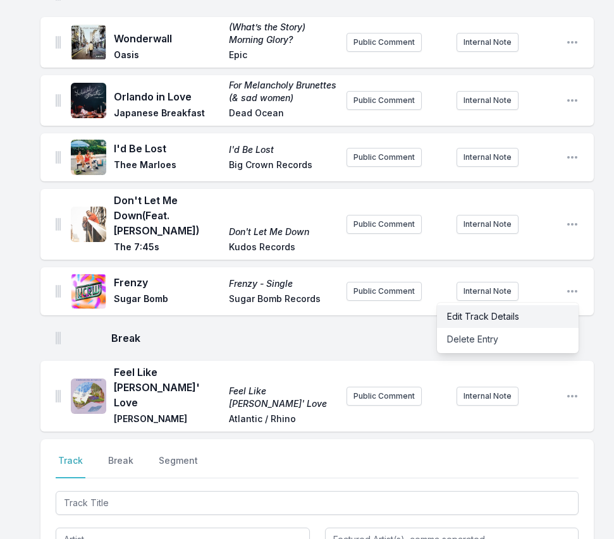
click at [530, 305] on button "Edit Track Details" at bounding box center [508, 316] width 142 height 23
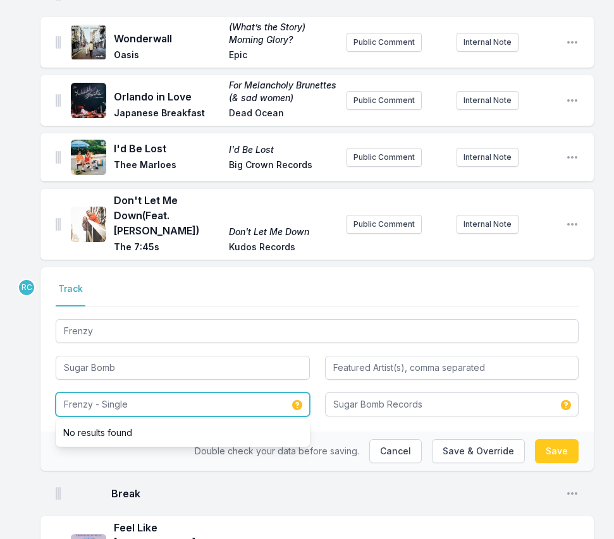
drag, startPoint x: 139, startPoint y: 339, endPoint x: 92, endPoint y: 343, distance: 46.9
click at [92, 393] on input "Frenzy - Single" at bounding box center [183, 405] width 254 height 24
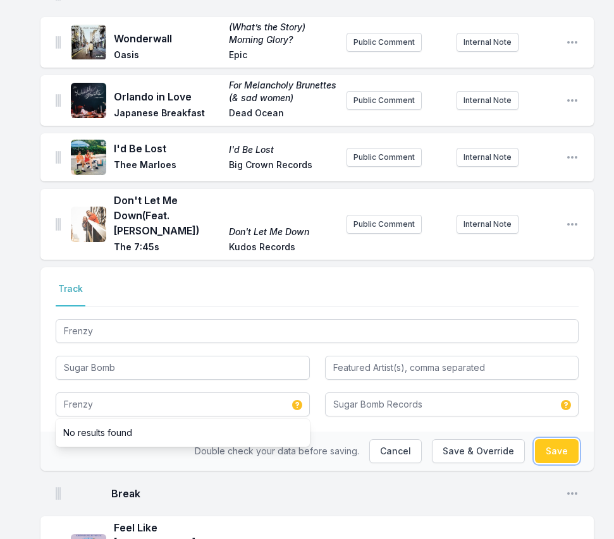
click at [565, 439] on button "Save" at bounding box center [557, 451] width 44 height 24
type input "Frenzy - Single"
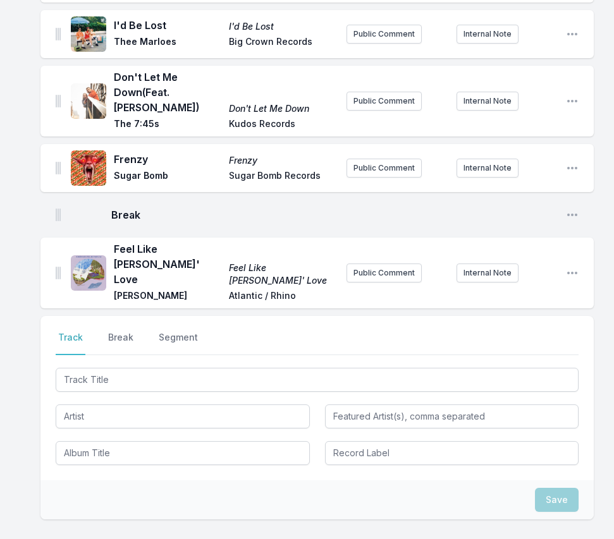
scroll to position [1566, 0]
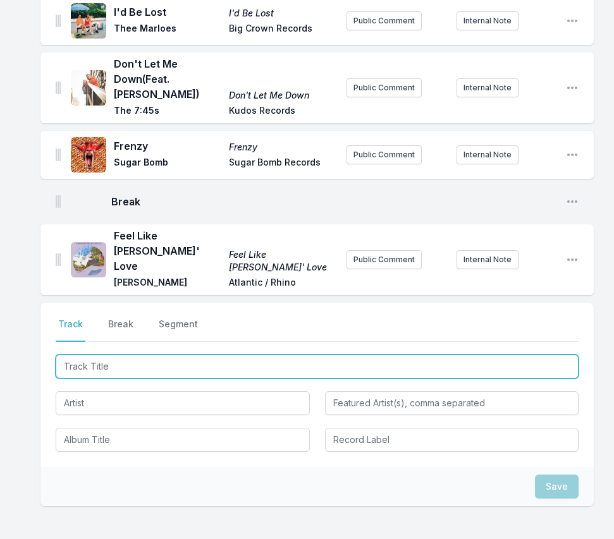
click at [549, 355] on input "Track Title" at bounding box center [317, 367] width 523 height 24
paste input "All I Need"
type input "All I Need"
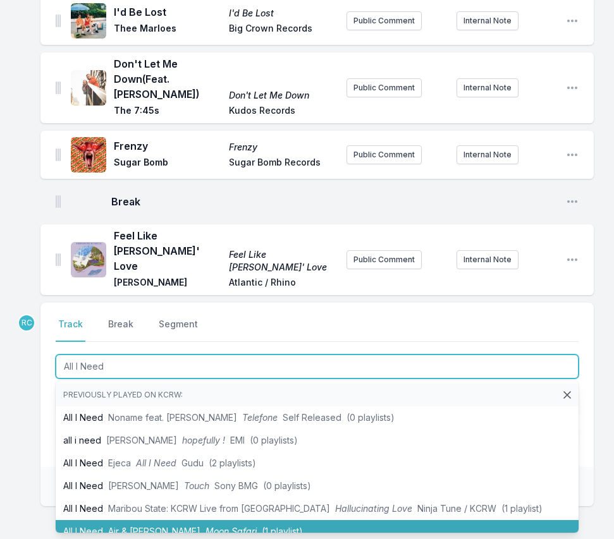
click at [162, 520] on li "All I Need Air & Beth Hirsch Moon Safari (1 playlist)" at bounding box center [317, 531] width 523 height 23
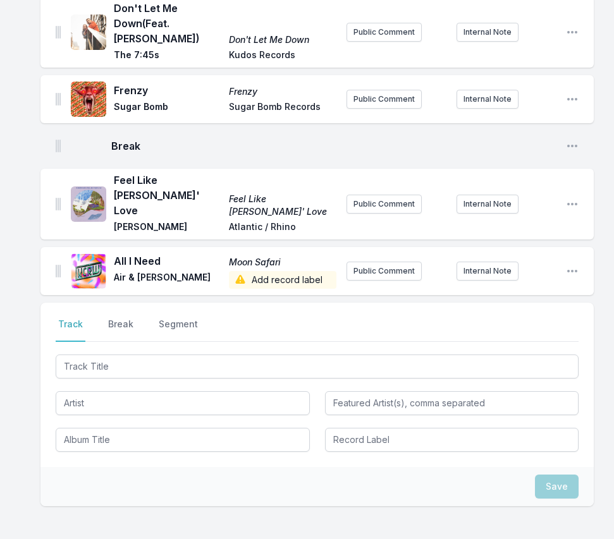
click at [572, 247] on div "All I Need Moon Safari Air & Beth Hirsch Add record label Public Comment Intern…" at bounding box center [316, 271] width 553 height 48
click at [571, 265] on icon "Open playlist item options" at bounding box center [572, 271] width 13 height 13
click at [532, 285] on button "Edit Track Details" at bounding box center [508, 296] width 142 height 23
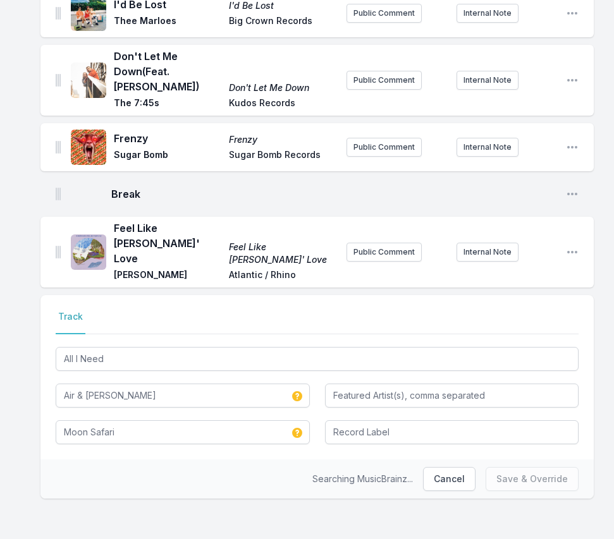
scroll to position [1530, 0]
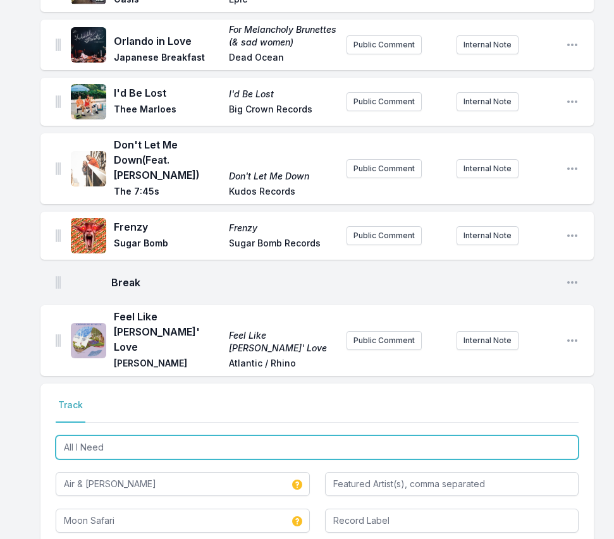
click at [122, 436] on input "All I Need" at bounding box center [317, 448] width 523 height 24
type input "All I Nee"
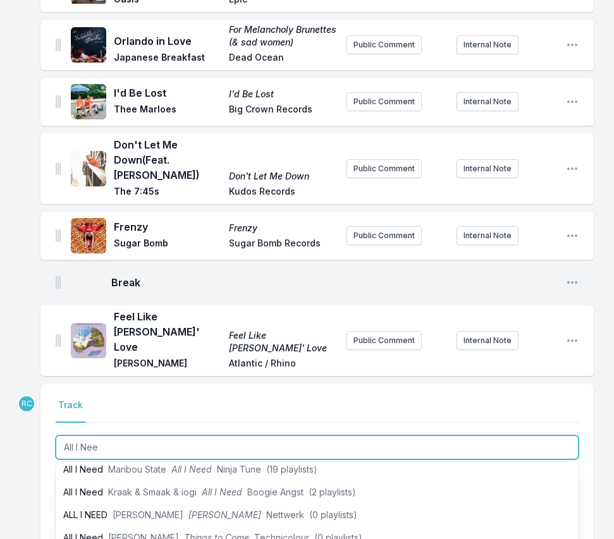
scroll to position [219, 0]
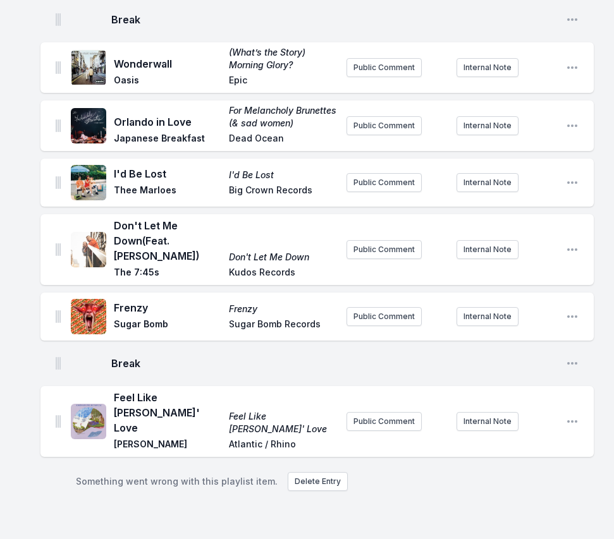
scroll to position [1361, 0]
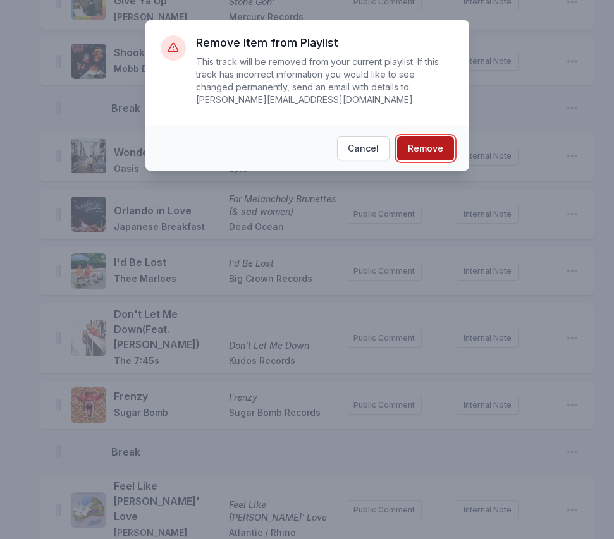
click at [431, 143] on button "Remove" at bounding box center [425, 149] width 57 height 24
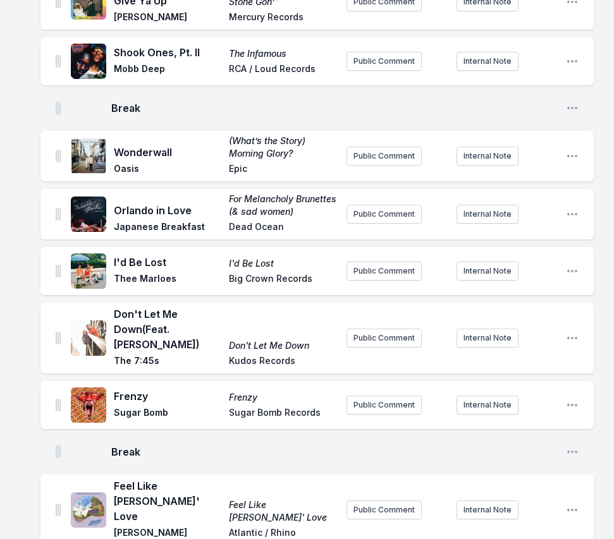
scroll to position [1274, 0]
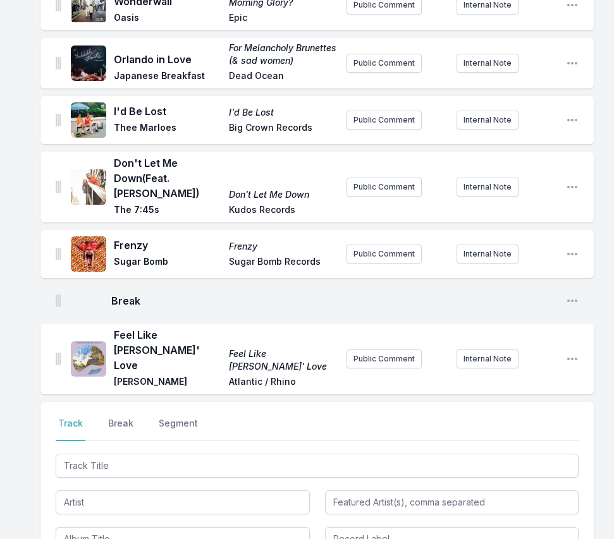
scroll to position [1566, 0]
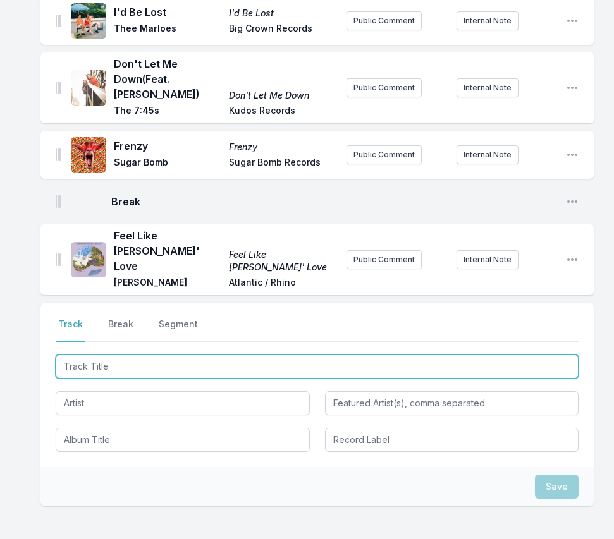
click at [134, 355] on input "Track Title" at bounding box center [317, 367] width 523 height 24
type input "All I need"
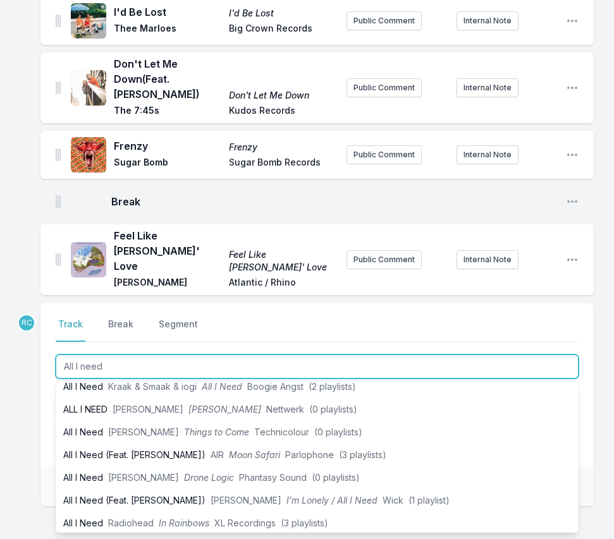
scroll to position [236, 0]
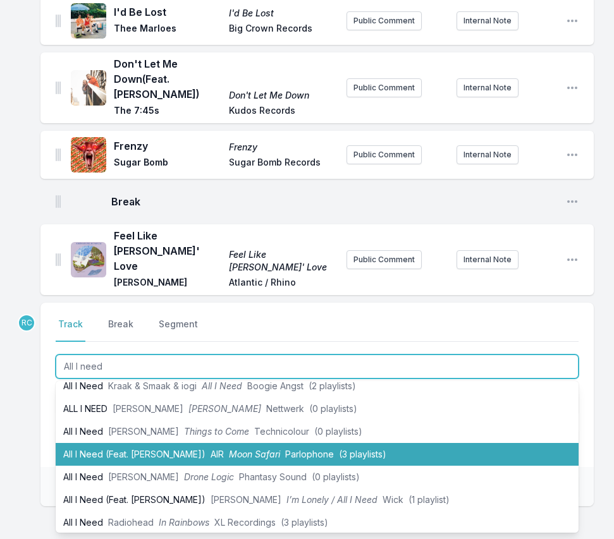
click at [140, 443] on li "All I Need (Feat. Beth Hirsch) AIR Moon Safari Parlophone (3 playlists)" at bounding box center [317, 454] width 523 height 23
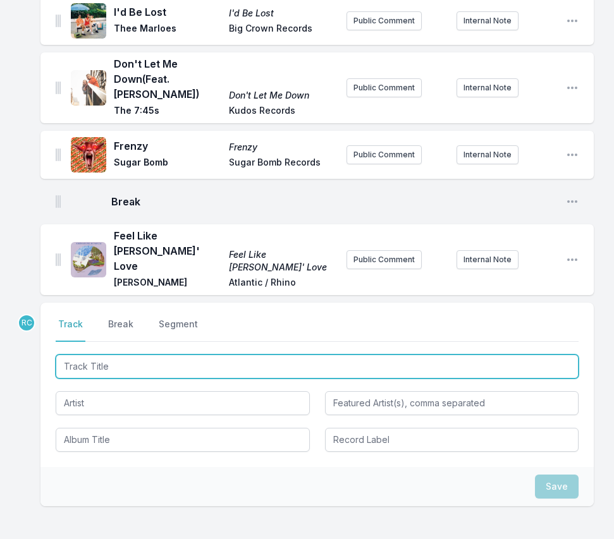
scroll to position [1629, 0]
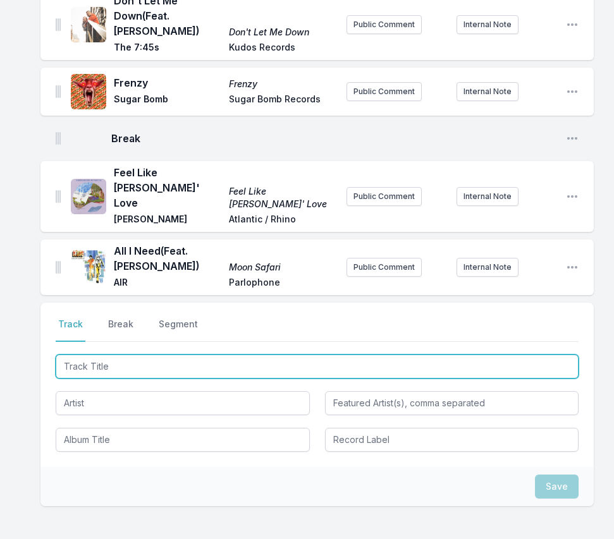
click at [500, 355] on input "Track Title" at bounding box center [317, 367] width 523 height 24
paste input "Summerinlove"
type input "Summerinlove"
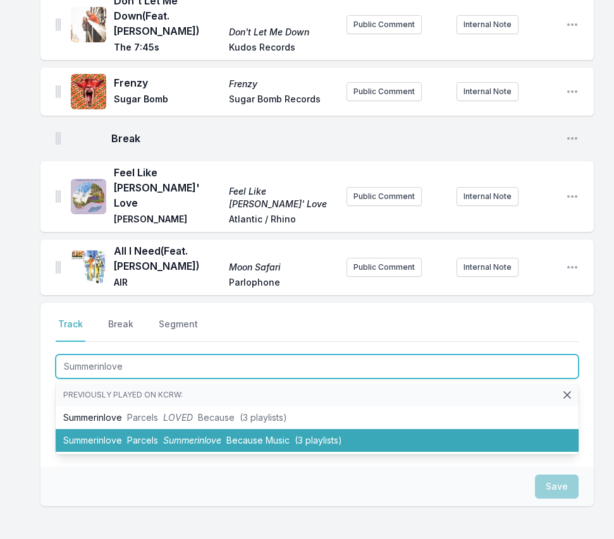
click at [190, 429] on li "Summerinlove Parcels Summerinlove Because Music (3 playlists)" at bounding box center [317, 440] width 523 height 23
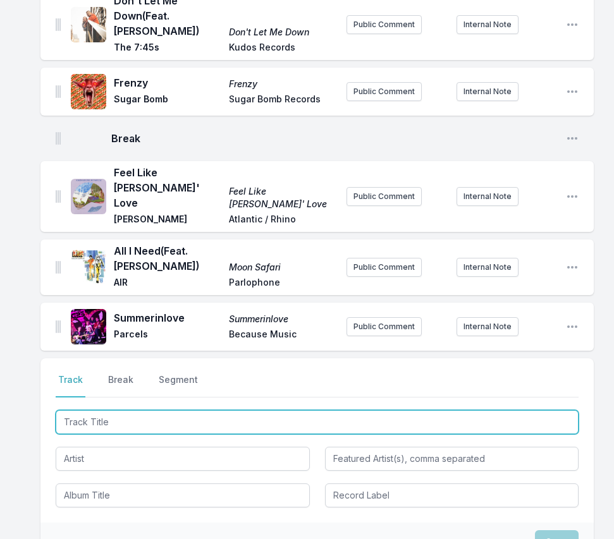
scroll to position [1685, 0]
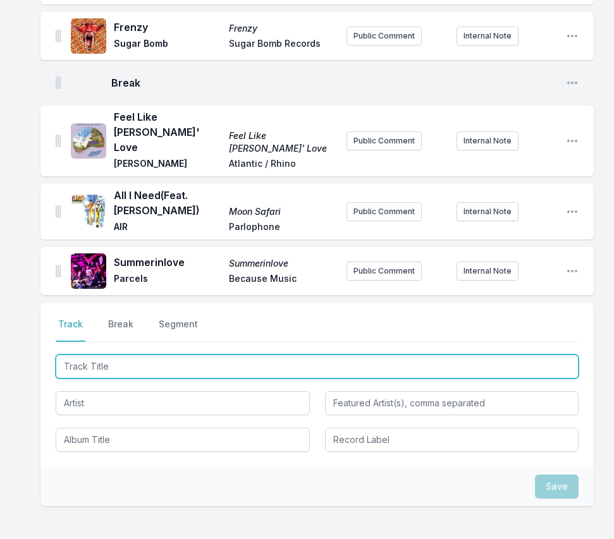
click at [545, 355] on input "Track Title" at bounding box center [317, 367] width 523 height 24
paste input "Love Train"
type input "Love Train"
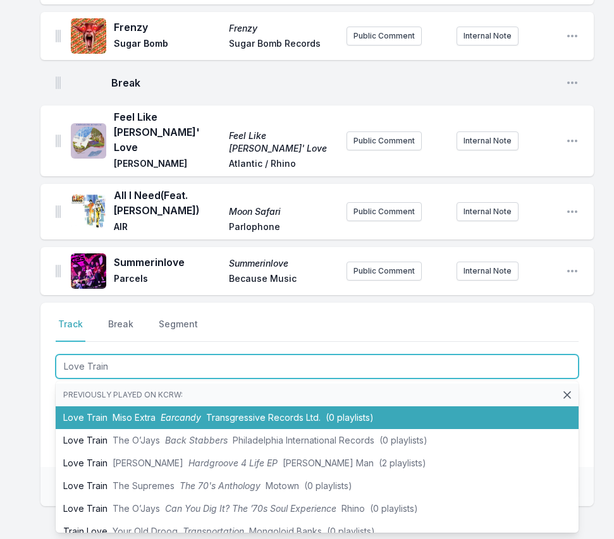
click at [174, 412] on span "Earcandy" at bounding box center [181, 417] width 40 height 11
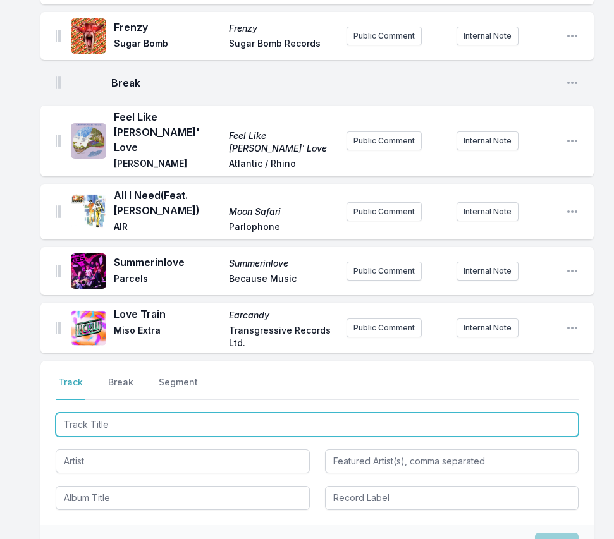
scroll to position [1743, 0]
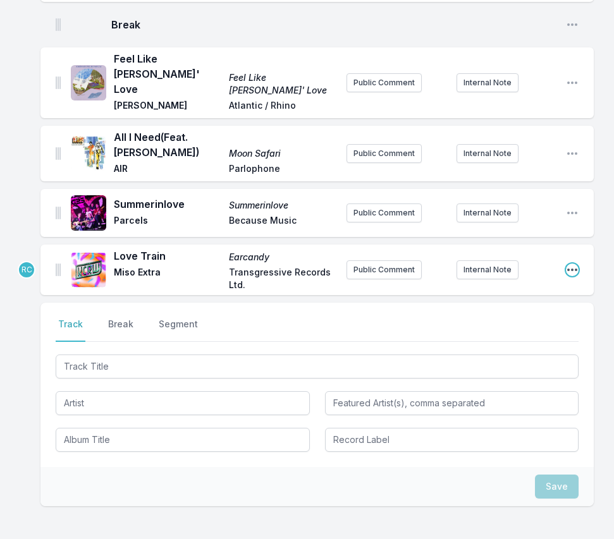
click at [567, 264] on icon "Open playlist item options" at bounding box center [572, 270] width 13 height 13
click at [546, 284] on button "Edit Track Details" at bounding box center [508, 295] width 142 height 23
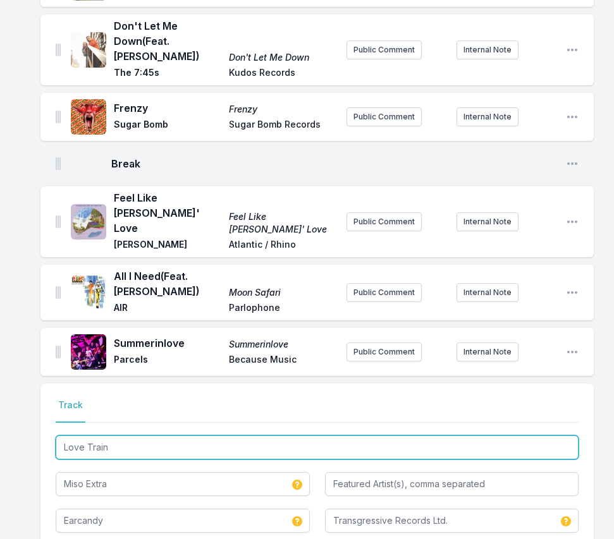
click at [137, 436] on input "Love Train" at bounding box center [317, 448] width 523 height 24
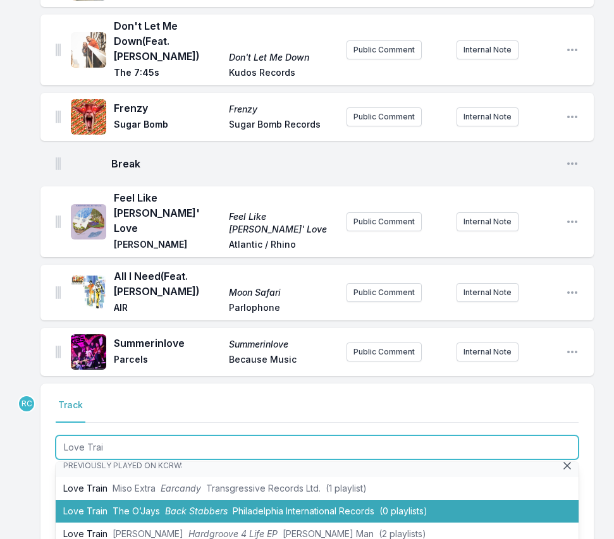
scroll to position [0, 0]
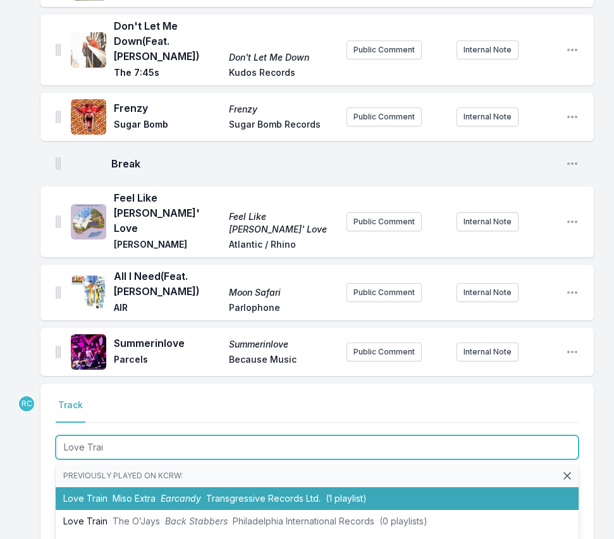
click at [156, 487] on li "Love Train Miso Extra Earcandy Transgressive Records Ltd. (1 playlist)" at bounding box center [317, 498] width 523 height 23
type input "Love Train"
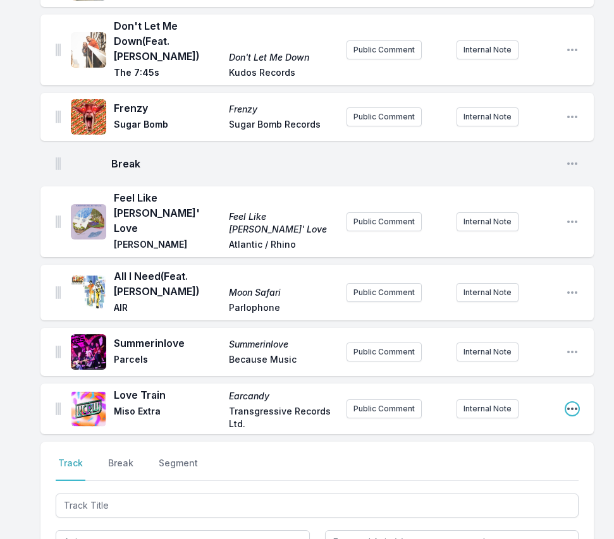
click at [571, 403] on icon "Open playlist item options" at bounding box center [572, 409] width 13 height 13
click at [543, 423] on button "Edit Track Details" at bounding box center [508, 434] width 142 height 23
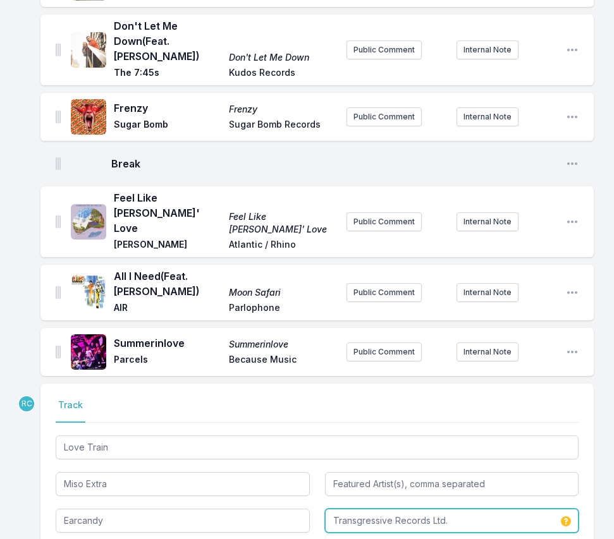
click at [471, 509] on input "Transgressive Records Ltd." at bounding box center [452, 521] width 254 height 24
drag, startPoint x: 468, startPoint y: 431, endPoint x: 309, endPoint y: 424, distance: 158.8
click at [309, 433] on div "Love Train Miso Extra Earcandy Transgressive Records Ltd. Transgressive Records…" at bounding box center [317, 483] width 523 height 100
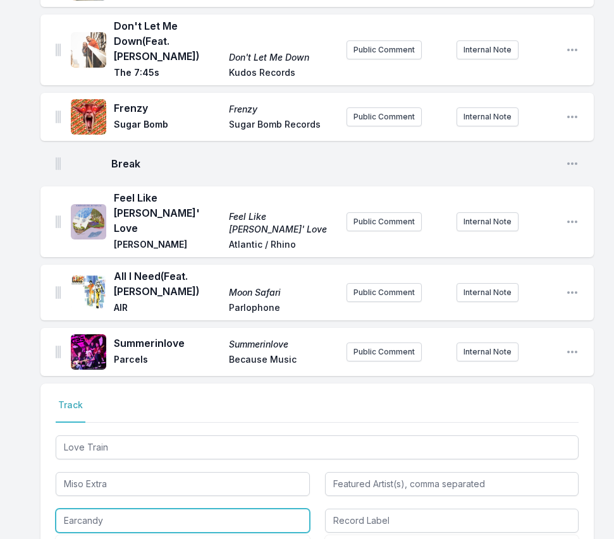
click at [216, 509] on input "Earcandy" at bounding box center [183, 521] width 254 height 24
click at [166, 538] on li "Earcandy" at bounding box center [183, 549] width 254 height 23
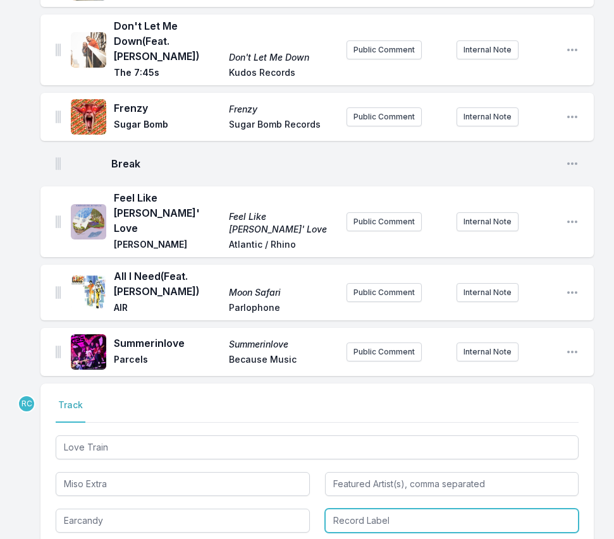
click at [390, 509] on input "Record Label" at bounding box center [452, 521] width 254 height 24
click at [392, 538] on li "Transgressive Records Ltd." at bounding box center [452, 549] width 254 height 23
drag, startPoint x: 429, startPoint y: 433, endPoint x: 494, endPoint y: 431, distance: 65.1
click at [494, 509] on input "Transgressive Records Ltd." at bounding box center [452, 521] width 254 height 24
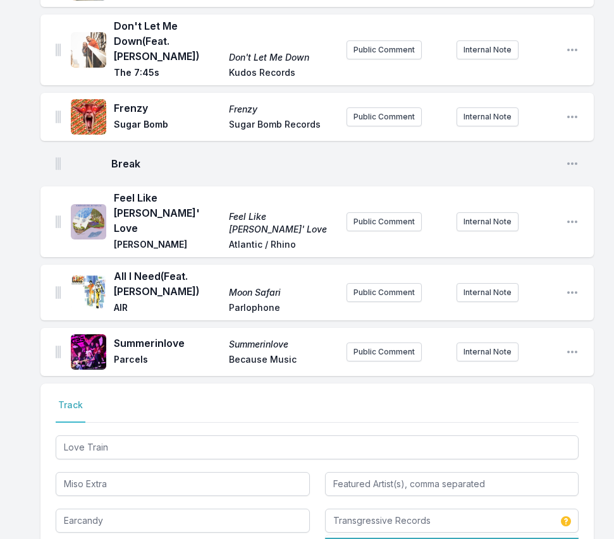
type input "Transgressive Records Ltd."
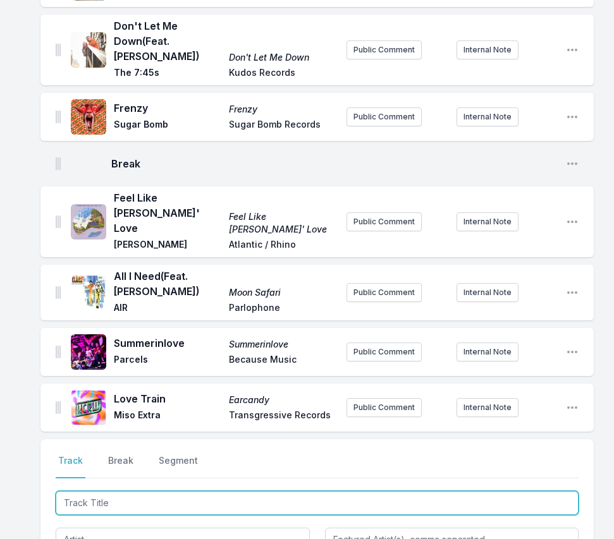
click at [487, 491] on input "Track Title" at bounding box center [317, 503] width 523 height 24
paste input "What's Love (feat. MUNA)"
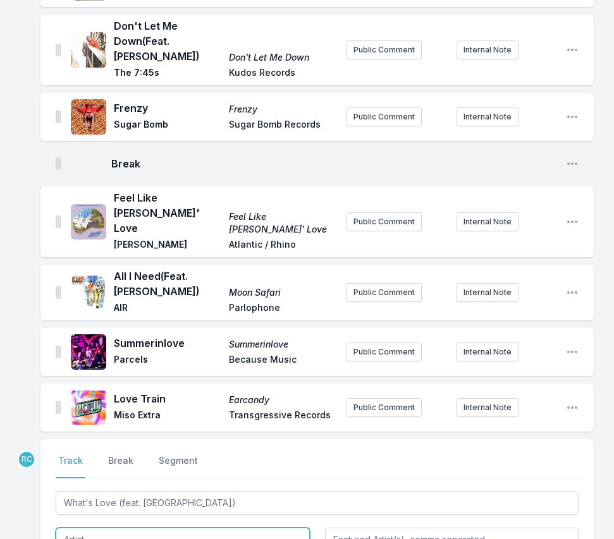
type input "What's Love"
type input "MUNA"
paste input "Empress Of"
type input "Empress Of"
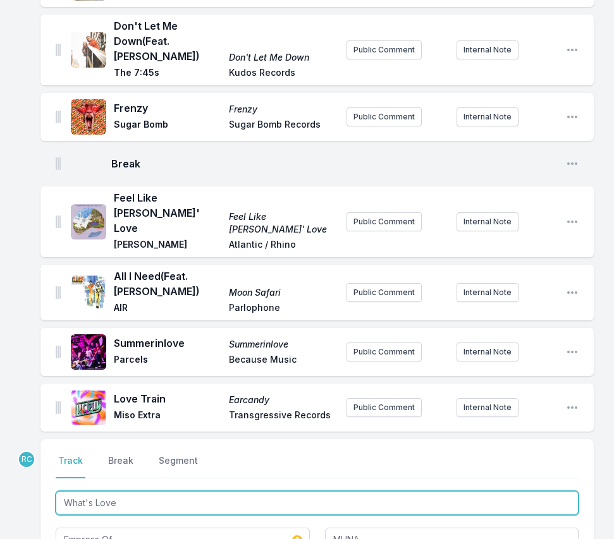
click at [164, 491] on input "What's Love" at bounding box center [317, 503] width 523 height 24
type input "What's Lov"
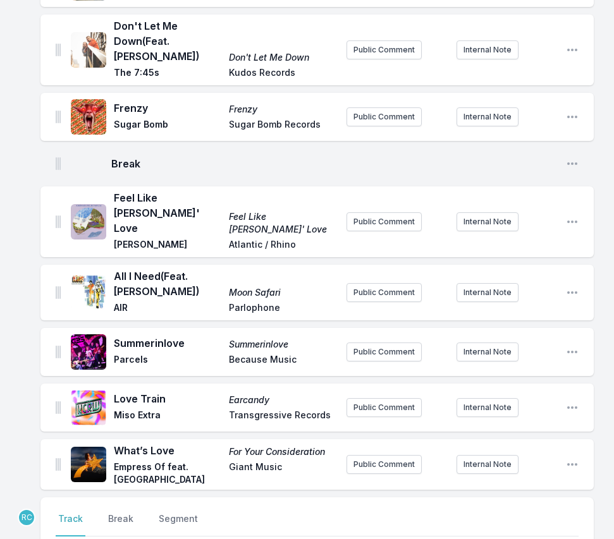
scroll to position [1659, 0]
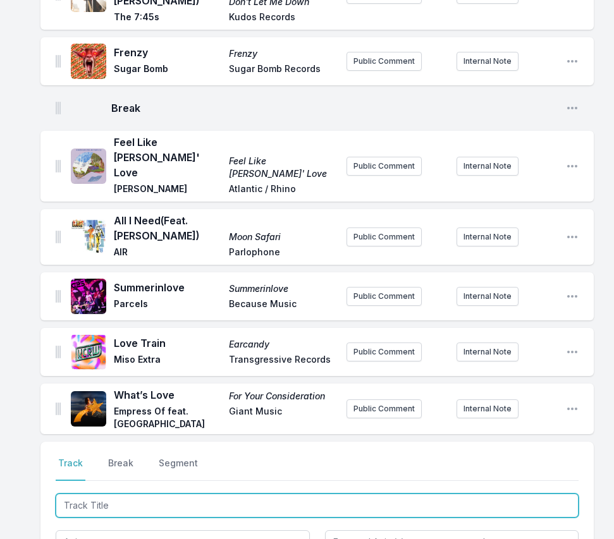
click at [529, 494] on input "Track Title" at bounding box center [317, 506] width 523 height 24
paste input "Wishing Well (Instrumental)"
type input "Wishing Well (Instrumental)"
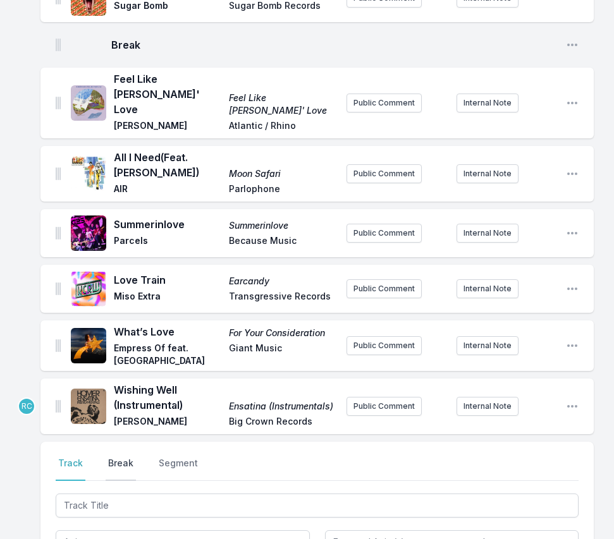
click at [117, 457] on button "Break" at bounding box center [121, 469] width 30 height 24
click at [558, 529] on button "Save" at bounding box center [557, 541] width 44 height 24
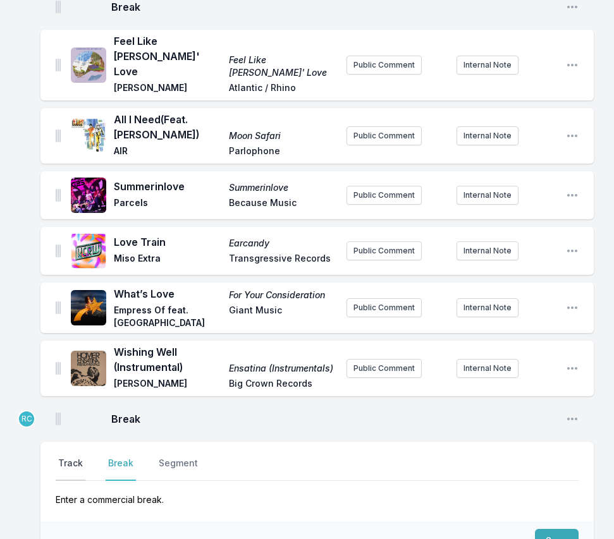
click at [72, 457] on button "Track" at bounding box center [71, 469] width 30 height 24
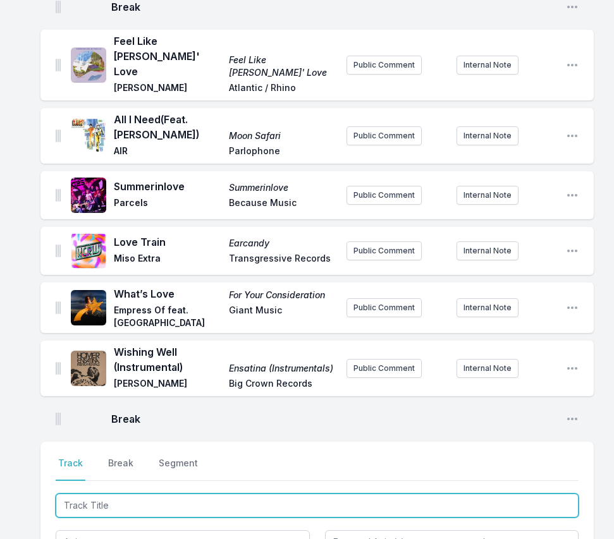
click at [519, 494] on input "Track Title" at bounding box center [317, 506] width 523 height 24
type input "G"
type input "Flood"
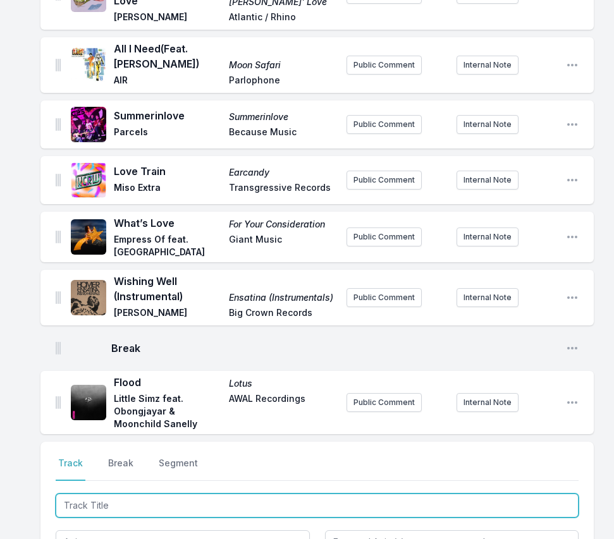
click at [520, 494] on input "Track Title" at bounding box center [317, 506] width 523 height 24
paste input "Blood And Marrow (Stro Elliot Remix)"
type input "Blood And Marrow (Stro Elliot Remix)"
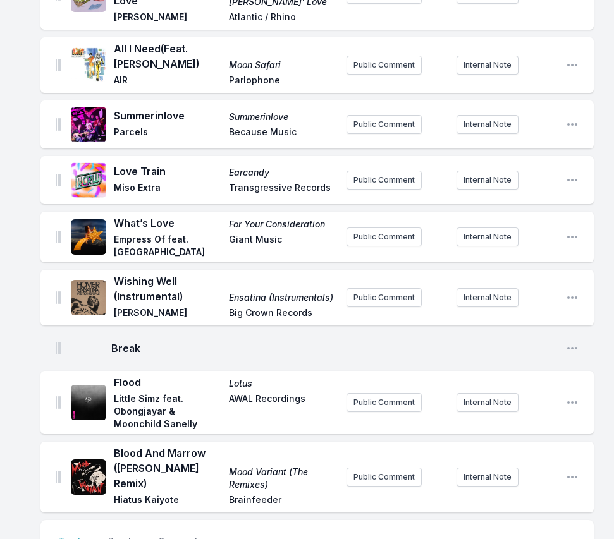
scroll to position [1894, 0]
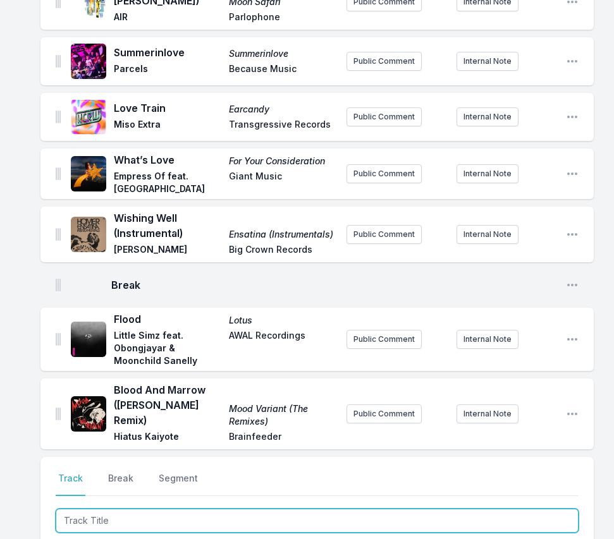
click at [545, 509] on input "Track Title" at bounding box center [317, 521] width 523 height 24
paste input "Easy, Lee"
type input "Easy, Lee"
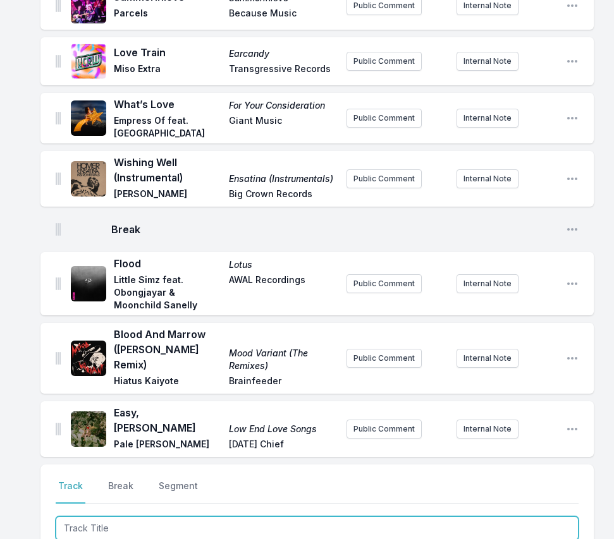
click at [511, 516] on input "Track Title" at bounding box center [317, 528] width 523 height 24
paste input "TARGET JOINT"
type input "TARGET JOINT"
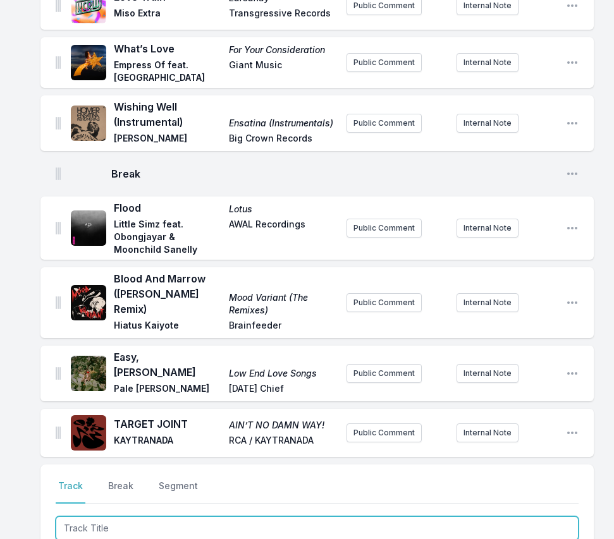
click at [485, 516] on input "Track Title" at bounding box center [317, 528] width 523 height 24
paste input "x-ray eyes"
type input "x-ray eyes"
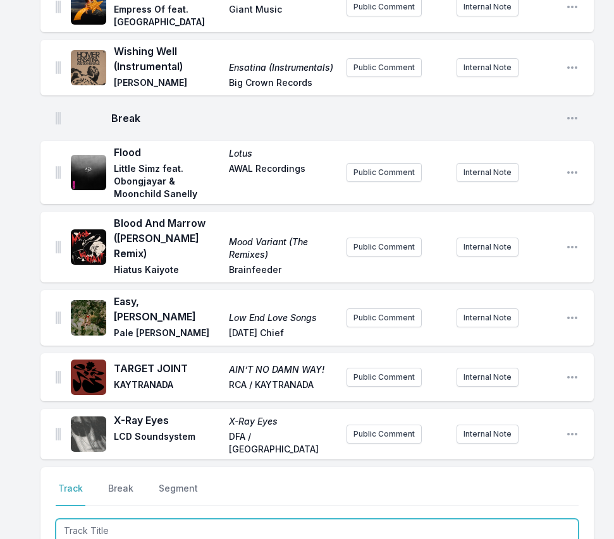
click at [508, 519] on input "Track Title" at bounding box center [317, 531] width 523 height 24
paste input "Me Pasa"
type input "Me Pasa"
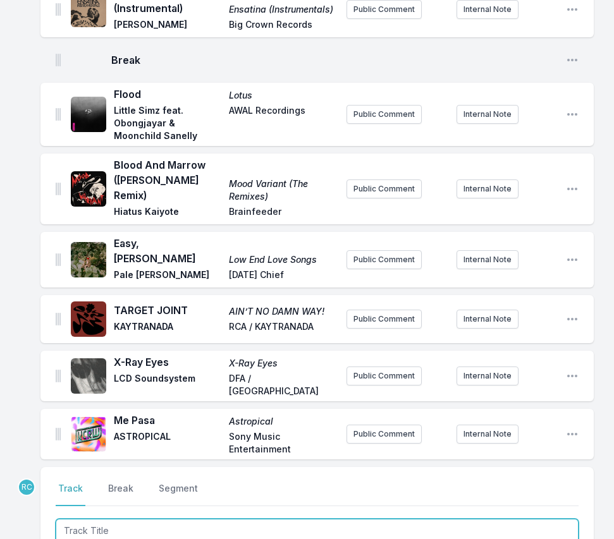
click at [239, 519] on input "Track Title" at bounding box center [317, 531] width 523 height 24
paste input "A Perfect Space"
type input "A Perfect Space"
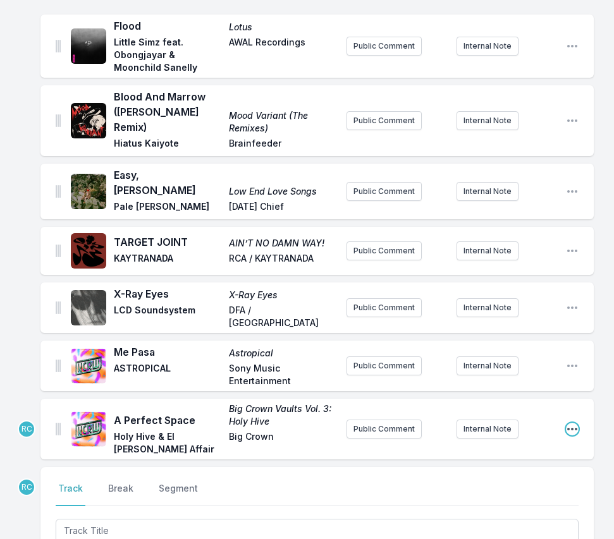
click at [570, 423] on icon "Open playlist item options" at bounding box center [572, 429] width 13 height 13
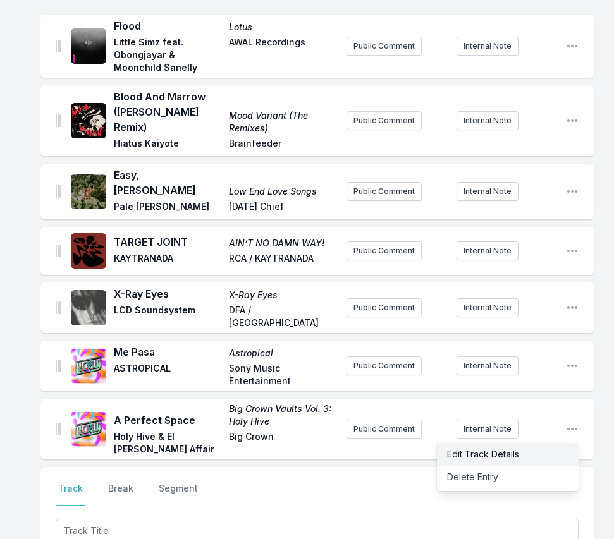
click at [534, 443] on button "Edit Track Details" at bounding box center [508, 454] width 142 height 23
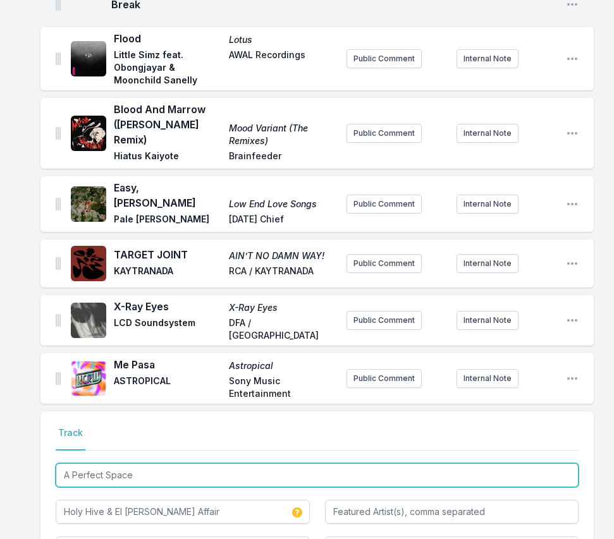
click at [177, 463] on input "A Perfect Space" at bounding box center [317, 475] width 523 height 24
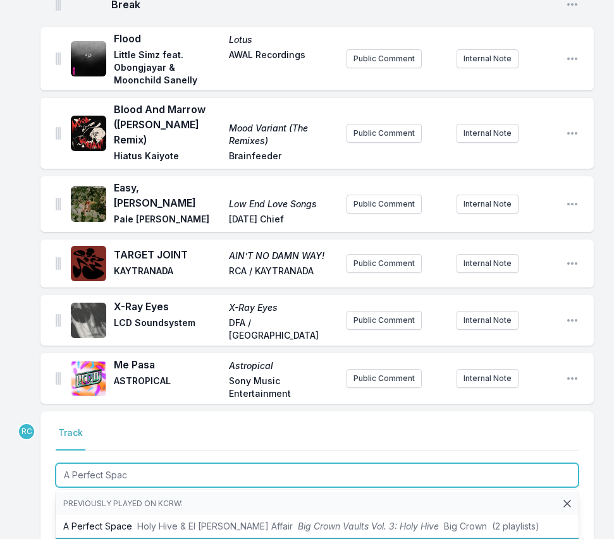
click at [150, 538] on li "A Perfect Space Holy Hive Big Crown Vaults Vol. 3 Big Crown (0 playlists)" at bounding box center [317, 549] width 523 height 23
type input "A Perfect Space"
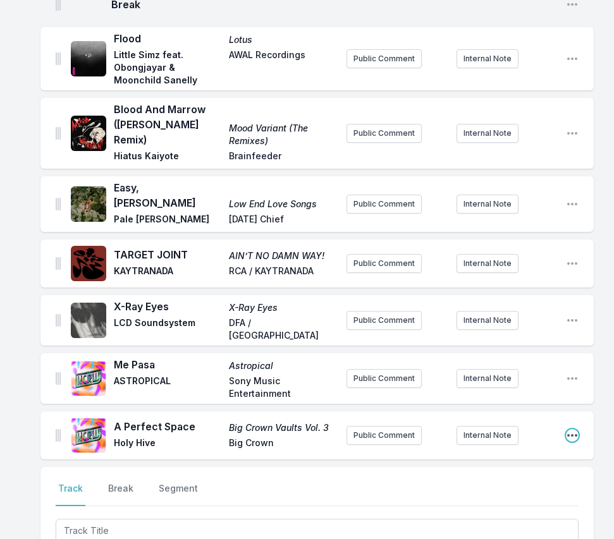
click at [569, 429] on icon "Open playlist item options" at bounding box center [572, 435] width 13 height 13
click at [521, 449] on button "Edit Track Details" at bounding box center [508, 460] width 142 height 23
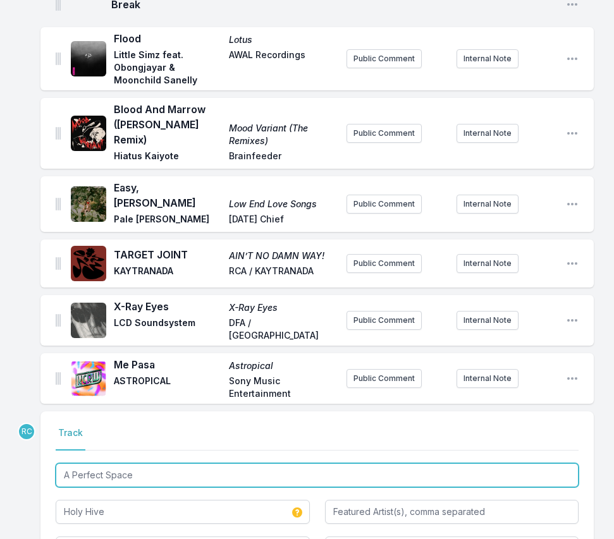
click at [155, 463] on input "A Perfect Space" at bounding box center [317, 475] width 523 height 24
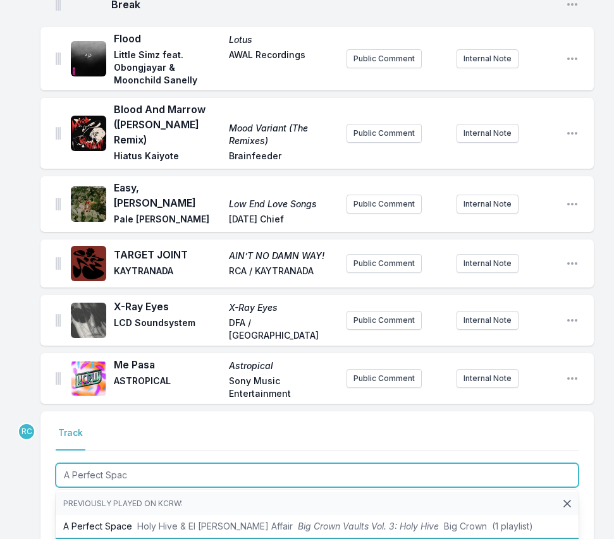
click at [152, 538] on li "A Perfect Space Holy Hive Big Crown Vaults Vol. 3 Big Crown (1 playlist)" at bounding box center [317, 549] width 523 height 23
type input "A Perfect Space"
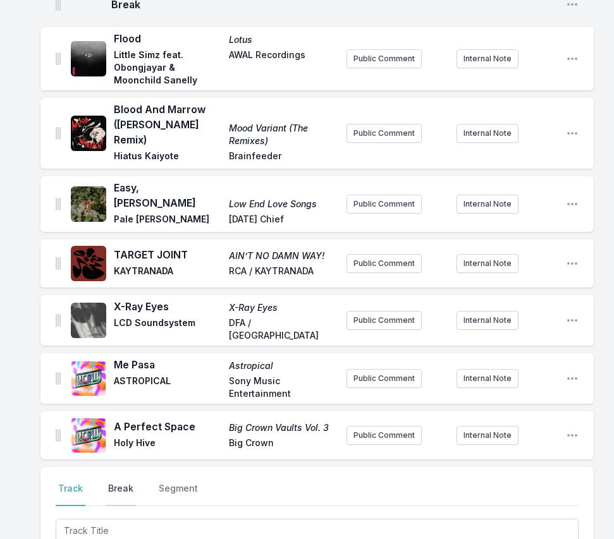
click at [119, 482] on button "Break" at bounding box center [121, 494] width 30 height 24
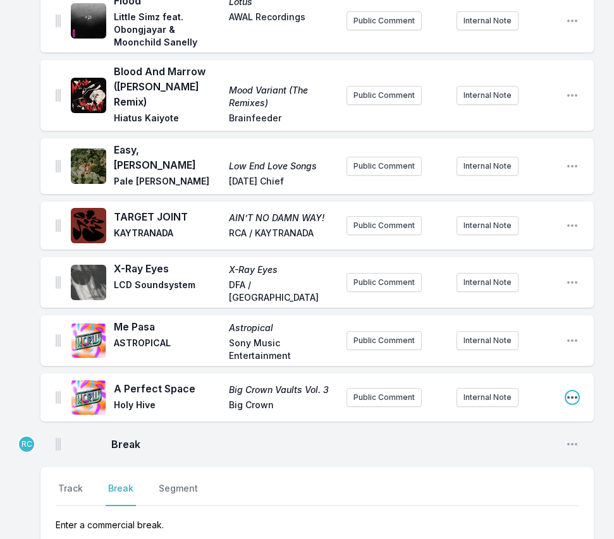
click at [568, 391] on icon "Open playlist item options" at bounding box center [572, 397] width 13 height 13
click at [522, 411] on button "Edit Track Details" at bounding box center [508, 422] width 142 height 23
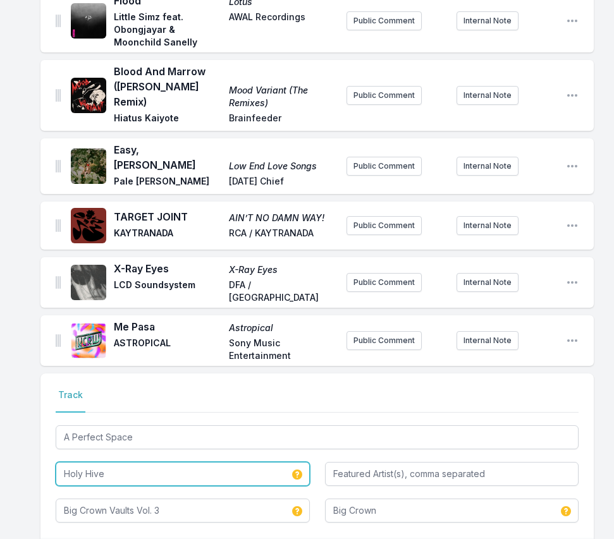
click at [128, 462] on input "Holy Hive" at bounding box center [183, 474] width 254 height 24
type input "Holy Hive &"
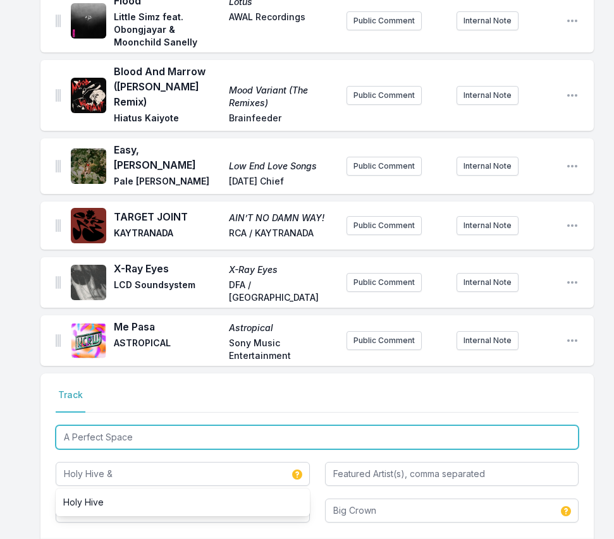
click at [145, 425] on input "A Perfect Space" at bounding box center [317, 437] width 523 height 24
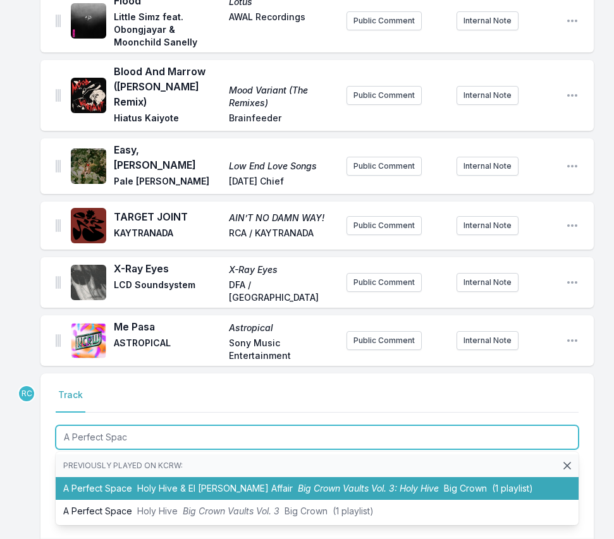
click at [148, 483] on span "Holy Hive & El Michels Affair" at bounding box center [214, 488] width 155 height 11
type input "A Perfect Space"
type input "Holy Hive"
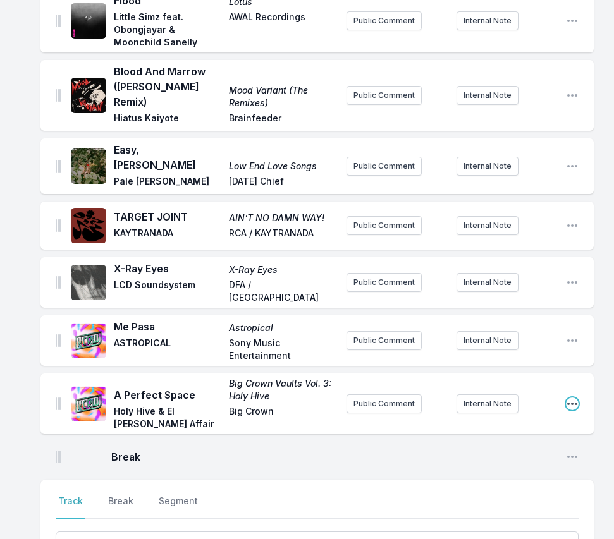
click at [570, 398] on icon "Open playlist item options" at bounding box center [572, 404] width 13 height 13
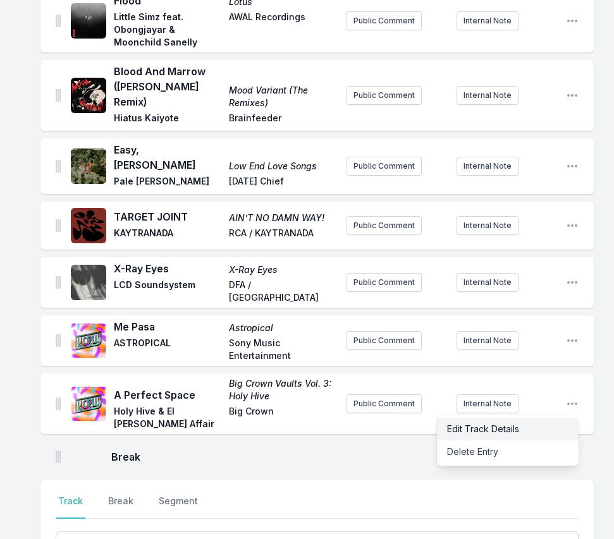
click at [523, 418] on button "Edit Track Details" at bounding box center [508, 429] width 142 height 23
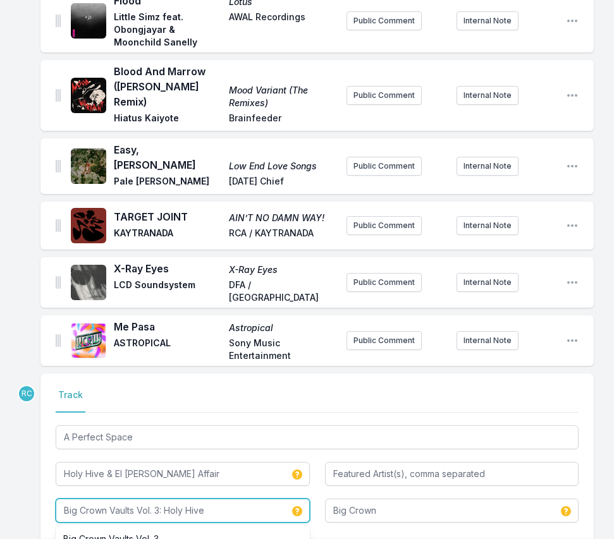
drag, startPoint x: 162, startPoint y: 394, endPoint x: 166, endPoint y: 407, distance: 13.2
click at [166, 407] on div "Select a tab Track Track A Perfect Space Holy Hive & El Michels Affair Big Crow…" at bounding box center [316, 456] width 553 height 164
type input "Big Crown Vaults Vol. 3"
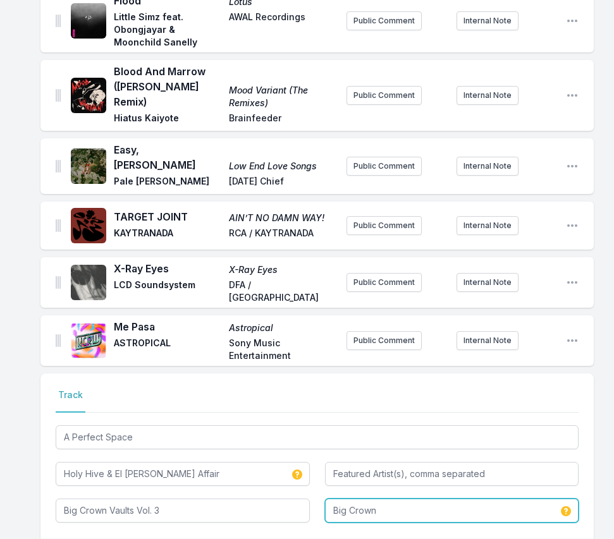
click at [431, 499] on input "Big Crown" at bounding box center [452, 511] width 254 height 24
click at [435, 528] on li "Big Crown Records" at bounding box center [452, 539] width 254 height 23
type input "Big Crown Records"
type input "Big Crown Vaults Vol. 3: Holy Hive"
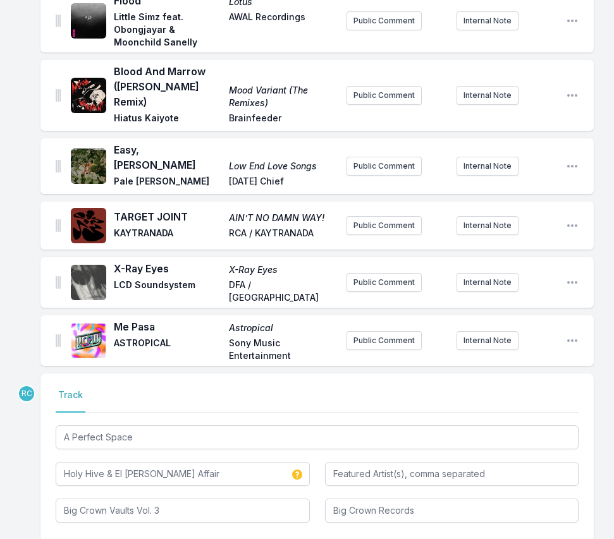
type input "Big Crown"
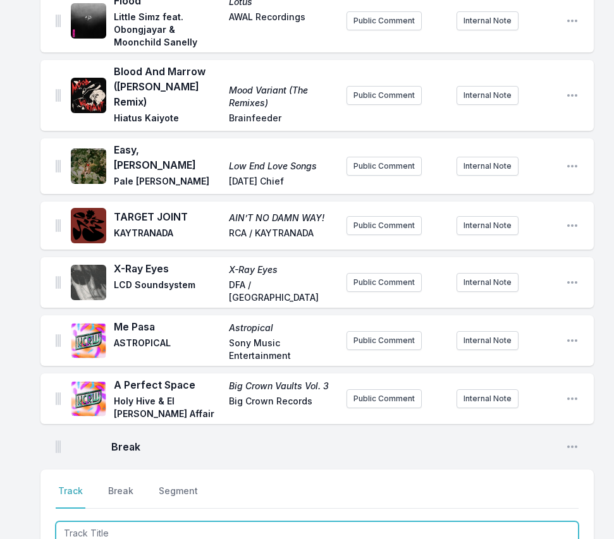
click at [509, 521] on input "Track Title" at bounding box center [317, 533] width 523 height 24
paste input "Pais Tropical"
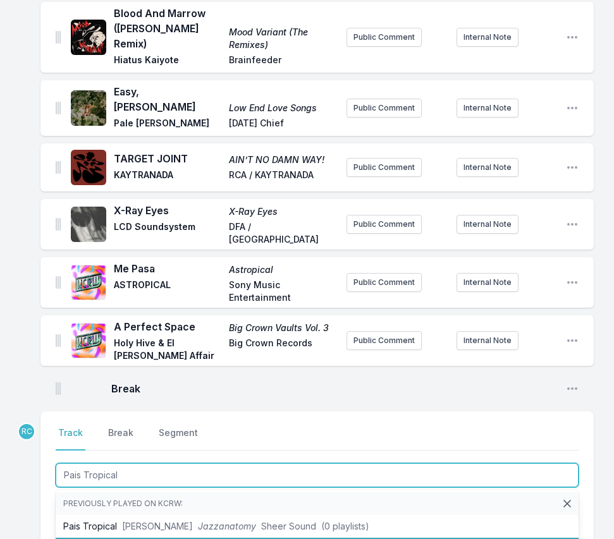
scroll to position [2279, 0]
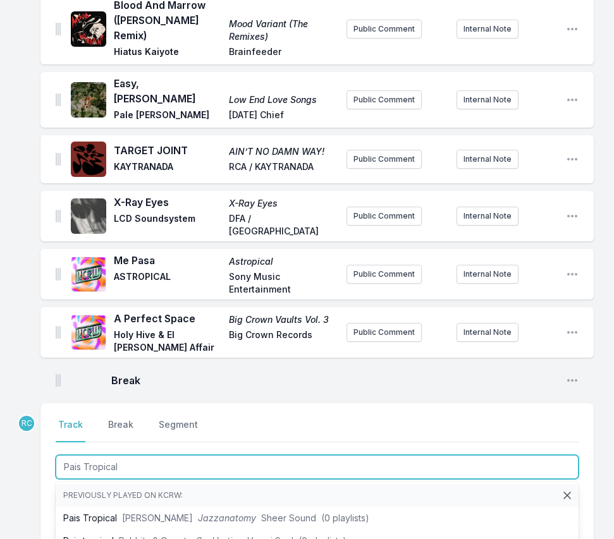
type input "Pais Tropical"
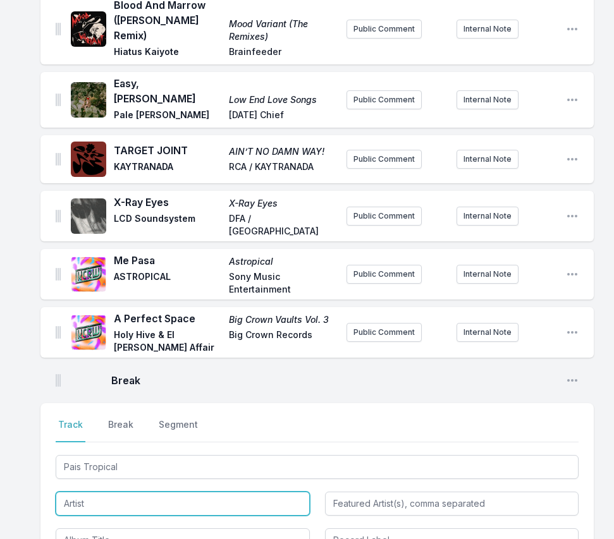
click at [109, 492] on input "Artist" at bounding box center [183, 504] width 254 height 24
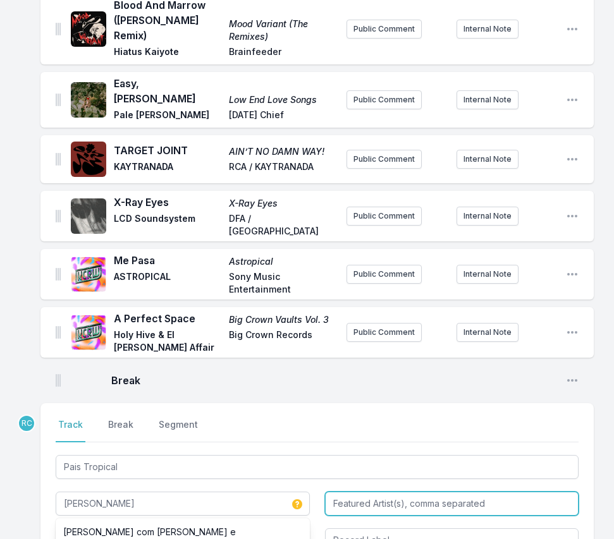
type input "Gal Costa"
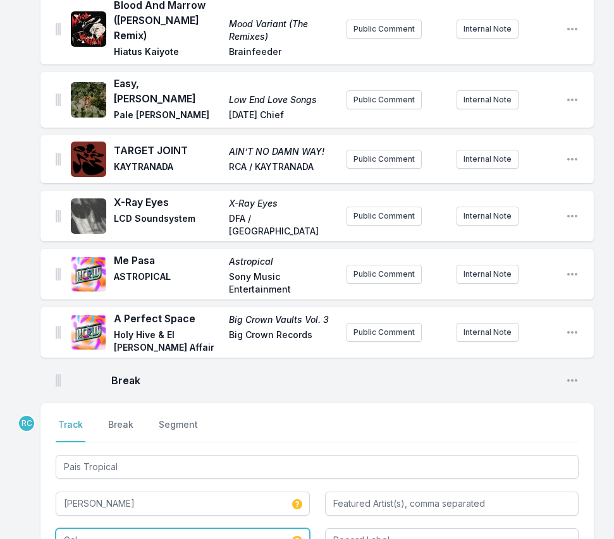
type input "Gal"
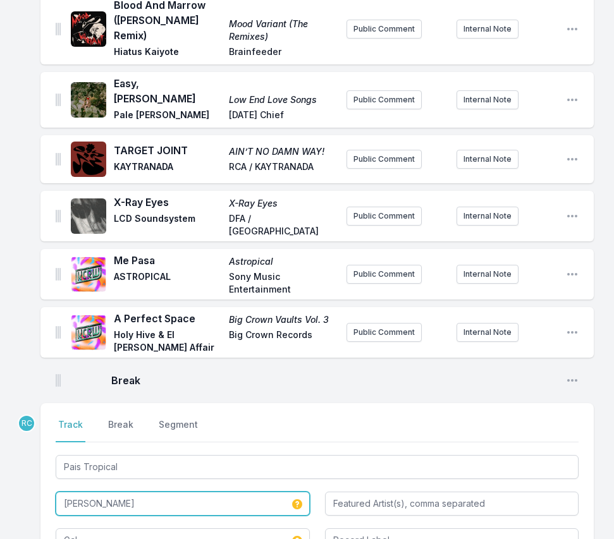
click at [125, 492] on input "Gal Costa" at bounding box center [183, 504] width 254 height 24
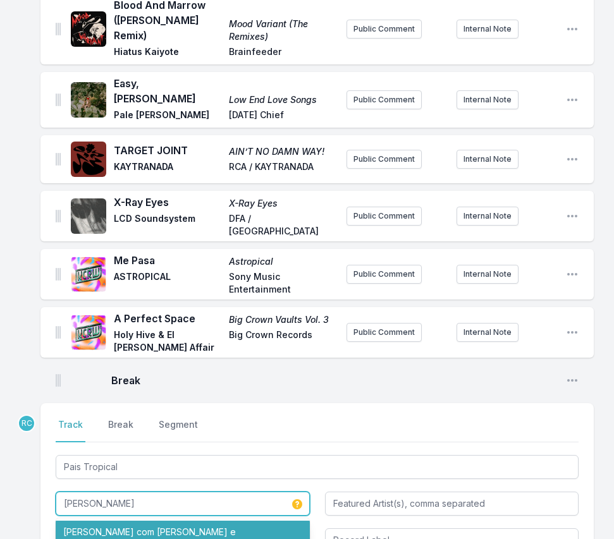
click at [133, 521] on li "Gal Costa com Caetano Veloso e Gilberto Gil" at bounding box center [183, 538] width 254 height 35
type input "Gal Costa com Caetano Veloso e Gilberto Gil"
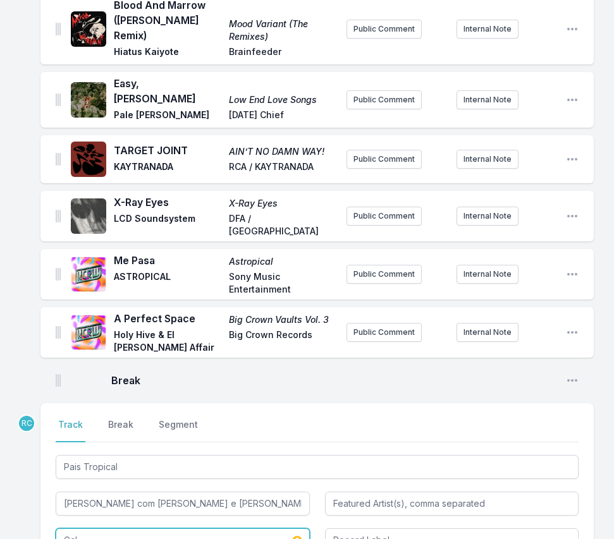
click at [102, 528] on input "Gal" at bounding box center [183, 540] width 254 height 24
click at [385, 528] on input "Record Label" at bounding box center [452, 540] width 254 height 24
type input "Philips"
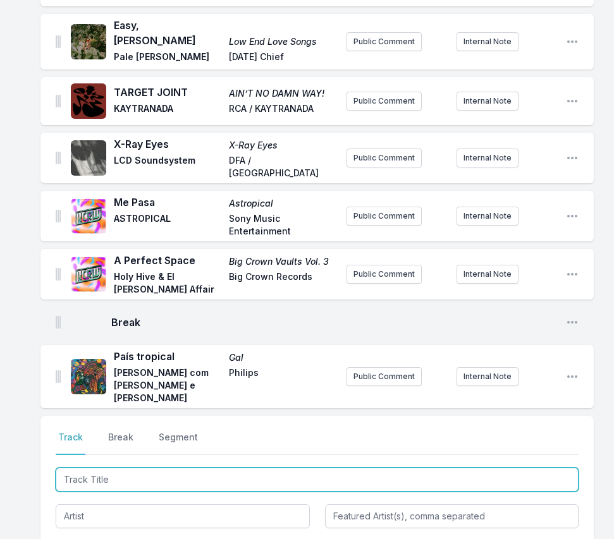
click at [503, 468] on input "Track Title" at bounding box center [317, 480] width 523 height 24
paste input "TO VOLTANDO"
type input "TO VOLTANDO"
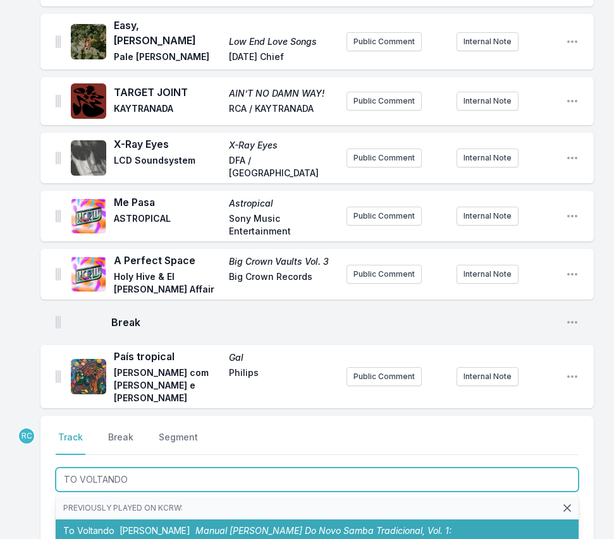
click at [176, 525] on span "Manual Prático Do Novo Samba Tradicional, Vol. 1: DONA PAULETE" at bounding box center [257, 536] width 388 height 23
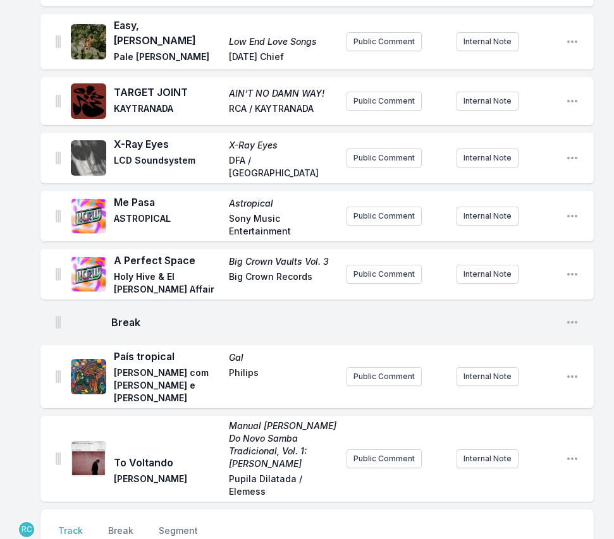
scroll to position [2408, 0]
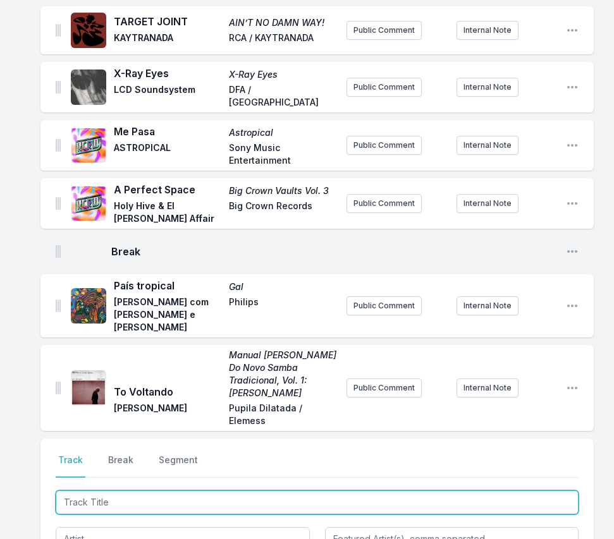
click at [523, 491] on input "Track Title" at bounding box center [317, 503] width 523 height 24
paste input "COMMANCHE"
type input "COMMANCHE"
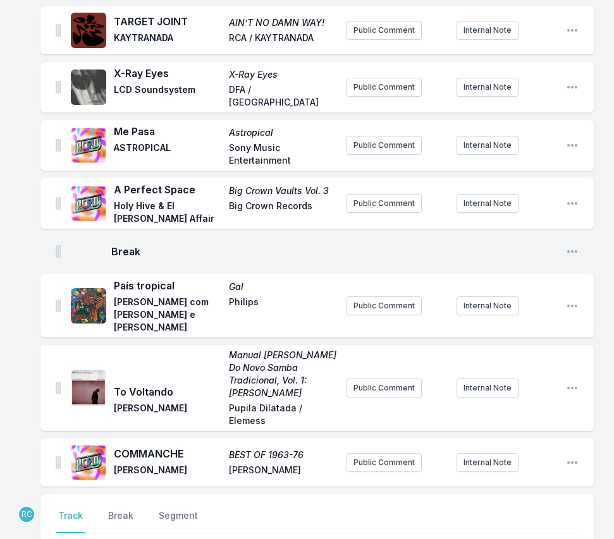
scroll to position [2464, 0]
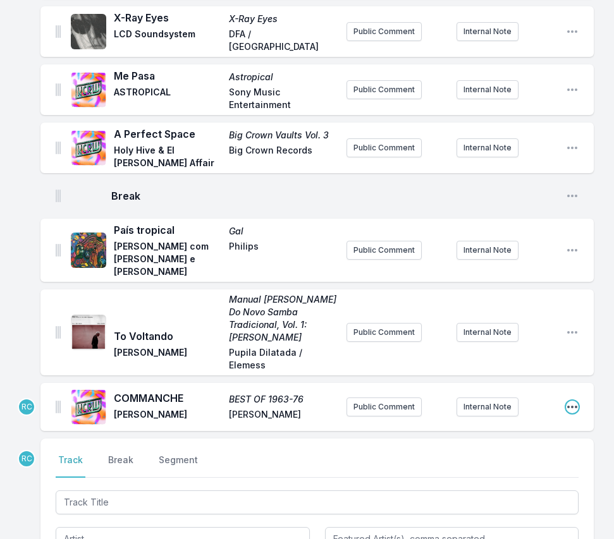
click at [573, 401] on icon "Open playlist item options" at bounding box center [572, 407] width 13 height 13
click at [527, 421] on button "Edit Track Details" at bounding box center [508, 432] width 142 height 23
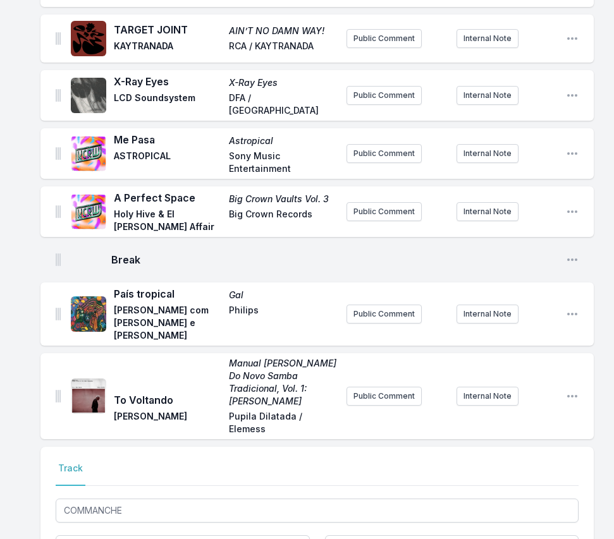
drag, startPoint x: 152, startPoint y: 433, endPoint x: -2, endPoint y: 411, distance: 155.2
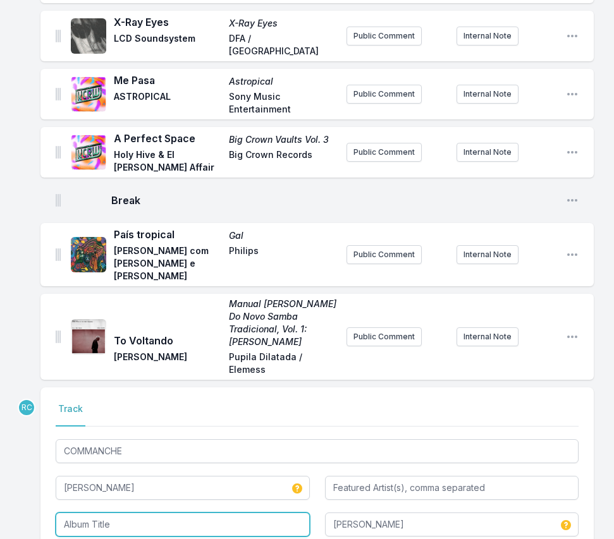
scroll to position [152, 0]
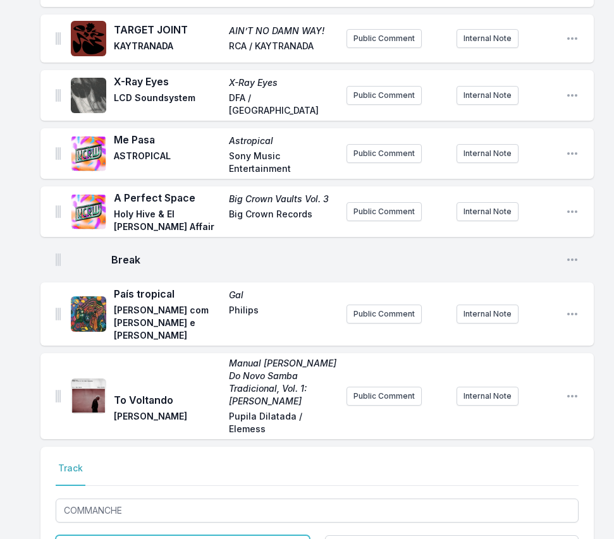
drag, startPoint x: 113, startPoint y: 401, endPoint x: 10, endPoint y: 385, distance: 104.2
paste input "Negro é lindo"
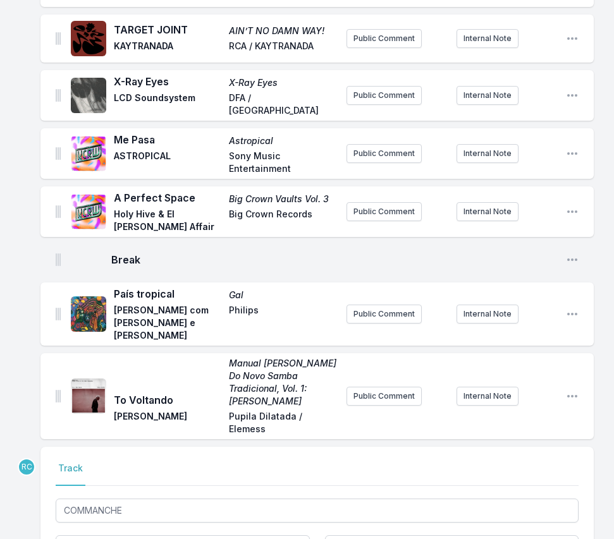
scroll to position [0, 0]
click at [350, 456] on div "Select a tab Track Track COMMANCHE Jorge Ben Negro é lindo No results found Phi…" at bounding box center [316, 529] width 553 height 164
type input "BEST OF 1963-76"
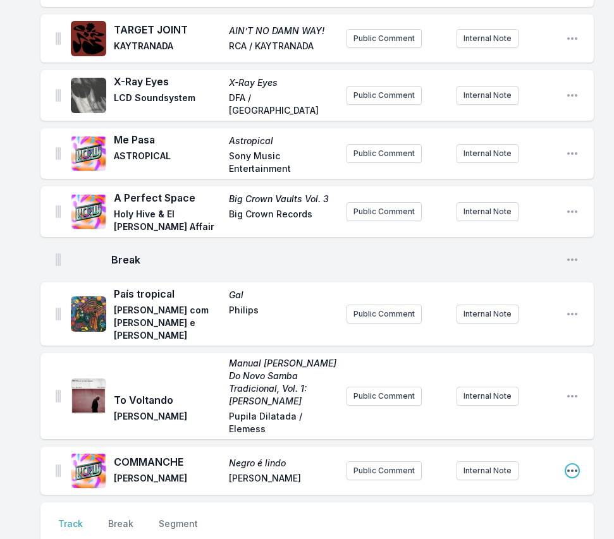
click at [571, 465] on icon "Open playlist item options" at bounding box center [572, 471] width 13 height 13
click at [496, 485] on button "Edit Track Details" at bounding box center [508, 496] width 142 height 23
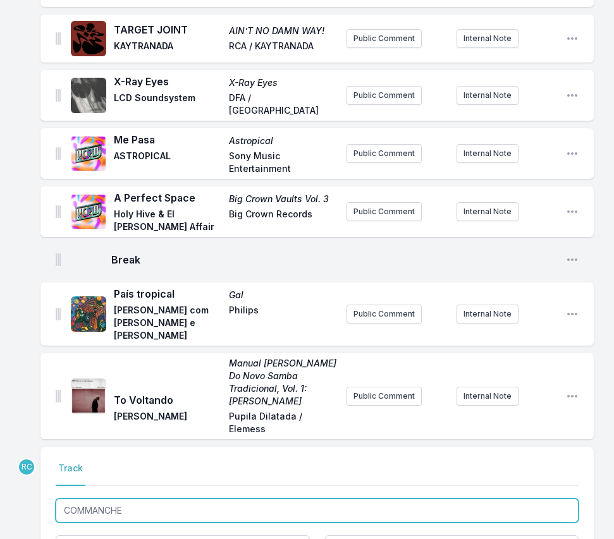
drag, startPoint x: 133, startPoint y: 353, endPoint x: 18, endPoint y: 346, distance: 115.3
paste input "omanche"
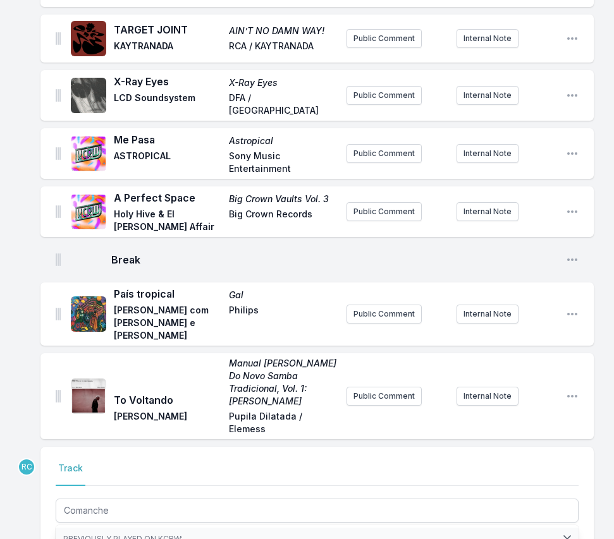
type input "COMMANCHE"
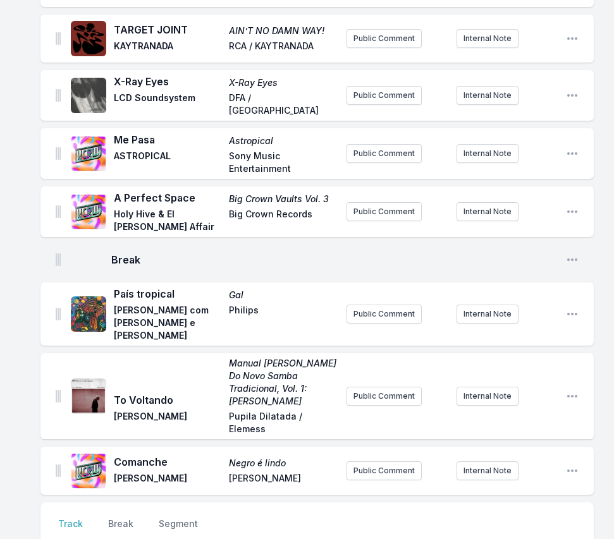
paste input "Quem Vem La"
type input "Quem Vem La"
paste input "Os Tincoãs"
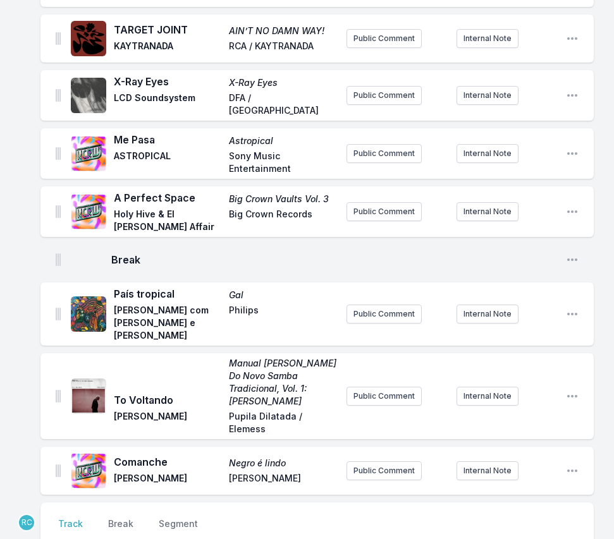
type input "Os Tincoãs"
type input "Os Tincoãs - Dadinho e Mateus"
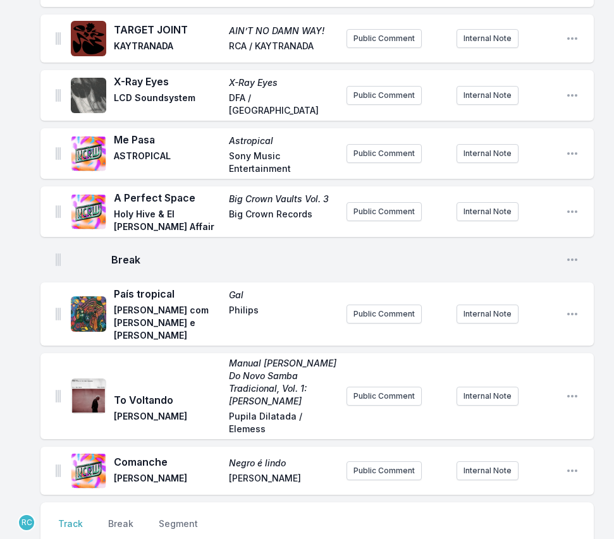
type input "CID"
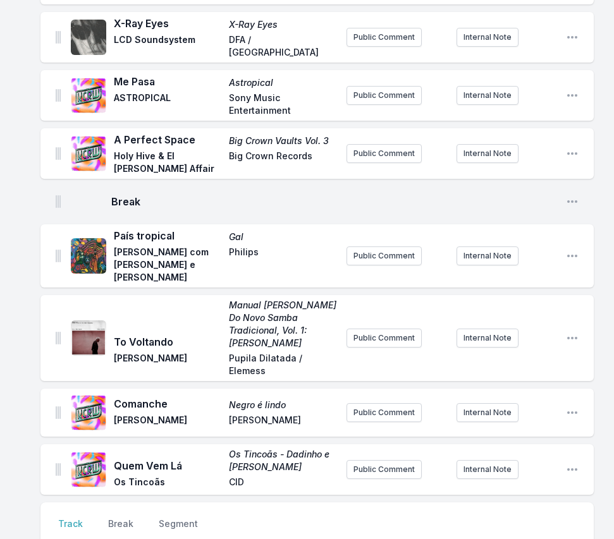
paste input "Não Tem Nada Não"
type input "Não Tem Nada Não"
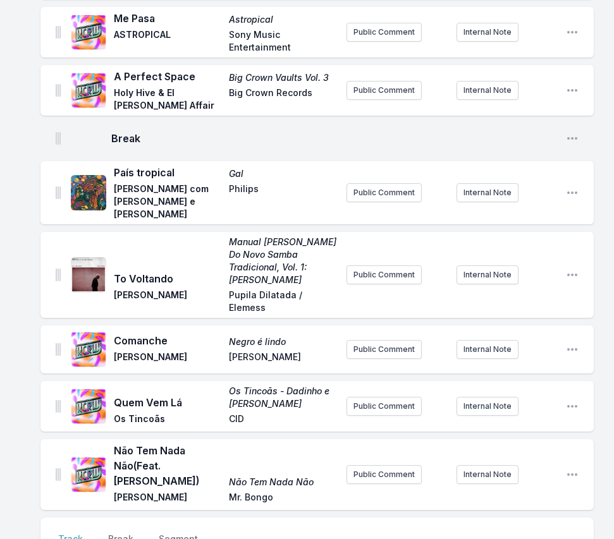
paste input "Berimbau"
type input "Berimbau"
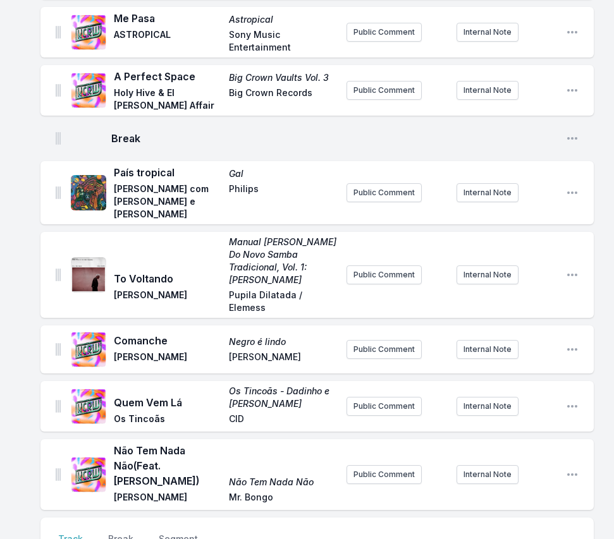
scroll to position [2577, 0]
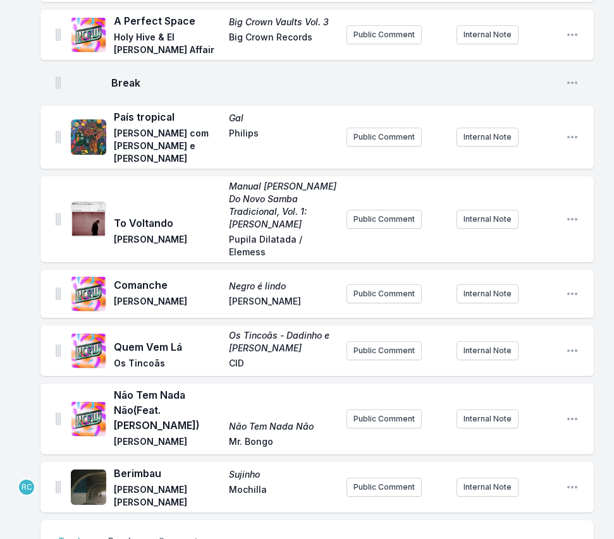
click at [115, 535] on button "Break" at bounding box center [121, 547] width 30 height 24
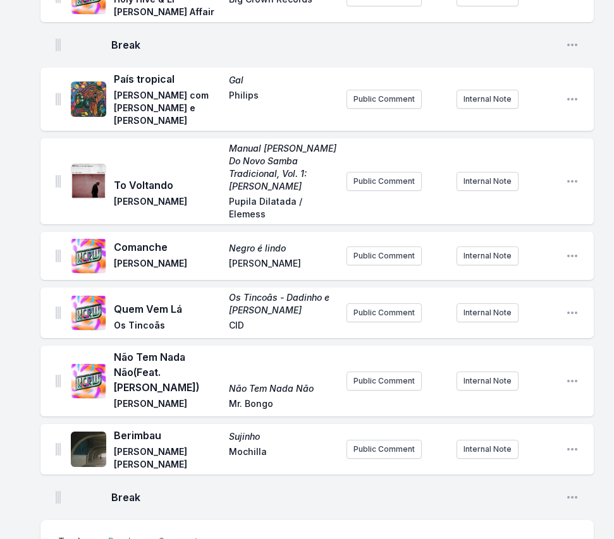
click at [70, 535] on button "Track" at bounding box center [71, 547] width 30 height 24
paste input "merlot and grigio (feat. Father Philis)"
type input "merlot and grigio"
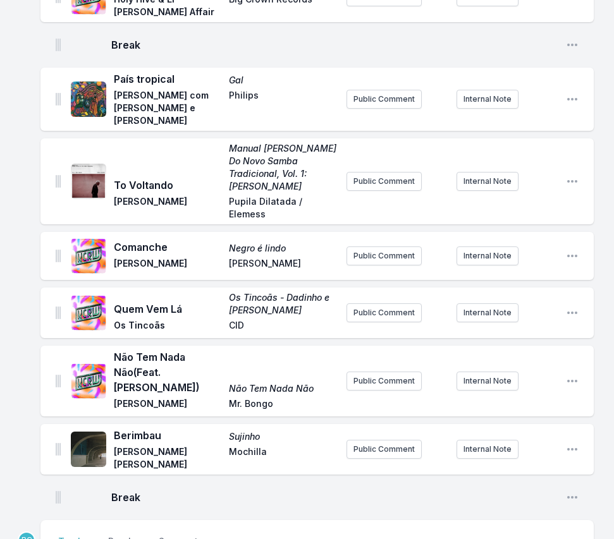
type input "Father Philis"
type input "yaya bey"
paste input "do it afraid"
type input "do it afraid"
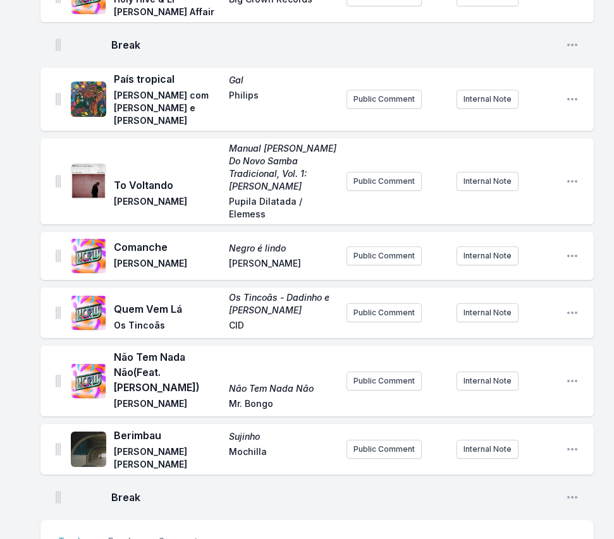
paste input "drink sum wtr"
type input "drink sum wtr"
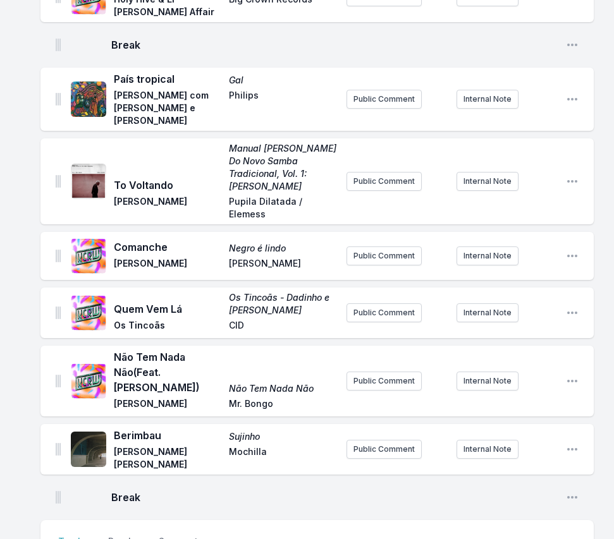
scroll to position [2678, 0]
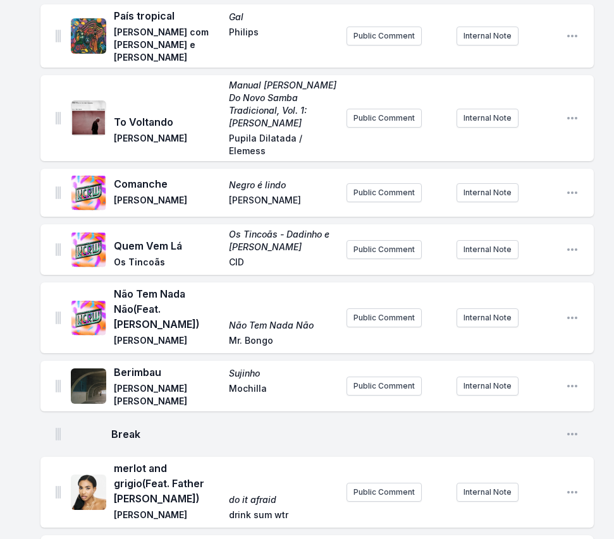
paste input "More Bounce To The Ounce"
type input "More Bounce To The Ounce"
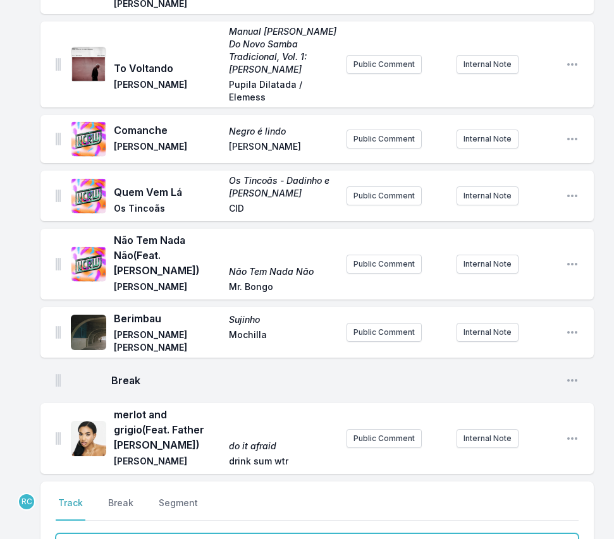
scroll to position [2733, 0]
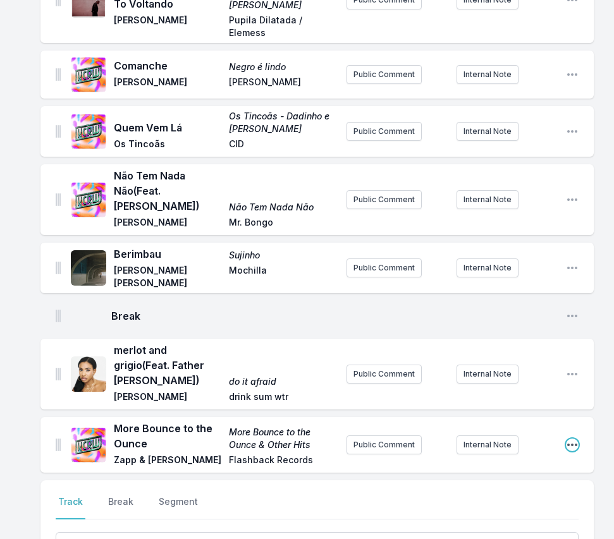
click at [572, 444] on icon "Open playlist item options" at bounding box center [572, 445] width 10 height 3
click at [533, 459] on button "Edit Track Details" at bounding box center [508, 470] width 142 height 23
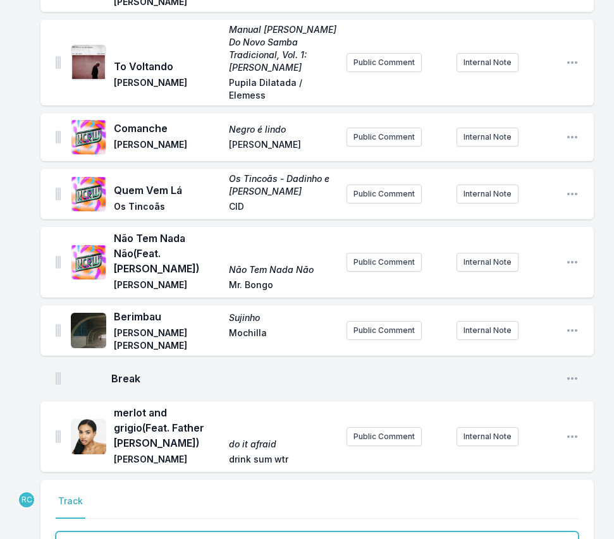
click at [201, 532] on input "More Bounce to the Ounce" at bounding box center [317, 544] width 523 height 24
type input "More Bounce to the Ounce"
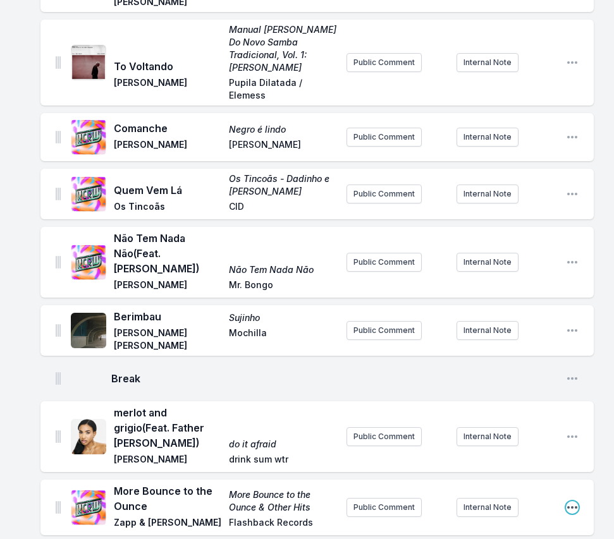
click at [575, 501] on icon "Open playlist item options" at bounding box center [572, 507] width 13 height 13
click at [505, 521] on button "Edit Track Details" at bounding box center [508, 532] width 142 height 23
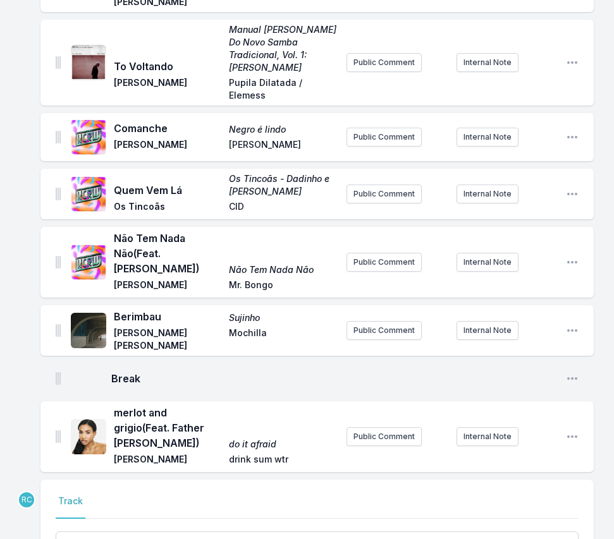
drag, startPoint x: 234, startPoint y: 438, endPoint x: -4, endPoint y: 432, distance: 237.7
paste input "To The Ounce"
type input "Zapp"
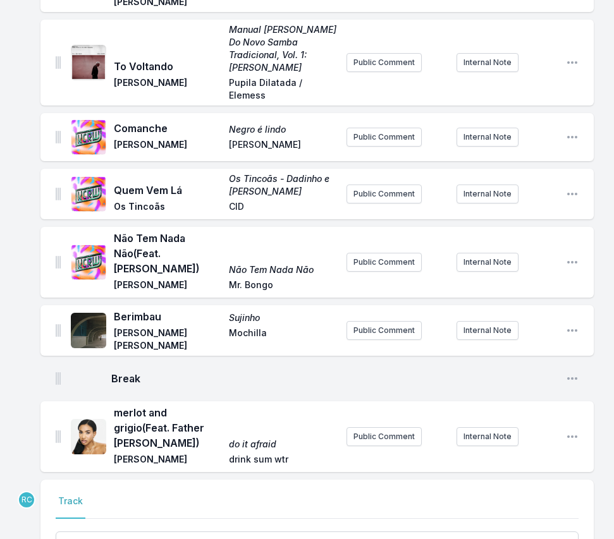
paste input "Warner"
type input "Warner Records"
type input "More Bounce to the Ounce & Other Hits"
type input "Flashback Records"
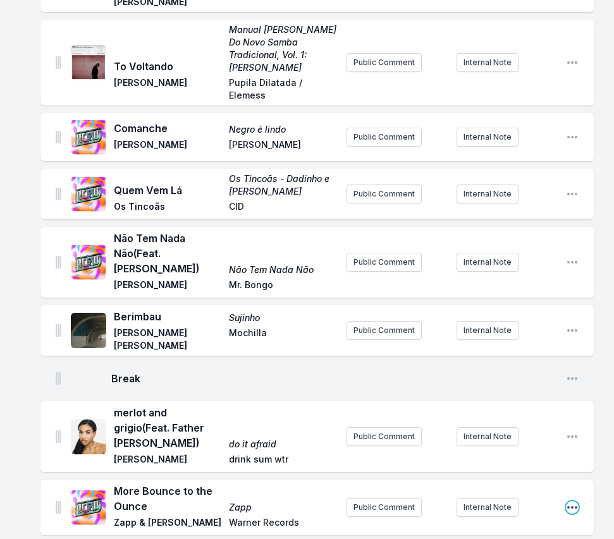
click at [576, 501] on icon "Open playlist item options" at bounding box center [572, 507] width 13 height 13
click at [532, 521] on button "Edit Track Details" at bounding box center [508, 532] width 142 height 23
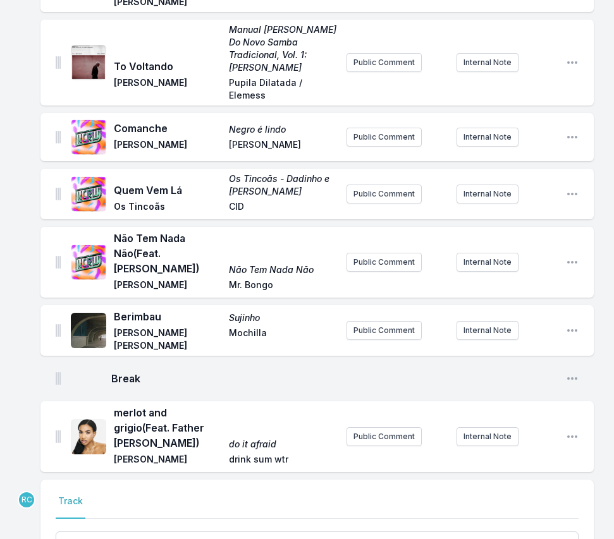
drag, startPoint x: 87, startPoint y: 398, endPoint x: 141, endPoint y: 399, distance: 54.4
type input "Zapp & Roger"
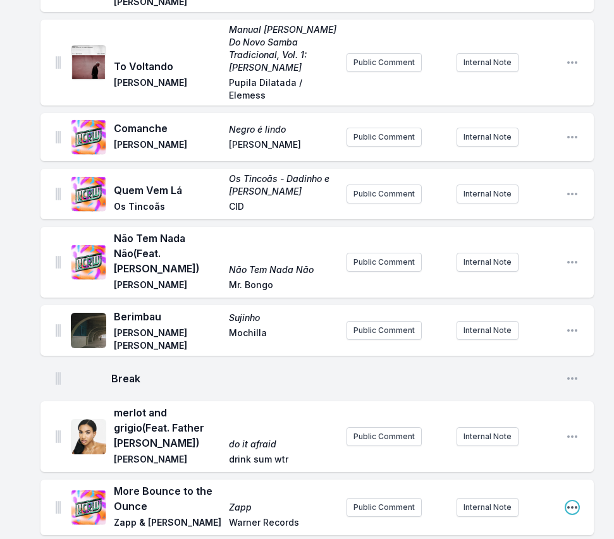
click at [572, 501] on icon "Open playlist item options" at bounding box center [572, 507] width 13 height 13
click at [516, 521] on button "Edit Track Details" at bounding box center [508, 532] width 142 height 23
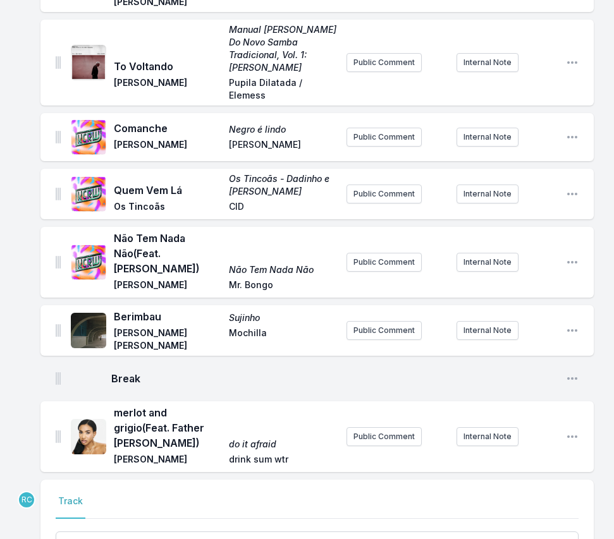
type input "Zapp & Roger"
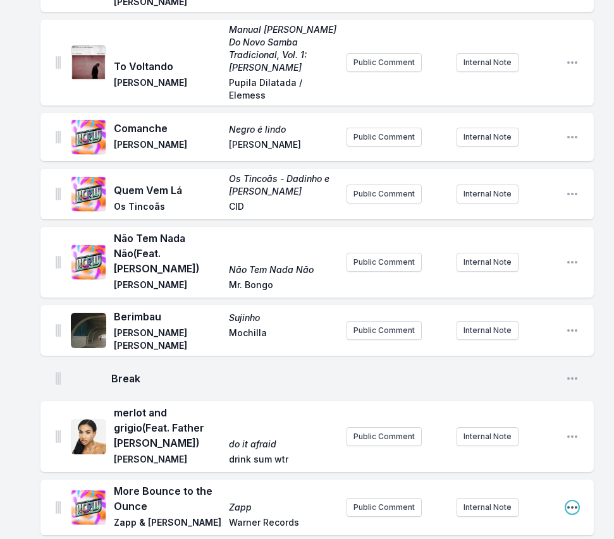
click at [575, 501] on icon "Open playlist item options" at bounding box center [572, 507] width 13 height 13
click at [508, 521] on button "Edit Track Details" at bounding box center [508, 532] width 142 height 23
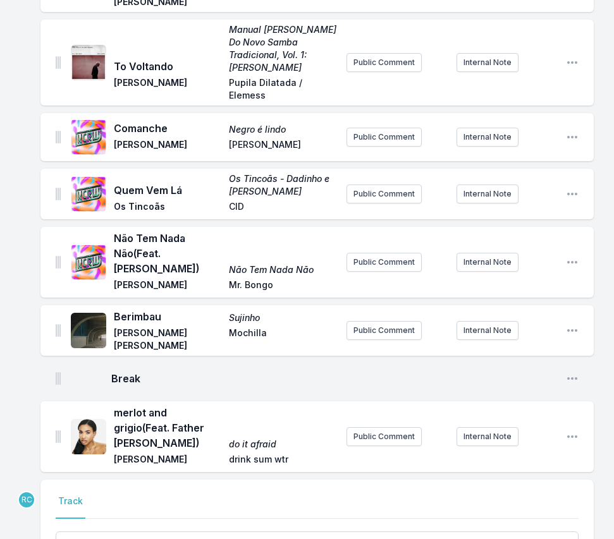
drag, startPoint x: 119, startPoint y: 399, endPoint x: 176, endPoint y: 410, distance: 58.6
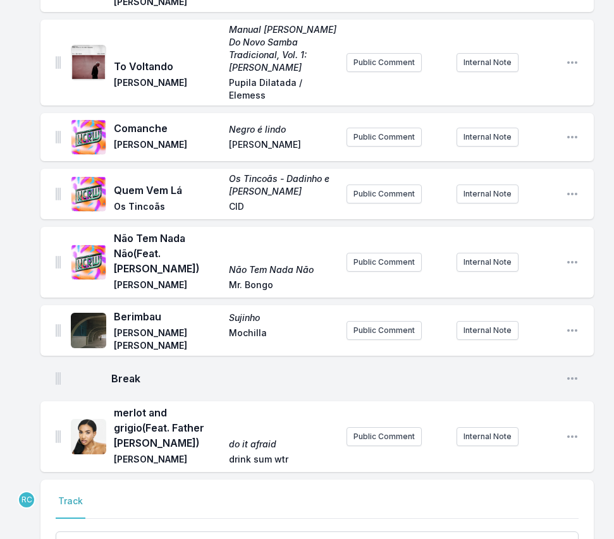
type input "Zapp & Roger Troutman"
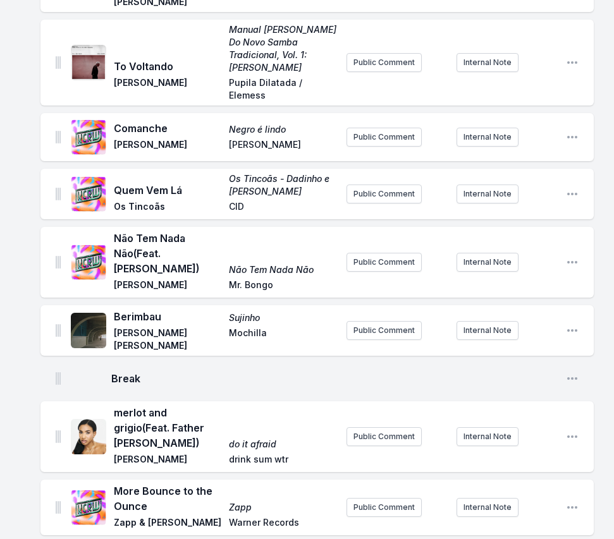
paste input "Creep"
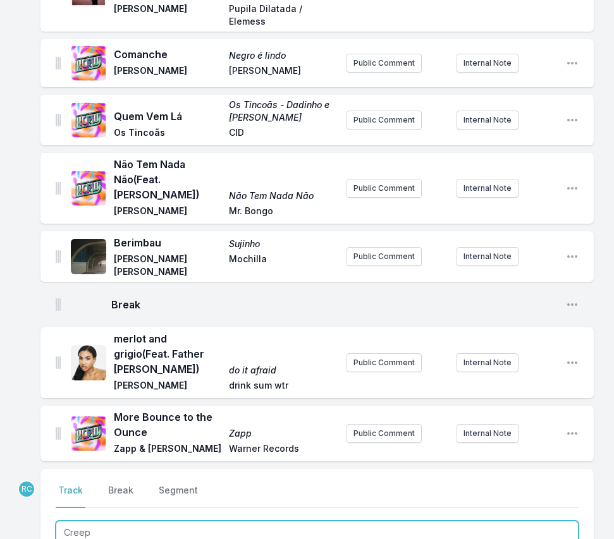
scroll to position [2810, 0]
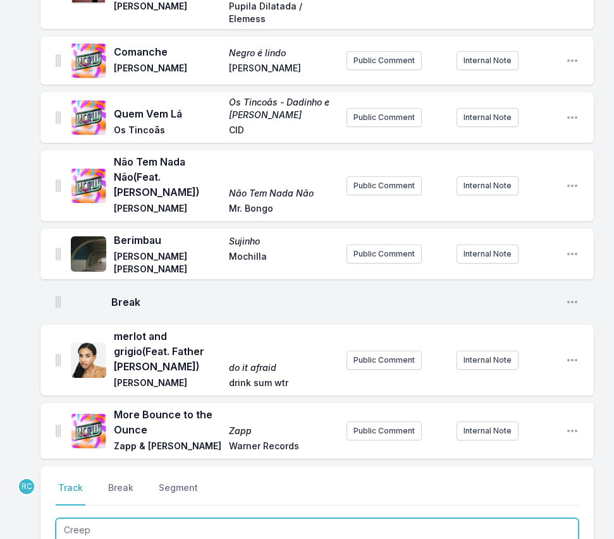
type input "Creep"
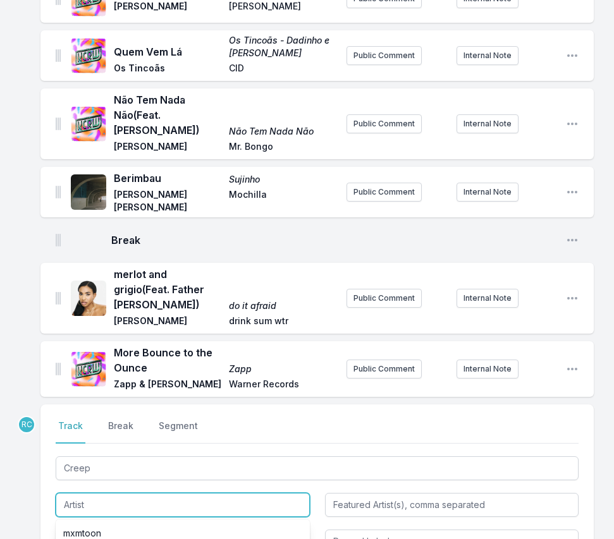
scroll to position [7, 0]
paste input "Stone Temple Pilots"
click at [188, 522] on li "Stone Temple Pilots" at bounding box center [183, 533] width 254 height 23
type input "Stone Temple Pilots"
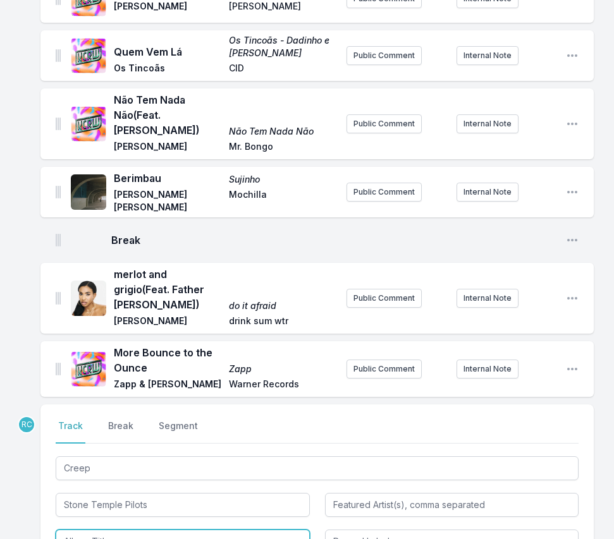
click at [161, 530] on input "Album Title" at bounding box center [183, 542] width 254 height 24
type input "Core"
click at [339, 530] on input "Record Label" at bounding box center [452, 542] width 254 height 24
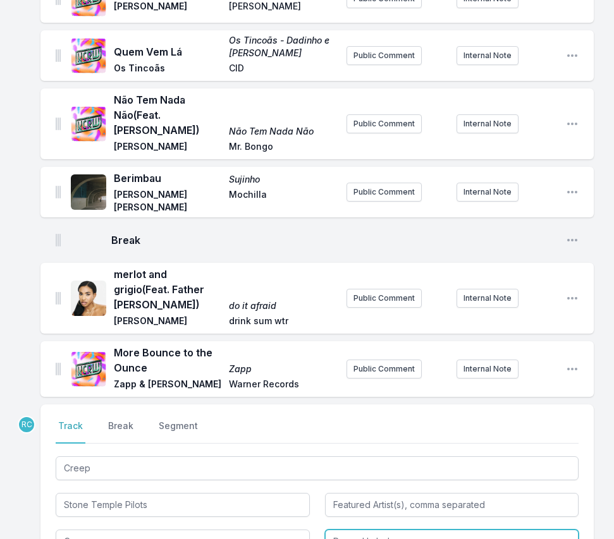
type input "Atlantic, Rhino"
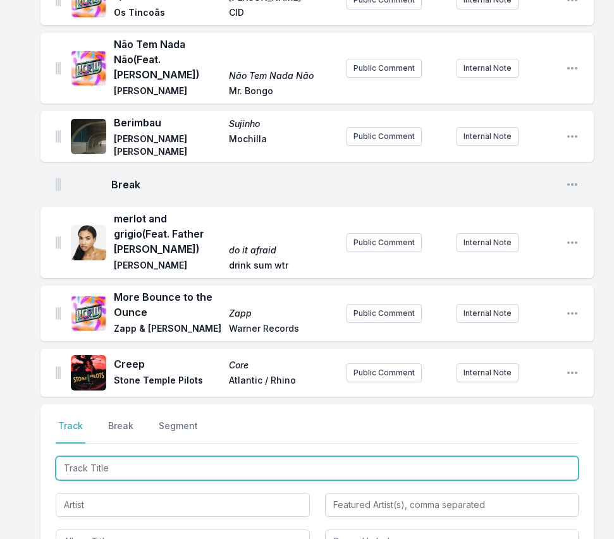
click at [535, 456] on input "Track Title" at bounding box center [317, 468] width 523 height 24
paste input "Still See Love"
type input "Still See Love"
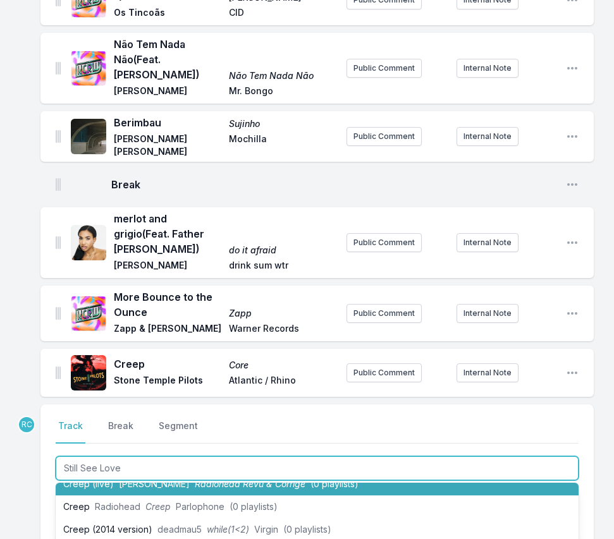
scroll to position [0, 0]
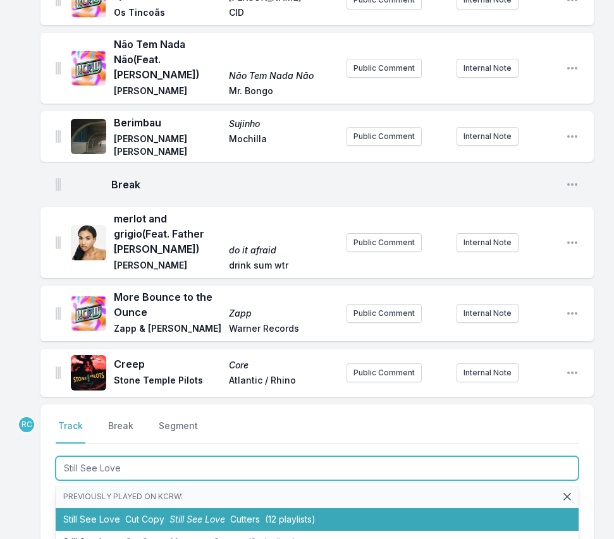
click at [163, 508] on li "Still See Love Cut Copy Still See Love Cutters (12 playlists)" at bounding box center [317, 519] width 523 height 23
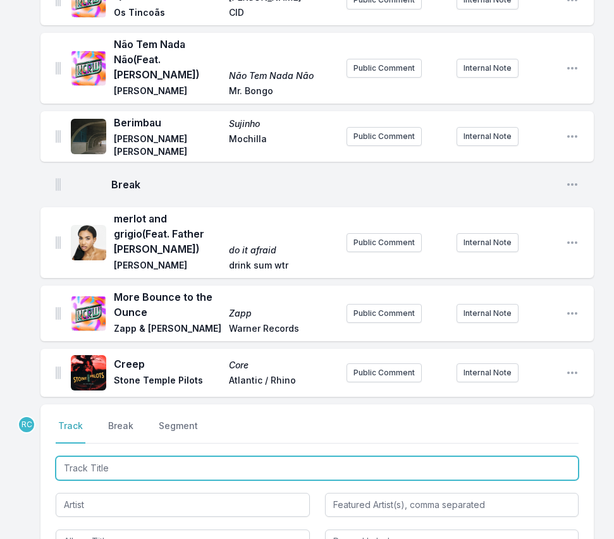
scroll to position [2983, 0]
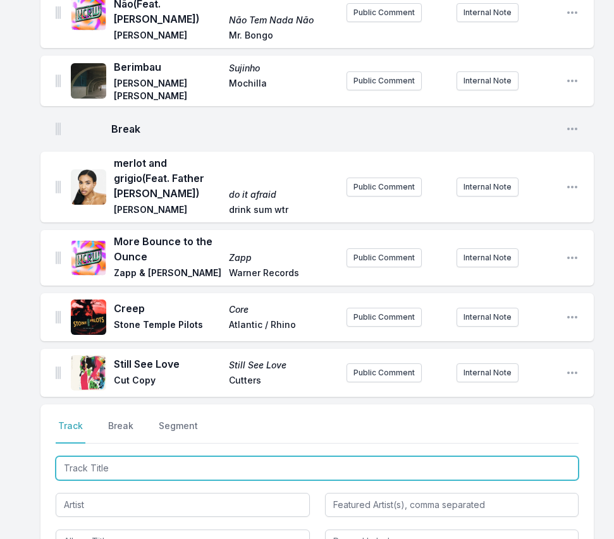
paste input "Castles (the Sky Is Ours)[Instrumental]"
drag, startPoint x: 250, startPoint y: 287, endPoint x: 166, endPoint y: 287, distance: 83.4
click at [166, 456] on input "Castles (the Sky Is Ours)[Instrumental]" at bounding box center [317, 468] width 523 height 24
type input "Castles (the Sky Is Ours)"
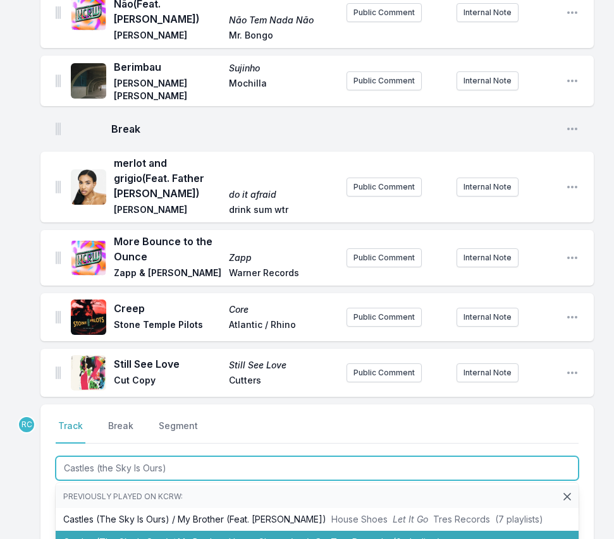
click at [163, 531] on li "Castles (The Sky Is Ours) / My Brother House Shoes Let It Go Tres Records (0 pl…" at bounding box center [317, 542] width 523 height 23
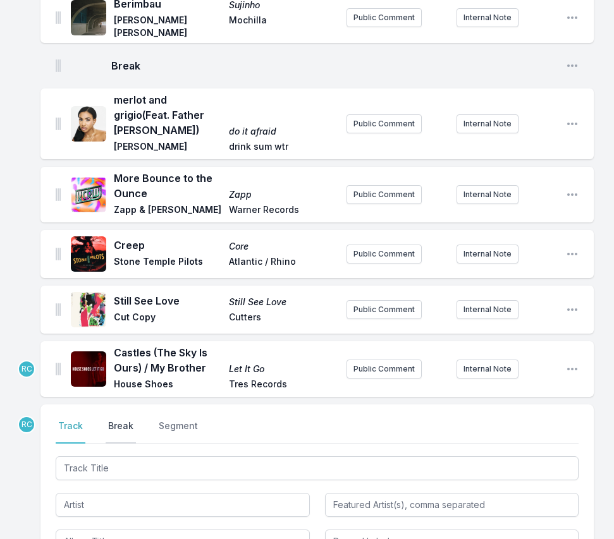
click at [114, 420] on button "Break" at bounding box center [121, 432] width 30 height 24
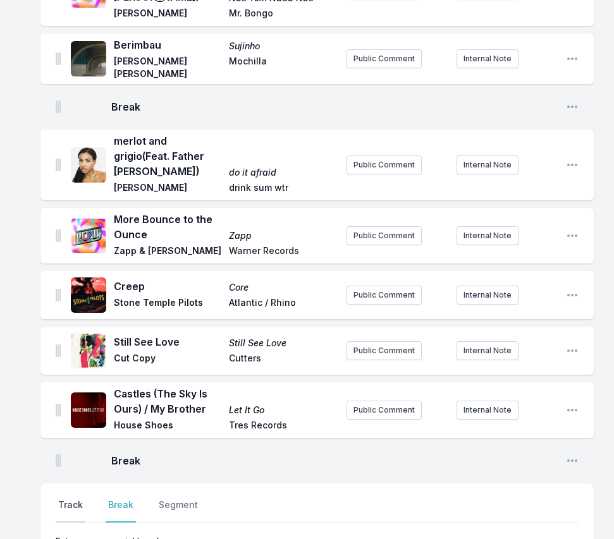
click at [76, 499] on button "Track" at bounding box center [71, 511] width 30 height 24
click at [549, 535] on input "Track Title" at bounding box center [317, 547] width 523 height 24
type input "I'll take care"
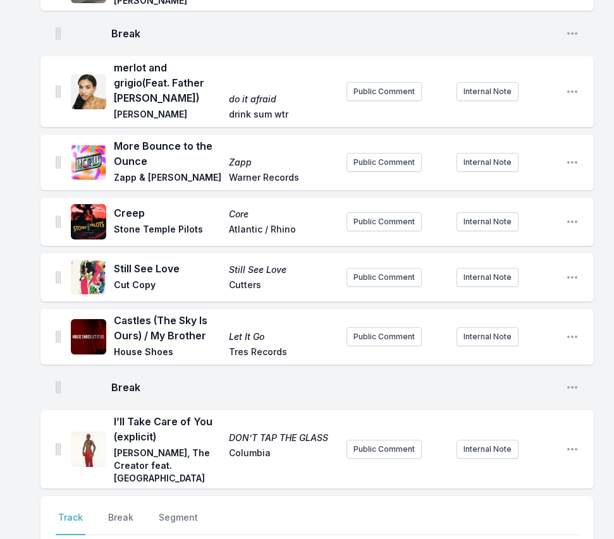
paste input "Frontline"
type input "Frontline"
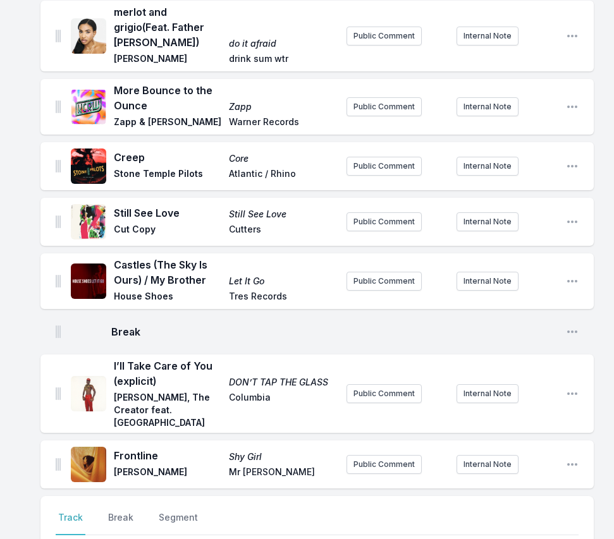
paste input "Closer"
type input "Closer"
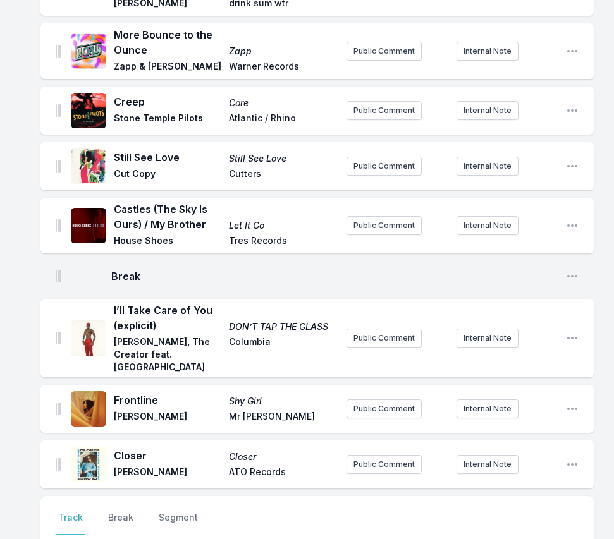
paste input "Dont Take Me As A Fool"
type input "Don't Take Me As A Fool"
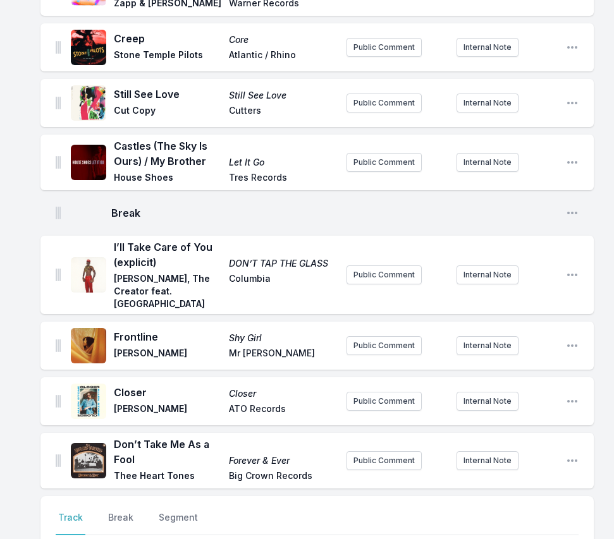
paste input "As Of Right Now"
type input "As Of Right Now"
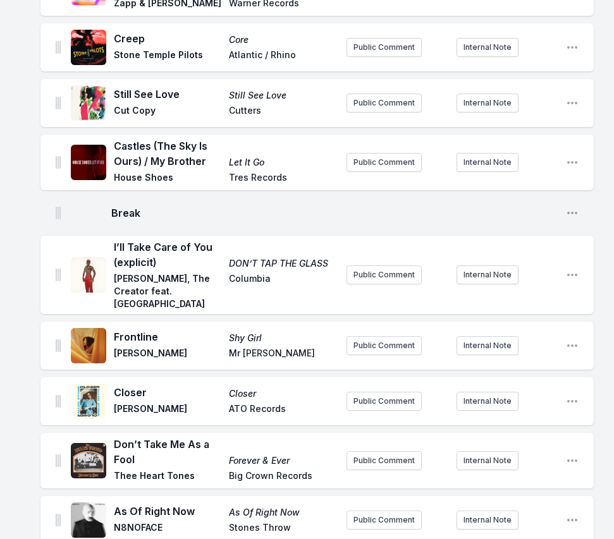
scroll to position [3309, 0]
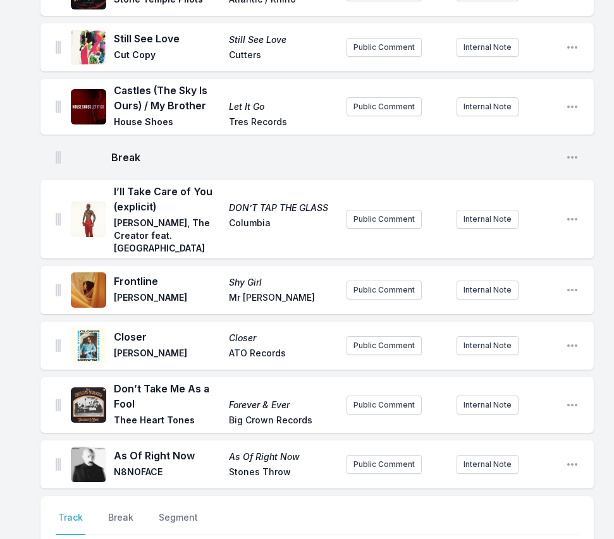
paste input "Everybody Loves the Sunshine"
type input "Everybody Loves the Sunshine"
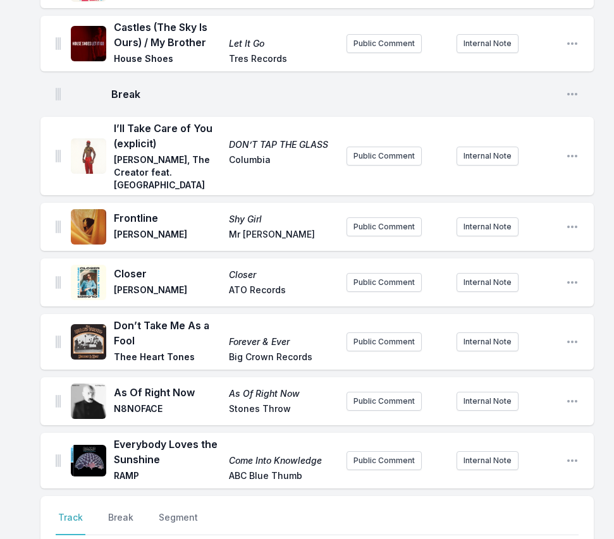
paste input "Sunday Afternoon's Dream"
type input "Sunday Afternoon's Dream"
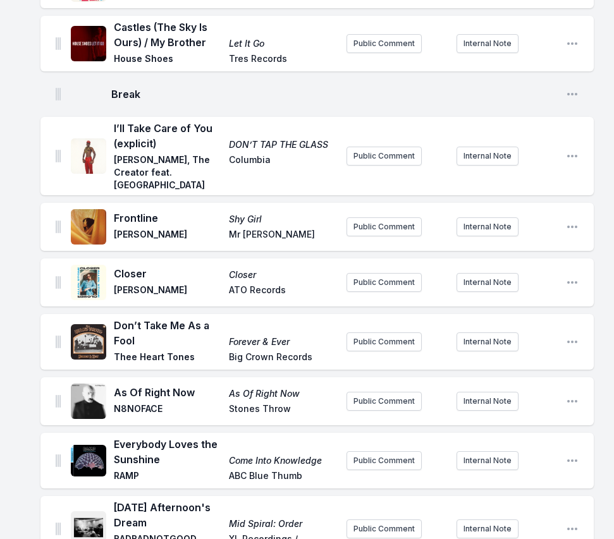
scroll to position [3446, 0]
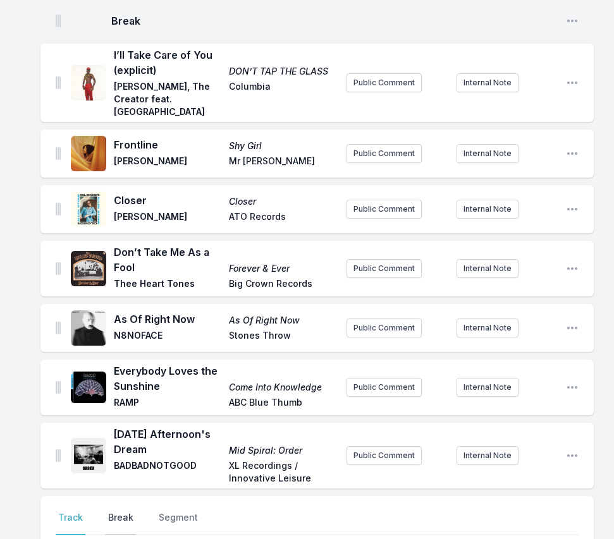
click at [123, 511] on button "Break" at bounding box center [121, 523] width 30 height 24
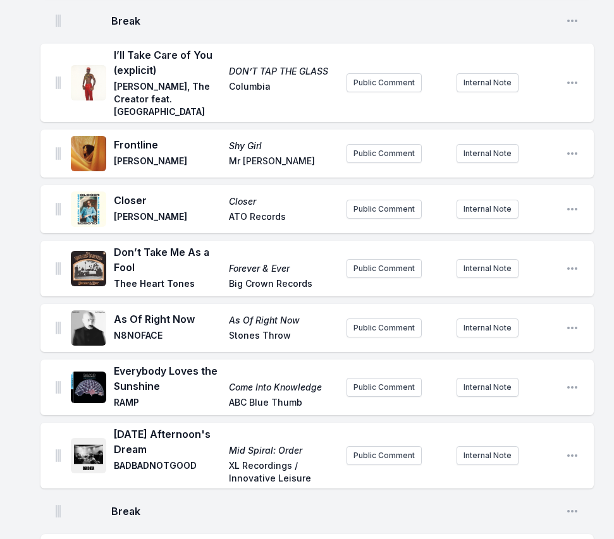
scroll to position [3483, 0]
